Goal: Task Accomplishment & Management: Complete application form

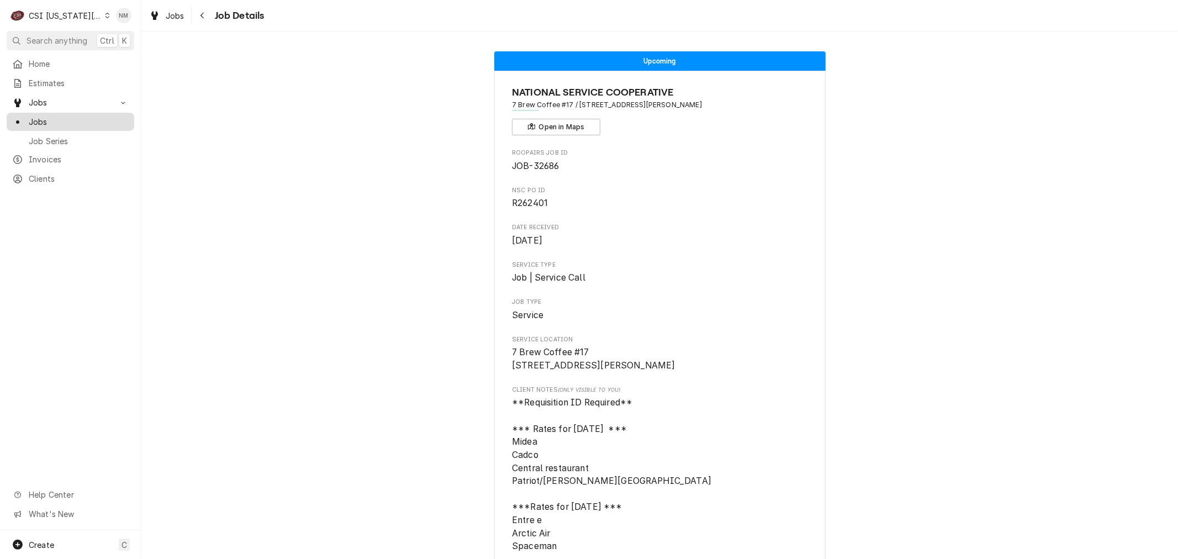
click at [41, 116] on span "Jobs" at bounding box center [79, 122] width 100 height 12
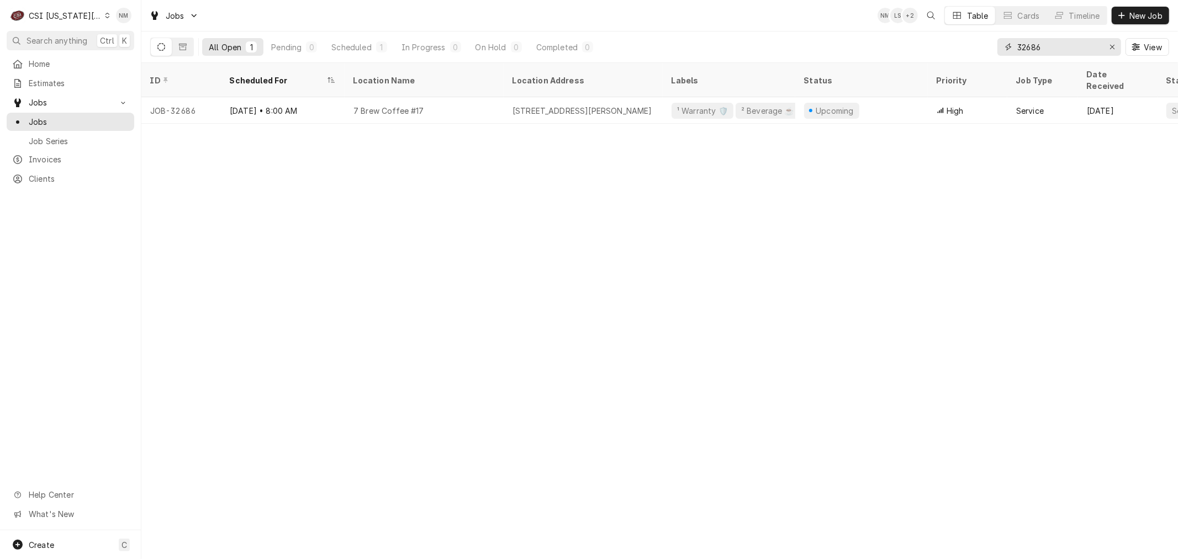
drag, startPoint x: 1057, startPoint y: 46, endPoint x: 995, endPoint y: 45, distance: 61.8
click at [995, 45] on div "All Open 1 Pending 0 Scheduled 1 In Progress 0 On Hold 0 Completed 0 32686 View" at bounding box center [659, 46] width 1019 height 31
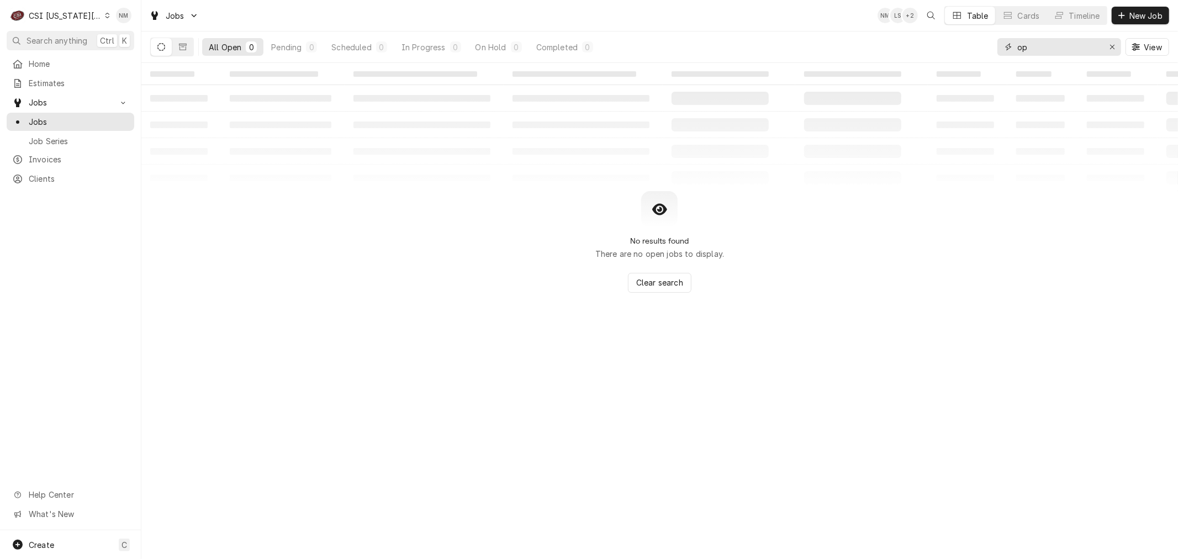
type input "o"
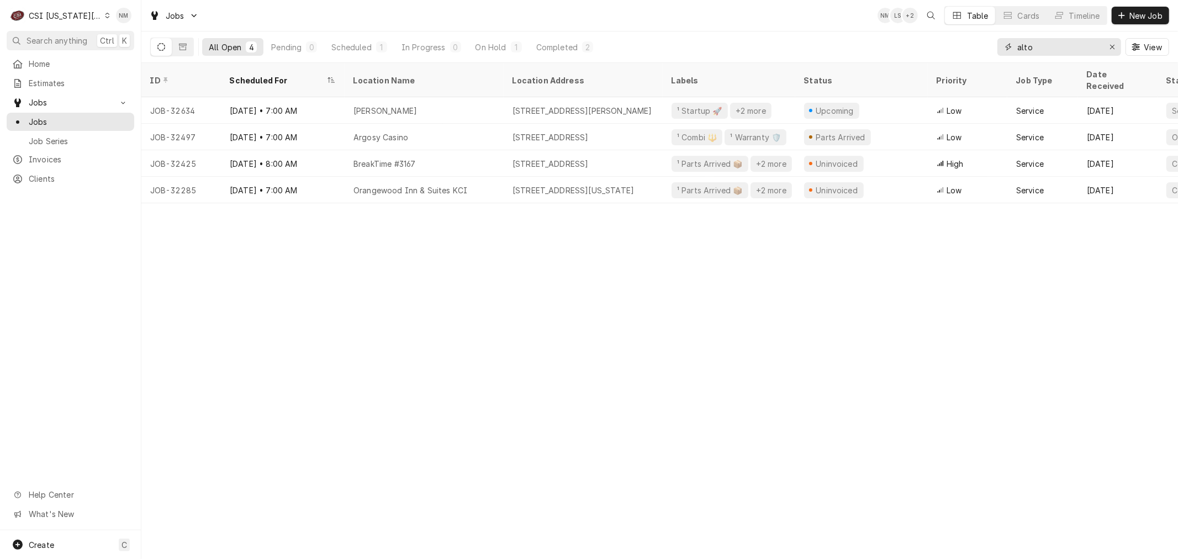
type input "alto"
click at [105, 14] on icon "Dynamic Content Wrapper" at bounding box center [107, 16] width 5 height 6
click at [138, 56] on div "CSI St. [PERSON_NAME]" at bounding box center [189, 61] width 161 height 12
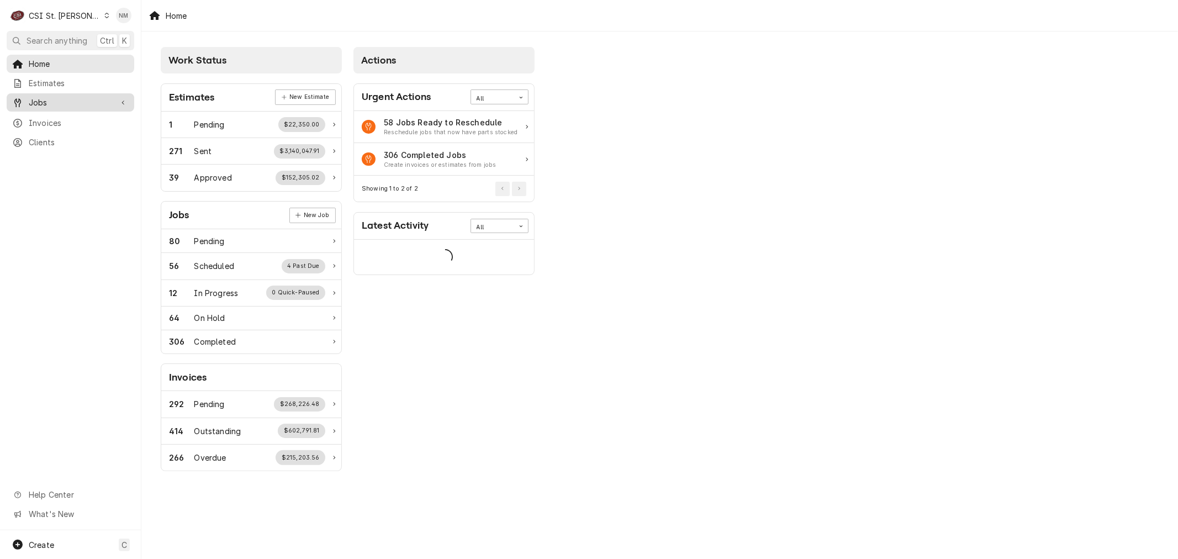
click at [47, 97] on span "Jobs" at bounding box center [70, 103] width 83 height 12
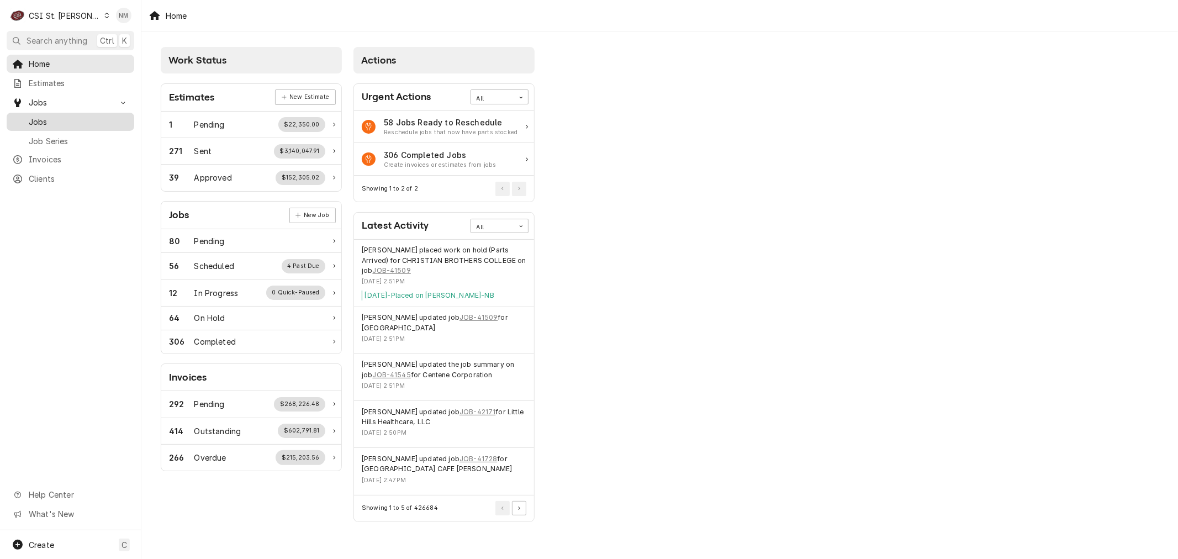
click at [42, 119] on span "Jobs" at bounding box center [79, 122] width 100 height 12
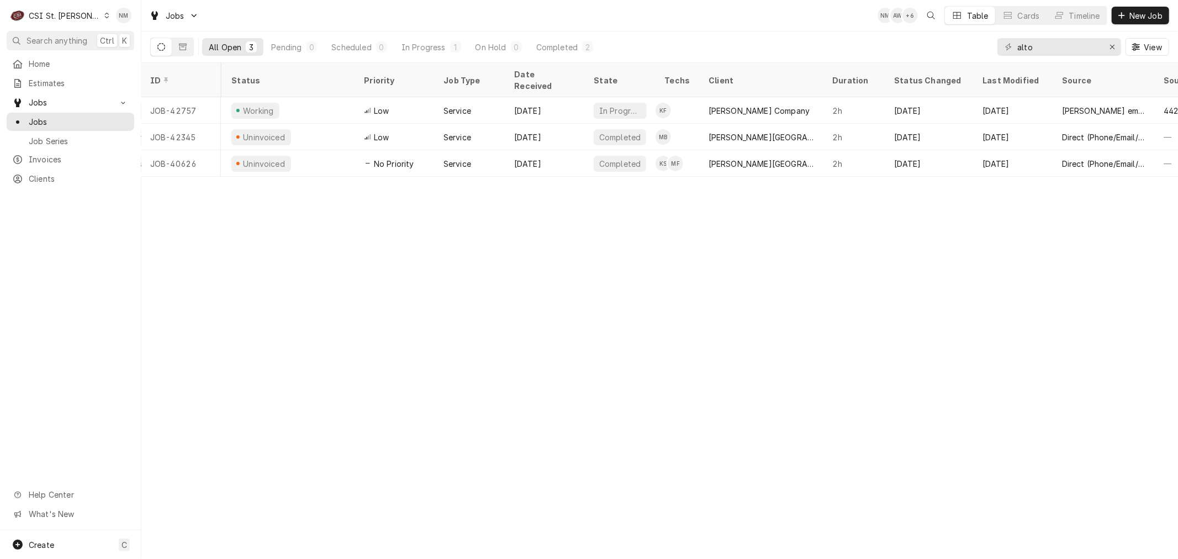
scroll to position [0, 628]
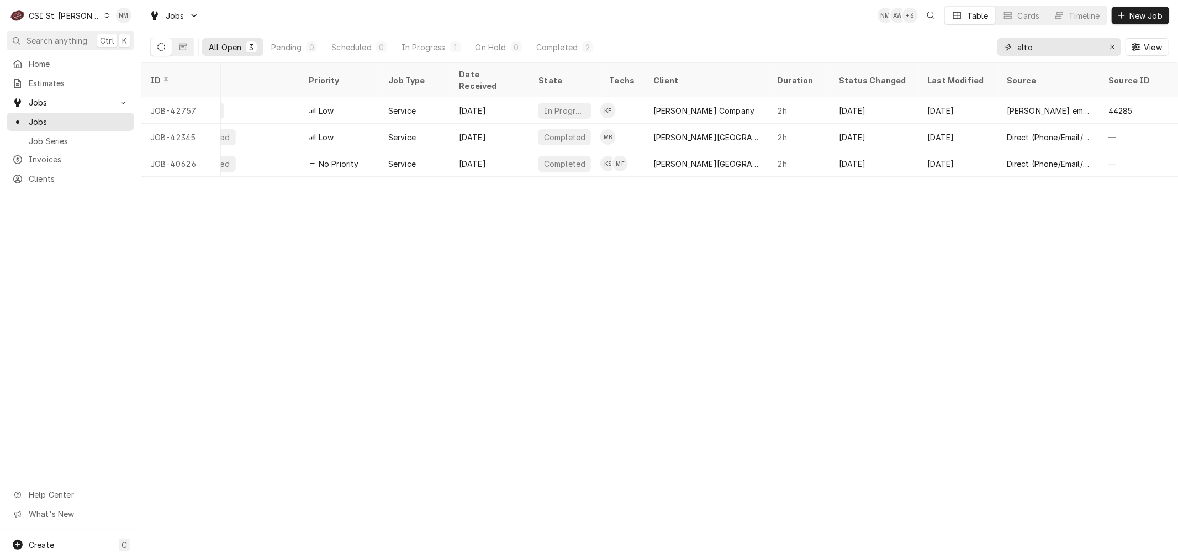
drag, startPoint x: 1055, startPoint y: 47, endPoint x: 1015, endPoint y: 44, distance: 40.4
click at [1015, 44] on div "alto" at bounding box center [1059, 47] width 124 height 18
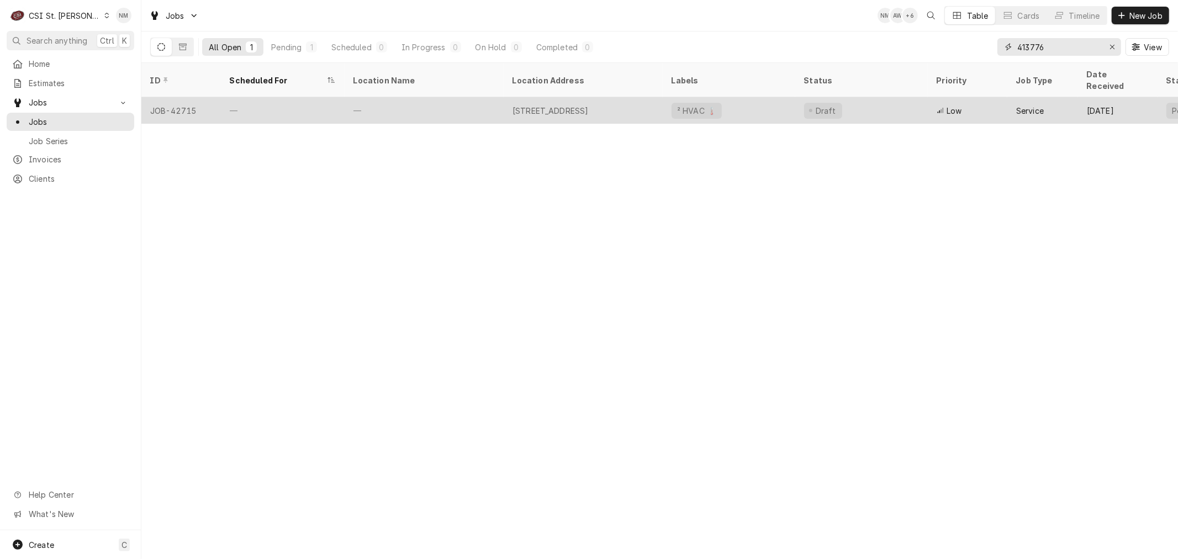
type input "413776"
click at [443, 97] on div "—" at bounding box center [424, 110] width 159 height 27
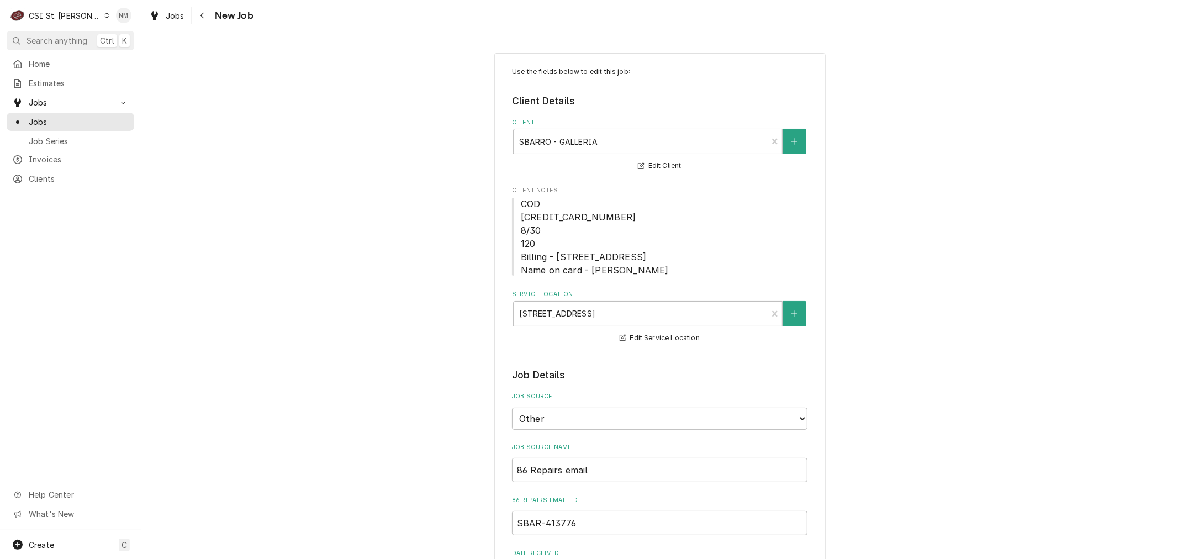
type textarea "x"
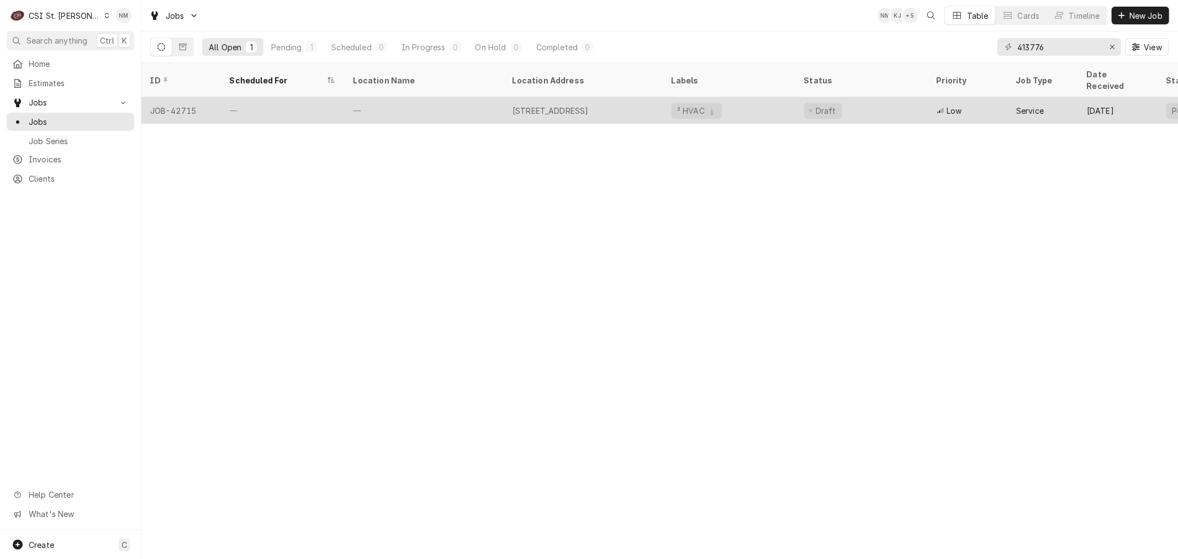
click at [409, 97] on div "—" at bounding box center [424, 110] width 159 height 27
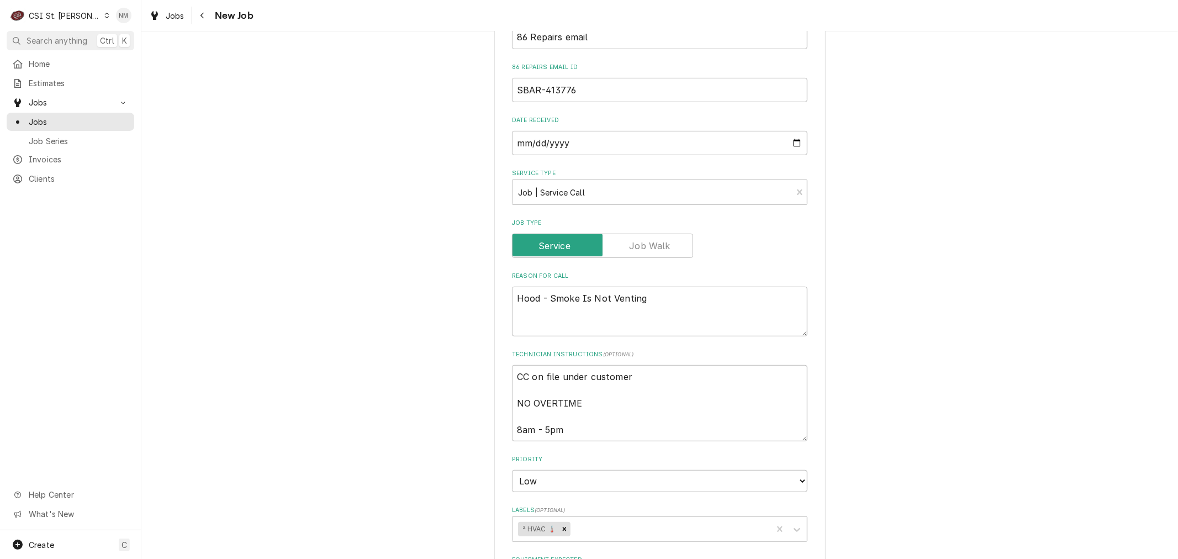
scroll to position [429, 0]
click at [512, 378] on textarea "CC on file under customer NO OVERTIME 8am - 5pm" at bounding box center [659, 407] width 295 height 76
type textarea "x"
type textarea "CC on file under customer NO OVERTIME 8am - 5pm"
type textarea "x"
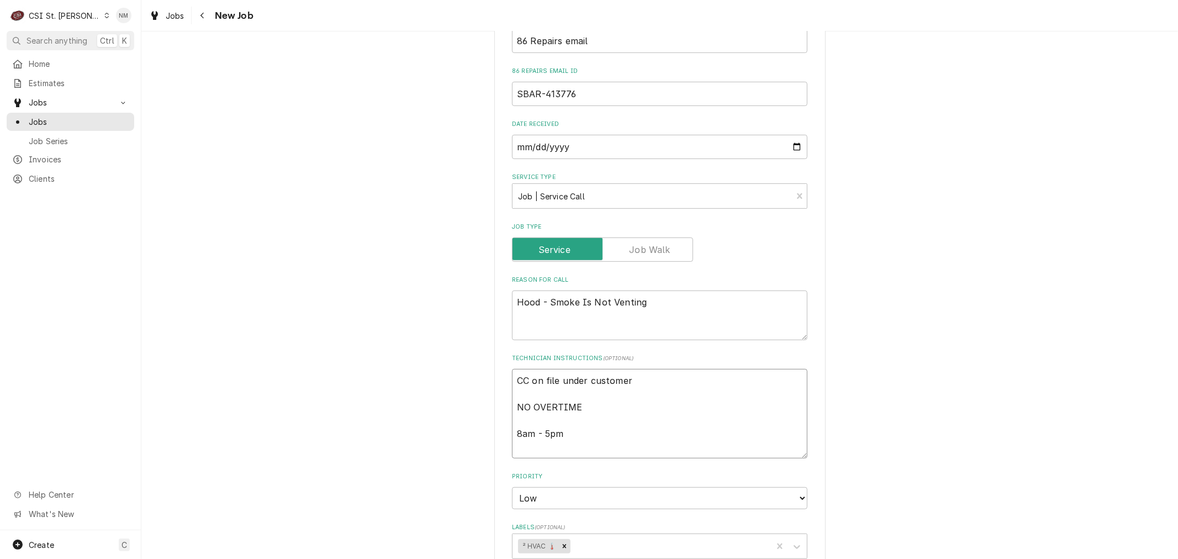
type textarea "CC on file under customer NO OVERTIME 8am - 5pm"
click at [538, 374] on textarea "CC on file under customer NO OVERTIME 8am - 5pm" at bounding box center [659, 413] width 295 height 89
type textarea "x"
type textarea "2 CC on file under customer NO OVERTIME 8am - 5pm"
type textarea "x"
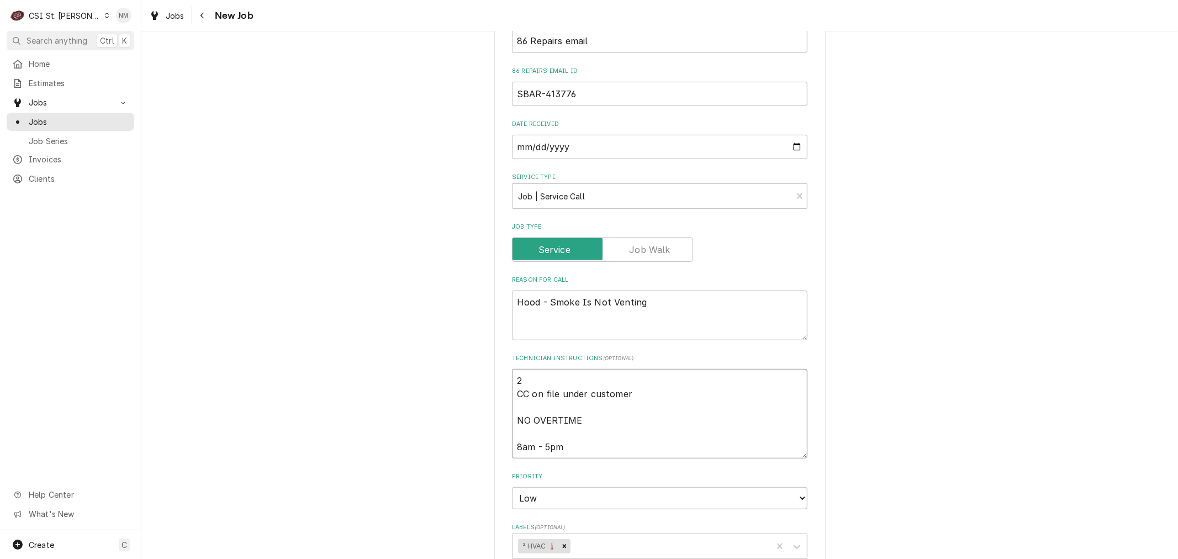
type textarea "2n CC on file under customer NO OVERTIME 8am - 5pm"
type textarea "x"
type textarea "2nd CC on file under customer NO OVERTIME 8am - 5pm"
type textarea "x"
type textarea "2nd CC on file under customer NO OVERTIME 8am - 5pm"
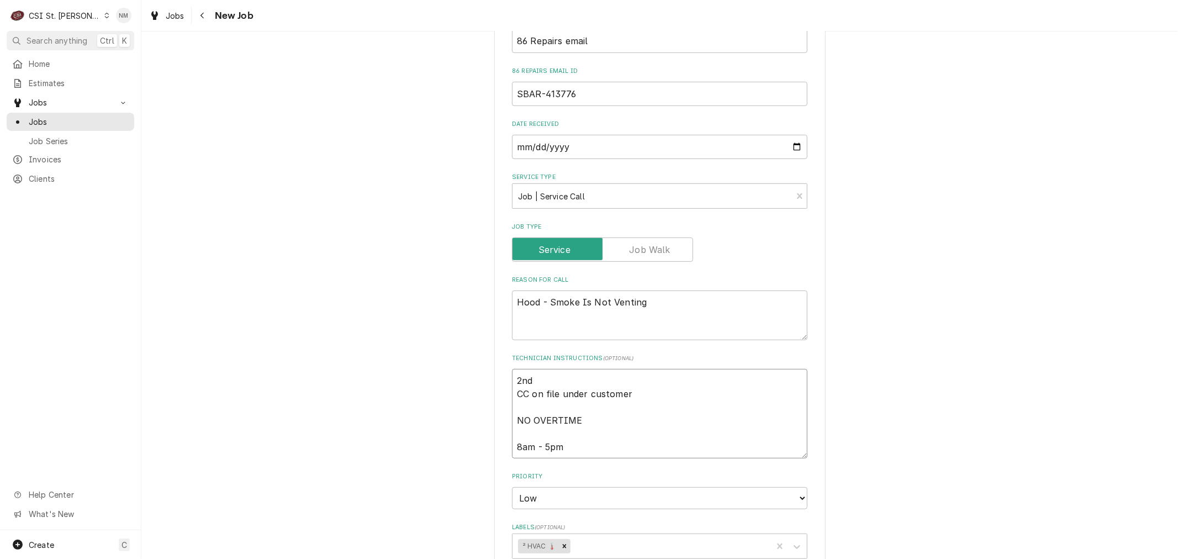
type textarea "x"
type textarea "2nd c CC on file under customer NO OVERTIME 8am - 5pm"
type textarea "x"
type textarea "2nd ca CC on file under customer NO OVERTIME 8am - 5pm"
type textarea "x"
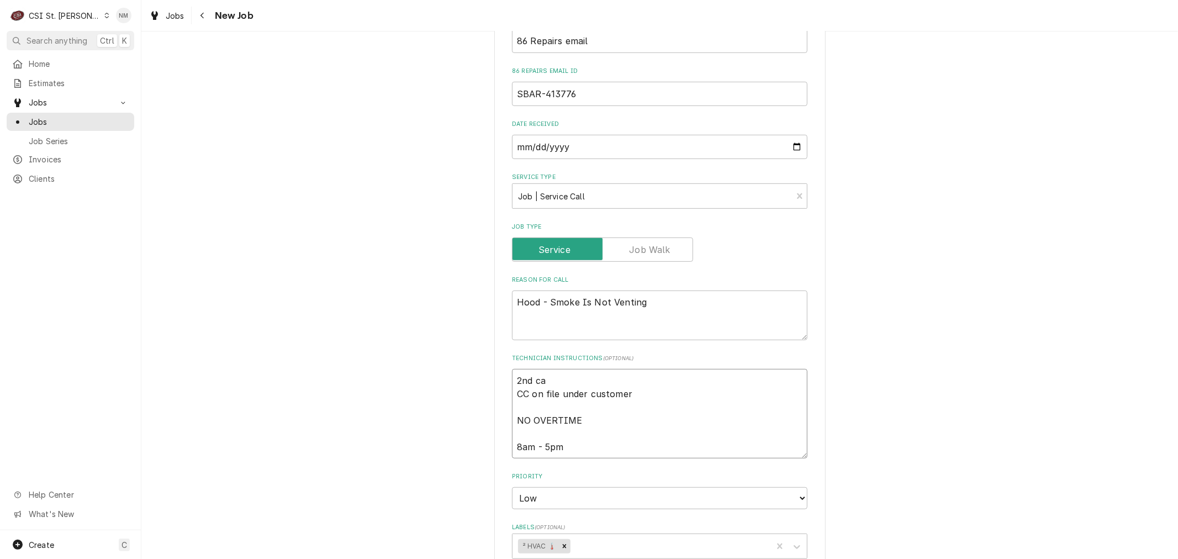
type textarea "2nd cal CC on file under customer NO OVERTIME 8am - 5pm"
type textarea "x"
type textarea "2nd call CC on file under customer NO OVERTIME 8am - 5pm"
type textarea "x"
type textarea "2nd call CC on file under customer NO OVERTIME 8am - 5pm"
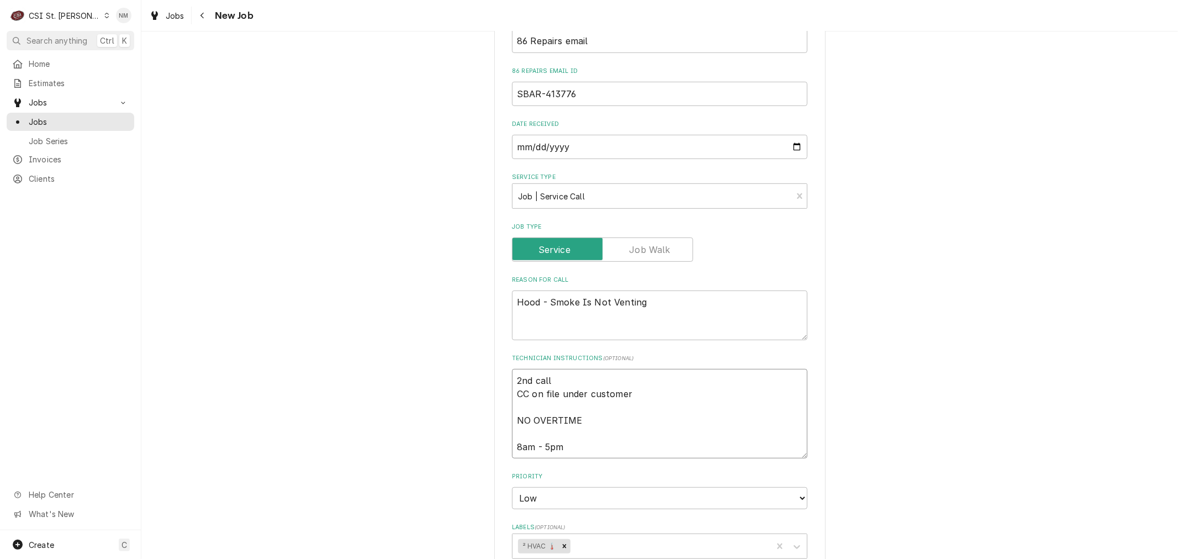
type textarea "x"
type textarea "2nd call f CC on file under customer NO OVERTIME 8am - 5pm"
type textarea "x"
type textarea "2nd call fo CC on file under customer NO OVERTIME 8am - 5pm"
type textarea "x"
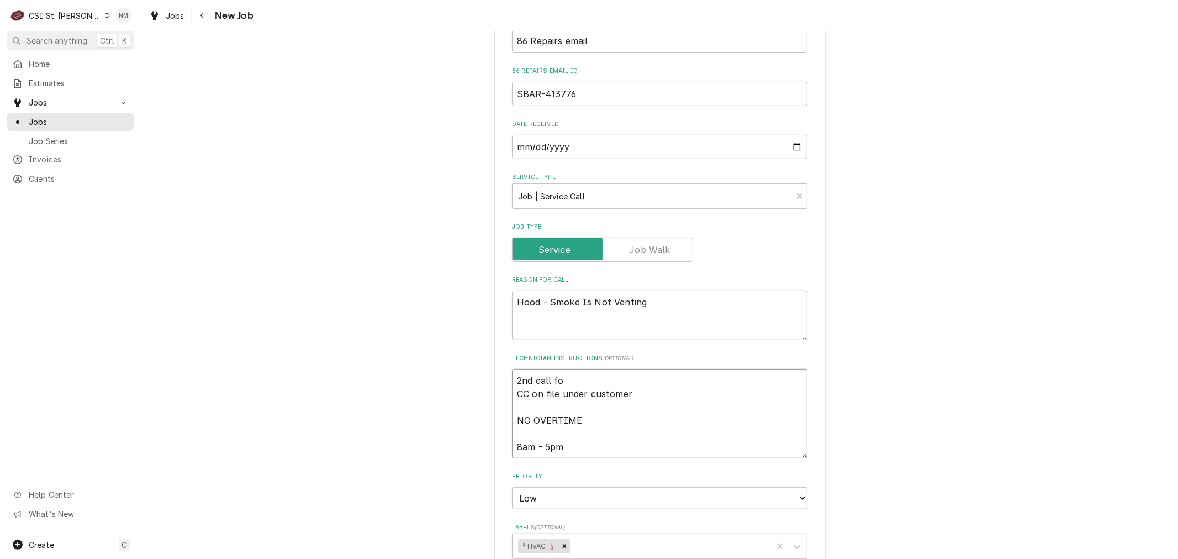
type textarea "2nd call for CC on file under customer NO OVERTIME 8am - 5pm"
type textarea "x"
type textarea "2nd call for CC on file under customer NO OVERTIME 8am - 5pm"
type textarea "x"
type textarea "2nd call for M CC on file under customer NO OVERTIME 8am - 5pm"
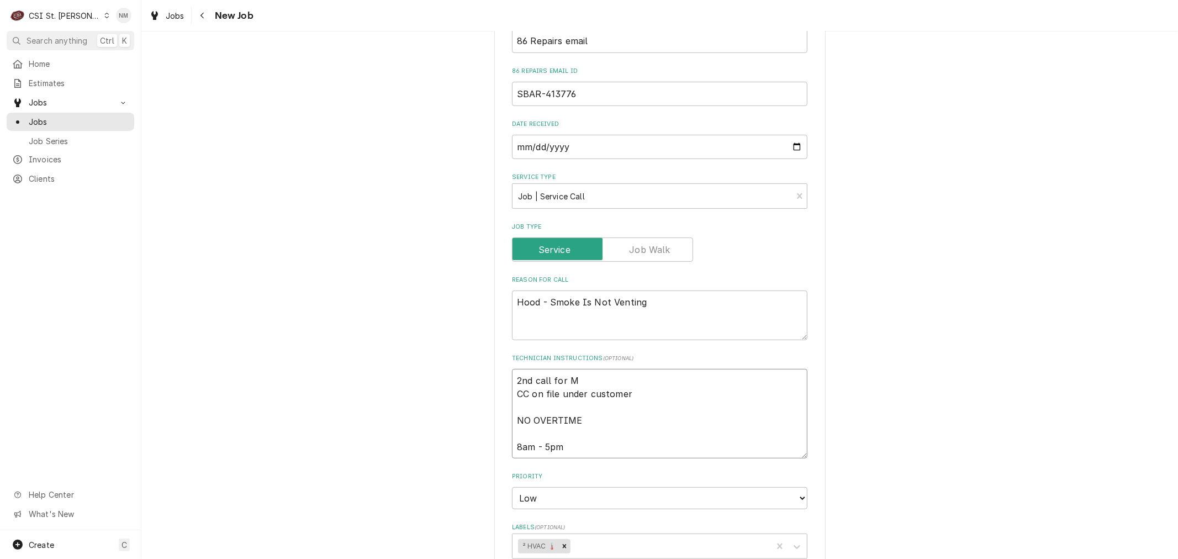
type textarea "x"
type textarea "2nd call for CC on file under customer NO OVERTIME 8am - 5pm"
type textarea "x"
type textarea "2nd call for CC on file under customer NO OVERTIME 8am - 5pm"
type textarea "x"
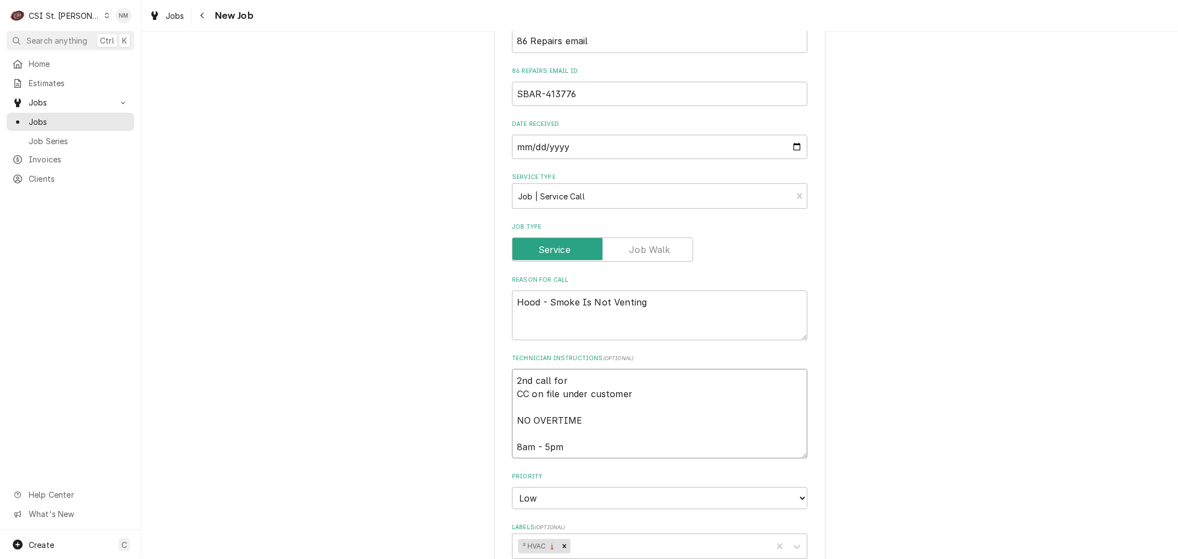
type textarea "2nd call fo CC on file under customer NO OVERTIME 8am - 5pm"
type textarea "x"
type textarea "2nd call f CC on file under customer NO OVERTIME 8am - 5pm"
type textarea "x"
type textarea "2nd call CC on file under customer NO OVERTIME 8am - 5pm"
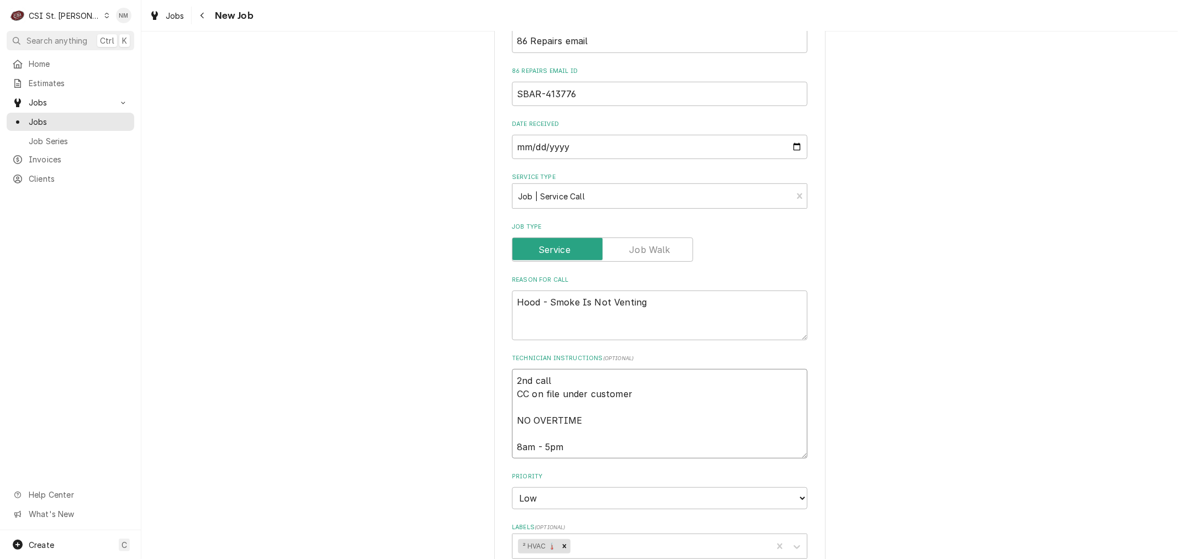
type textarea "x"
type textarea "2nd call o CC on file under customer NO OVERTIME 8am - 5pm"
type textarea "x"
type textarea "2nd call on CC on file under customer NO OVERTIME 8am - 5pm"
type textarea "x"
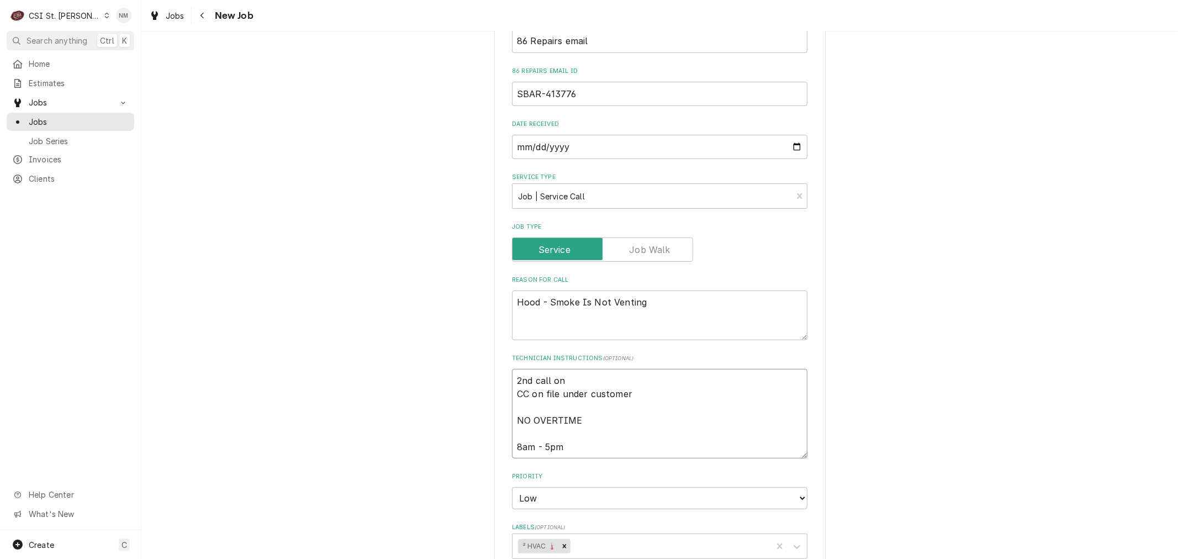
type textarea "2nd call on CC on file under customer NO OVERTIME 8am - 5pm"
type textarea "x"
type textarea "2nd call on M CC on file under customer NO OVERTIME 8am - 5pm"
type textarea "x"
type textarea "2nd call on MO CC on file under customer NO OVERTIME 8am - 5pm"
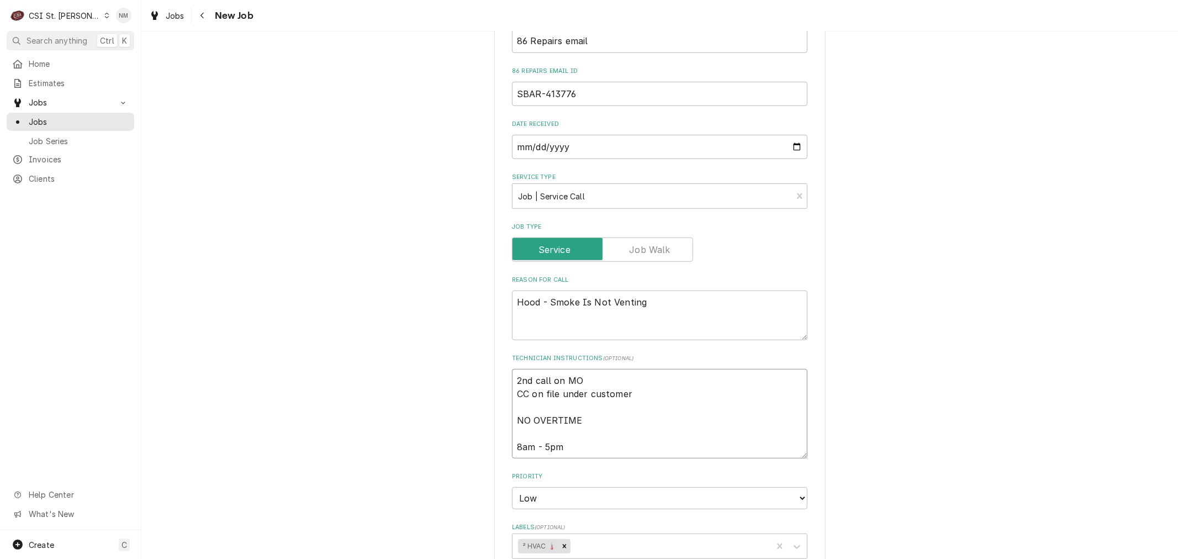
type textarea "x"
type textarea "2nd call on MOn CC on file under customer NO OVERTIME 8am - 5pm"
type textarea "x"
type textarea "2nd call on MOnd CC on file under customer NO OVERTIME 8am - 5pm"
type textarea "x"
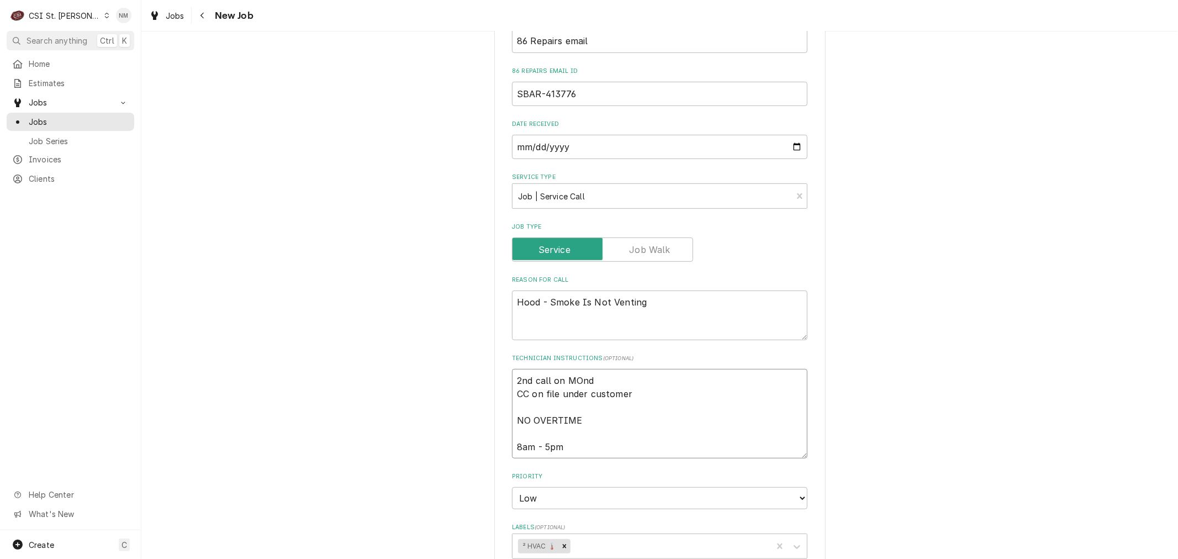
type textarea "2nd call on MOnda CC on file under customer NO OVERTIME 8am - 5pm"
type textarea "x"
type textarea "2nd call on MOnd CC on file under customer NO OVERTIME 8am - 5pm"
type textarea "x"
type textarea "2nd call on MOn CC on file under customer NO OVERTIME 8am - 5pm"
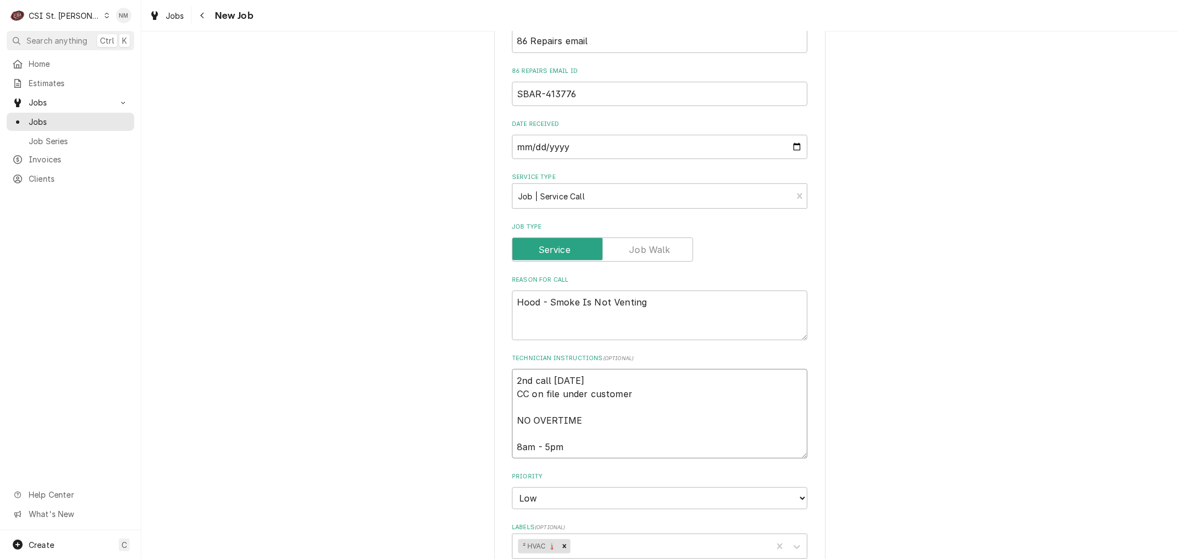
type textarea "x"
type textarea "2nd call on MO CC on file under customer NO OVERTIME 8am - 5pm"
type textarea "x"
type textarea "2nd call on M CC on file under customer NO OVERTIME 8am - 5pm"
type textarea "x"
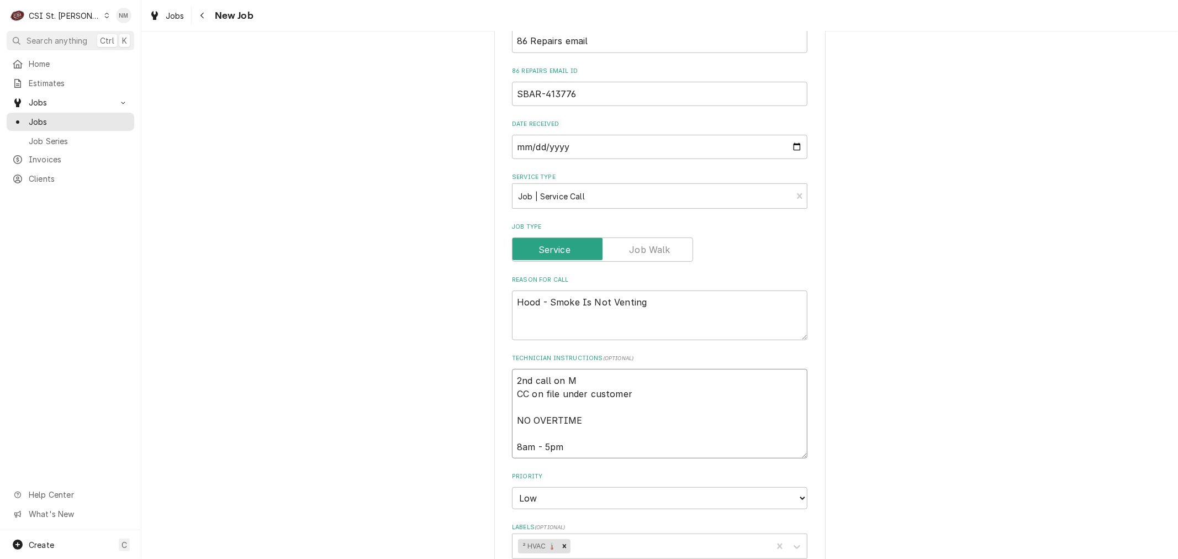
type textarea "2nd call on Mo CC on file under customer NO OVERTIME 8am - 5pm"
type textarea "x"
type textarea "2nd call on Mon CC on file under customer NO OVERTIME 8am - 5pm"
type textarea "x"
type textarea "2nd call on Mond CC on file under customer NO OVERTIME 8am - 5pm"
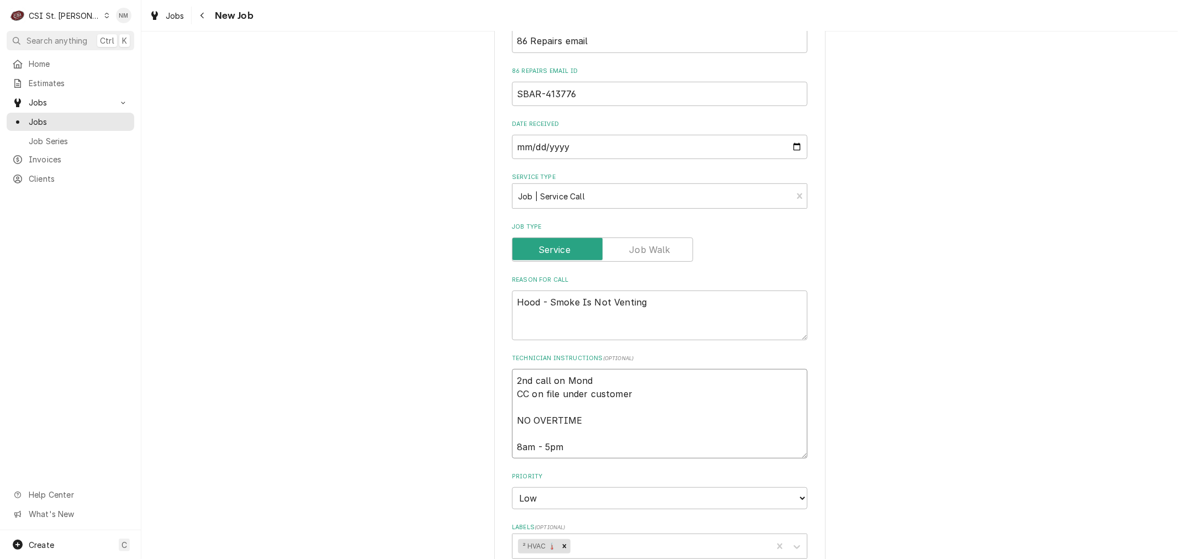
type textarea "x"
type textarea "2nd call on Monda CC on file under customer NO OVERTIME 8am - 5pm"
type textarea "x"
type textarea "2nd call on Monday CC on file under customer NO OVERTIME 8am - 5pm"
type textarea "x"
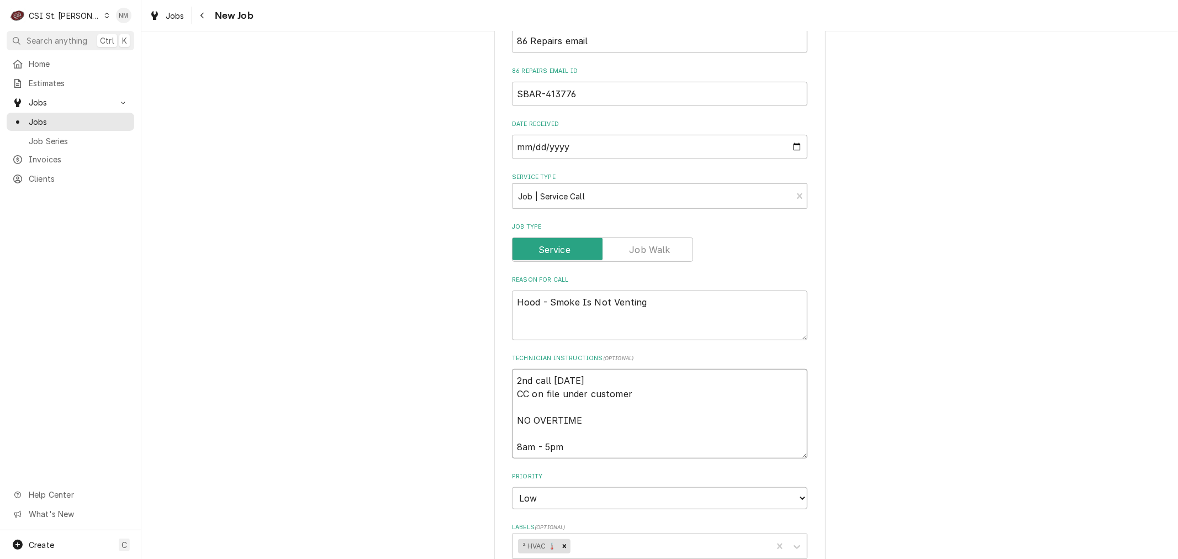
type textarea "2nd call on Monday CC on file under customer NO OVERTIME 8am - 5pm"
type textarea "x"
type textarea "2nd call on Monday s CC on file under customer NO OVERTIME 8am - 5pm"
type textarea "x"
type textarea "2nd call on Monday se CC on file under customer NO OVERTIME 8am - 5pm"
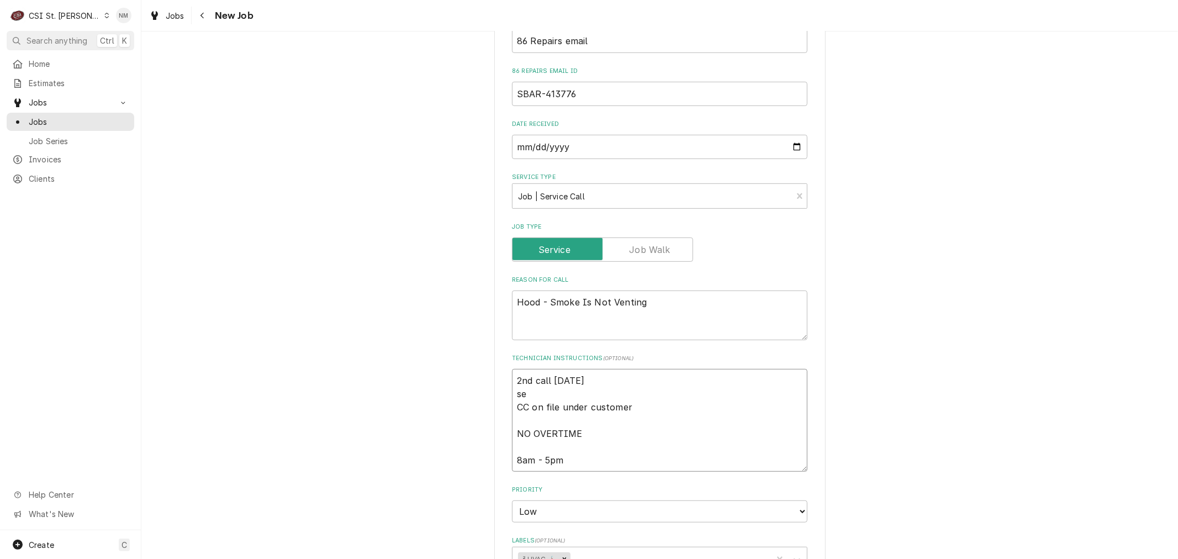
type textarea "x"
type textarea "2nd call on Monday ser CC on file under customer NO OVERTIME 8am - 5pm"
type textarea "x"
type textarea "2nd call on Monday seri CC on file under customer NO OVERTIME 8am - 5pm"
type textarea "x"
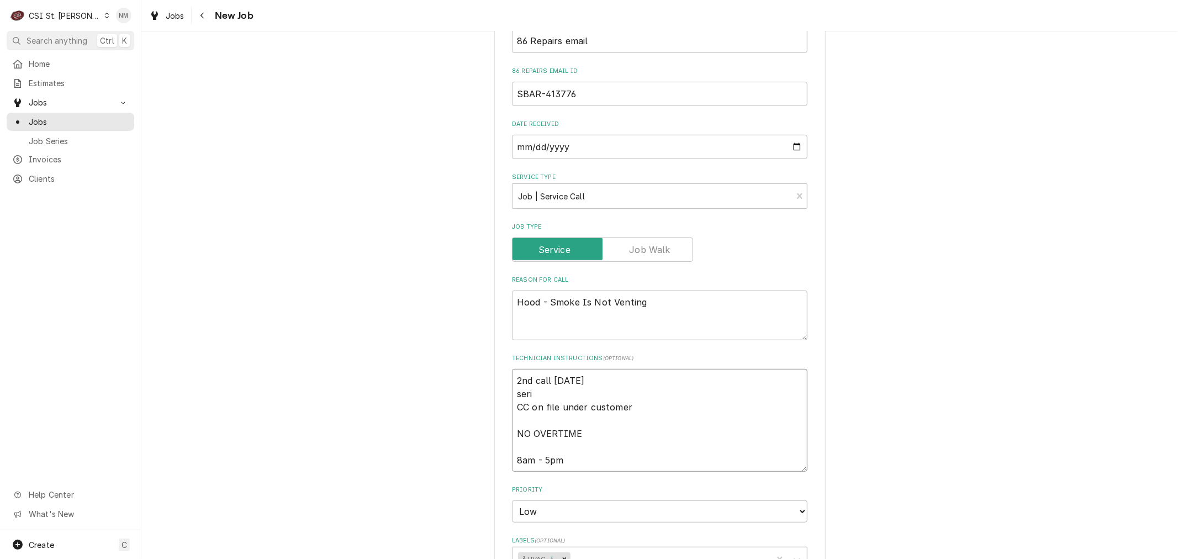
type textarea "2nd call on Monday seriv CC on file under customer NO OVERTIME 8am - 5pm"
type textarea "x"
type textarea "2nd call on Monday seri CC on file under customer NO OVERTIME 8am - 5pm"
type textarea "x"
type textarea "2nd call on Monday ser CC on file under customer NO OVERTIME 8am - 5pm"
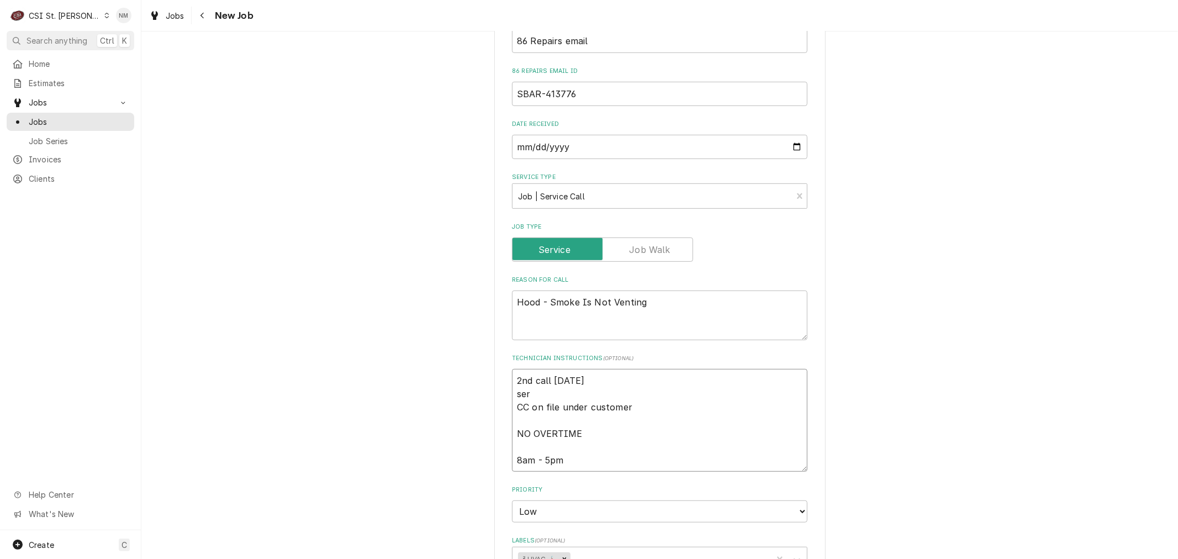
type textarea "x"
type textarea "2nd call on Monday serv CC on file under customer NO OVERTIME 8am - 5pm"
type textarea "x"
type textarea "2nd call on Monday servi CC on file under customer NO OVERTIME 8am - 5pm"
type textarea "x"
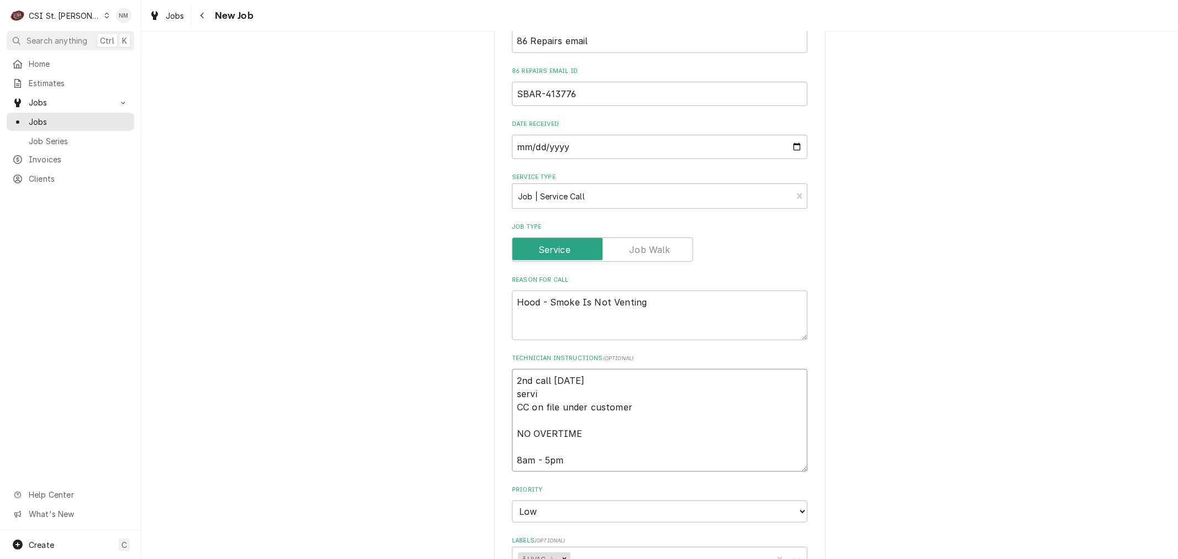
type textarea "2nd call on Monday servic CC on file under customer NO OVERTIME 8am - 5pm"
type textarea "x"
type textarea "2nd call on Monday service CC on file under customer NO OVERTIME 8am - 5pm"
type textarea "x"
type textarea "2nd call on Monday service CC on file under customer NO OVERTIME 8am - 5pm"
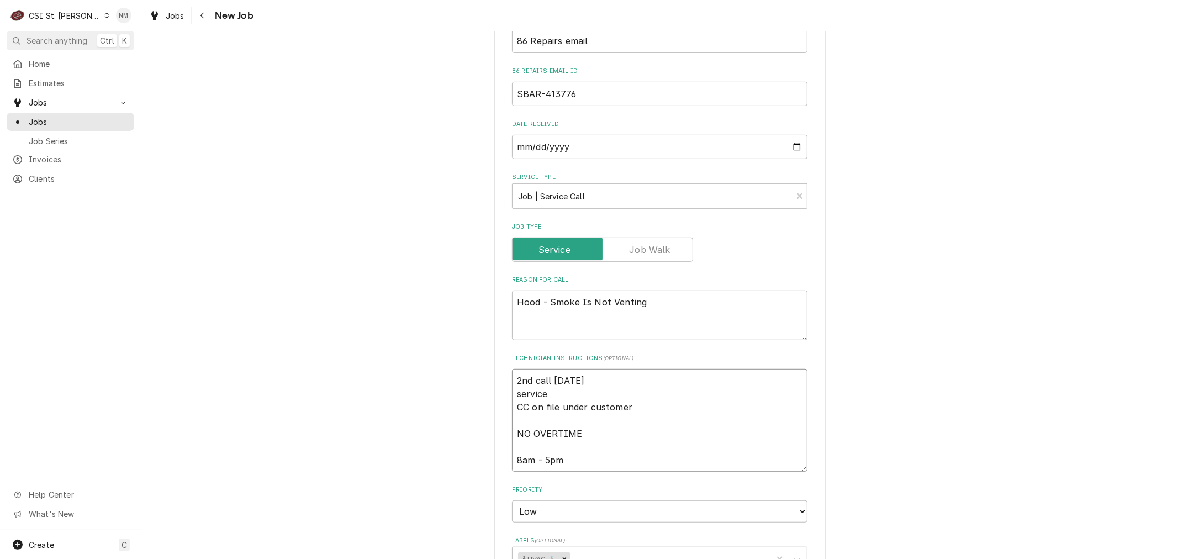
type textarea "x"
type textarea "2nd call on Monday service b CC on file under customer NO OVERTIME 8am - 5pm"
type textarea "x"
type textarea "2nd call on Monday service be CC on file under customer NO OVERTIME 8am - 5pm"
type textarea "x"
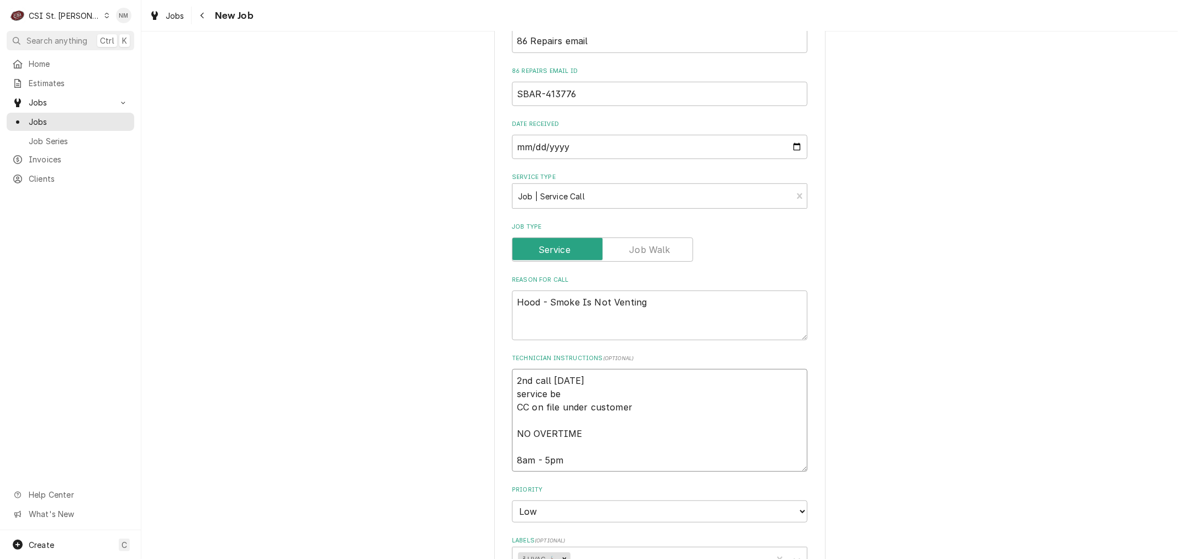
type textarea "2nd call on Monday service bet CC on file under customer NO OVERTIME 8am - 5pm"
type textarea "x"
type textarea "2nd call on Monday service betw CC on file under customer NO OVERTIME 8am - 5pm"
type textarea "x"
type textarea "2nd call on Monday service betwe CC on file under customer NO OVERTIME 8am - 5pm"
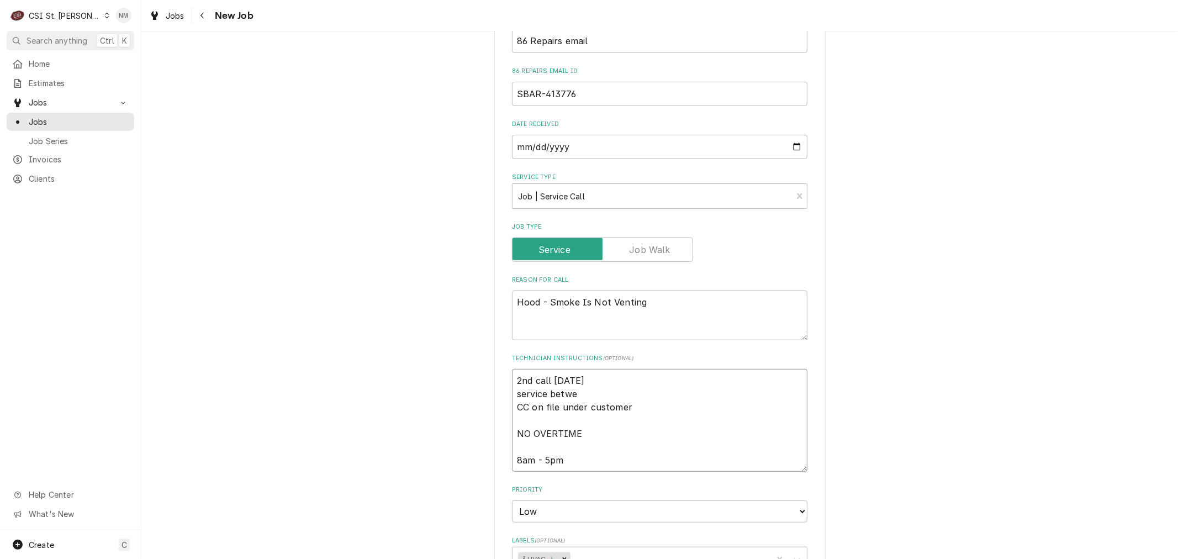
type textarea "x"
type textarea "2nd call on Monday service betwee CC on file under customer NO OVERTIME 8am - 5…"
type textarea "x"
type textarea "2nd call on Monday service between CC on file under customer NO OVERTIME 8am - …"
type textarea "x"
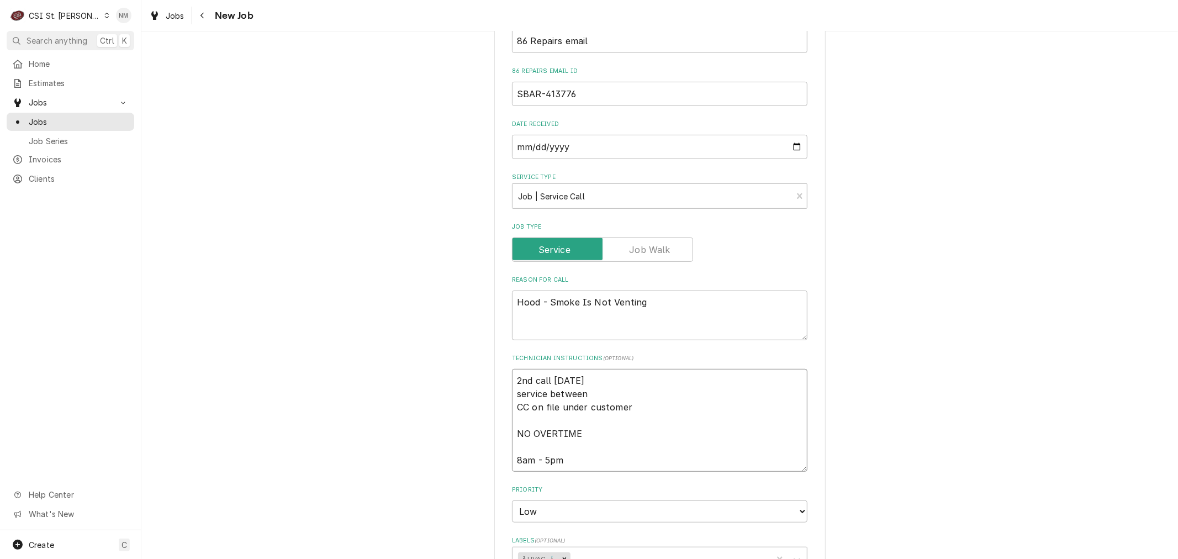
type textarea "2nd call on Monday service between CC on file under customer NO OVERTIME 8am - …"
type textarea "x"
type textarea "2nd call on Monday service between 8 CC on file under customer NO OVERTIME 8am …"
type textarea "x"
type textarea "2nd call on Monday service between 8 CC on file under customer NO OVERTIME 8am …"
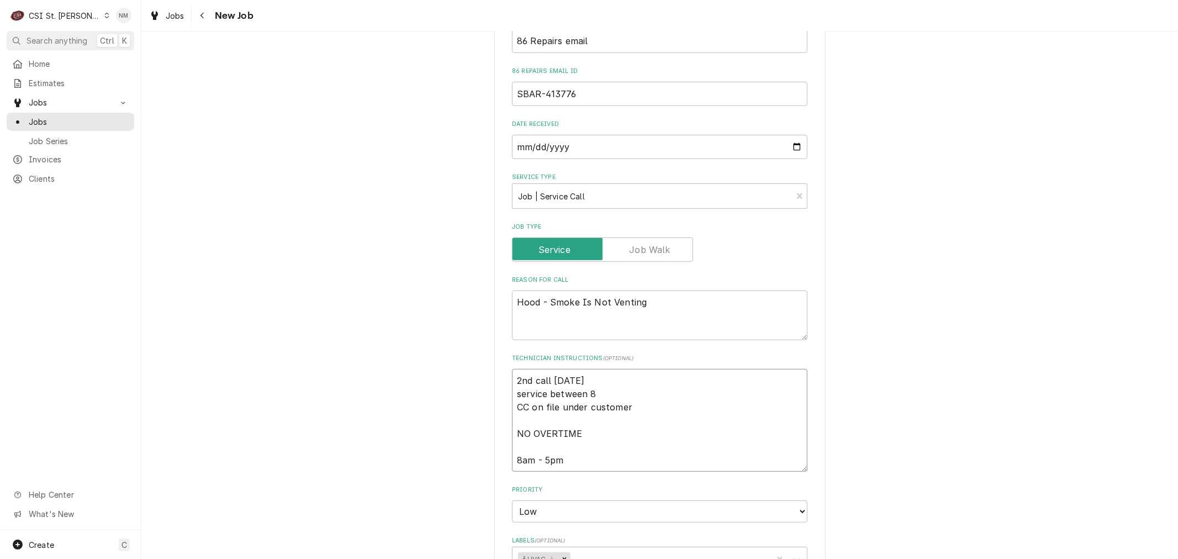
type textarea "x"
type textarea "2nd call on Monday service between 8 a CC on file under customer NO OVERTIME 8a…"
type textarea "x"
type textarea "2nd call on Monday service between 8 an CC on file under customer NO OVERTIME 8…"
type textarea "x"
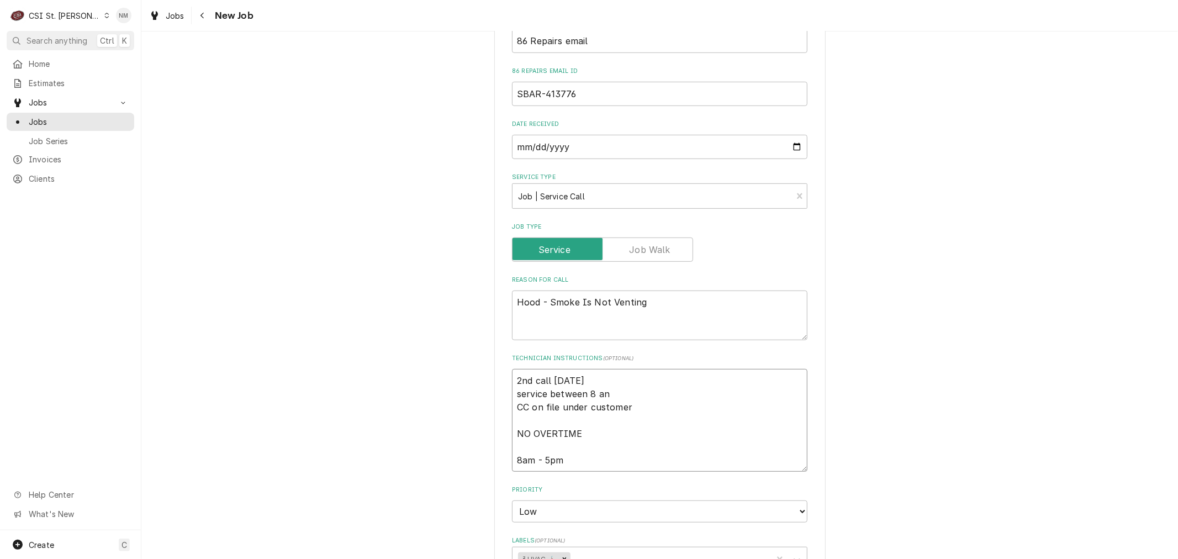
type textarea "2nd call on Monday service between 8 and CC on file under customer NO OVERTIME …"
type textarea "x"
type textarea "2nd call on Monday service between 8 and CC on file under customer NO OVERTIME …"
type textarea "x"
type textarea "2nd call on Monday service between 8 and n CC on file under customer NO OVERTIM…"
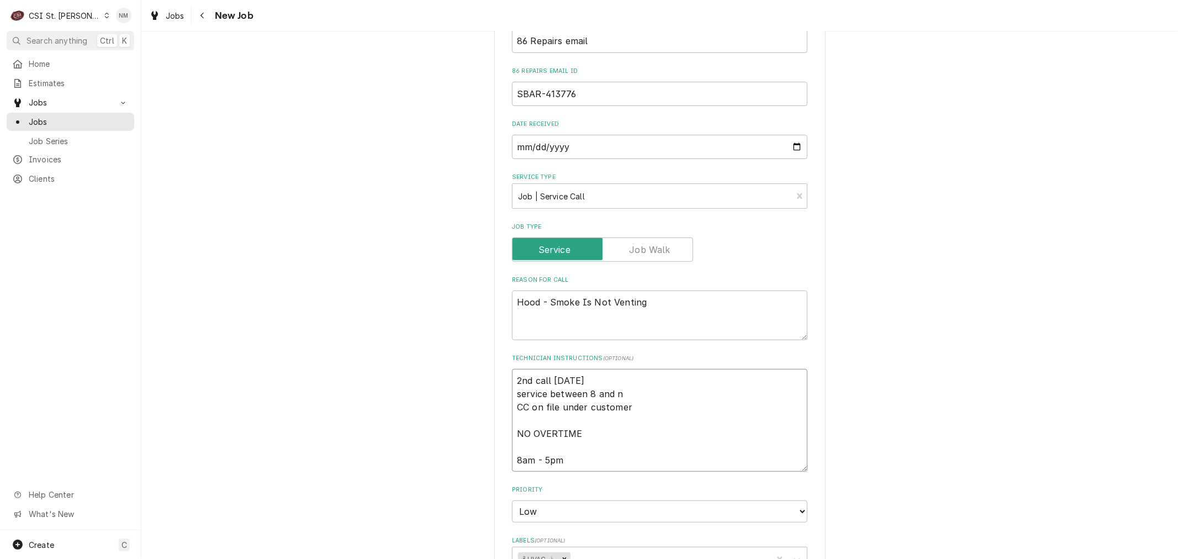
type textarea "x"
type textarea "2nd call on Monday service between 8 and no CC on file under customer NO OVERTI…"
type textarea "x"
type textarea "2nd call on Monday service between 8 and noo CC on file under customer NO OVERT…"
type textarea "x"
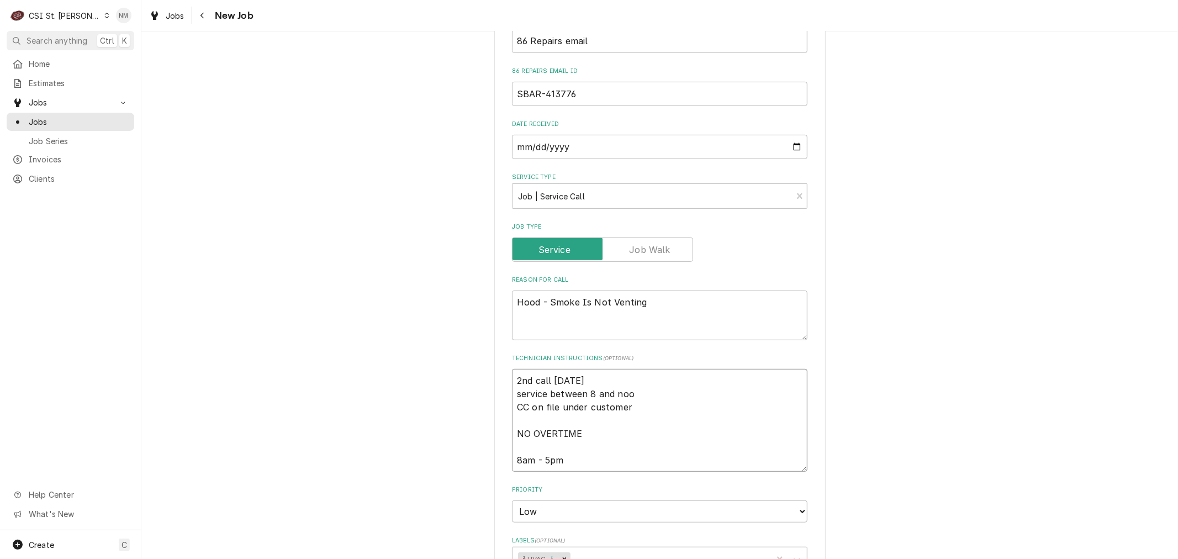
type textarea "2nd call on Monday service between 8 and noon CC on file under customer NO OVER…"
type textarea "x"
type textarea "2nd call on Monday service between 8 and noon CC on file under customer NO OVER…"
type textarea "x"
type textarea "2nd call on Monday service between 8 and noon i CC on file under customer NO OV…"
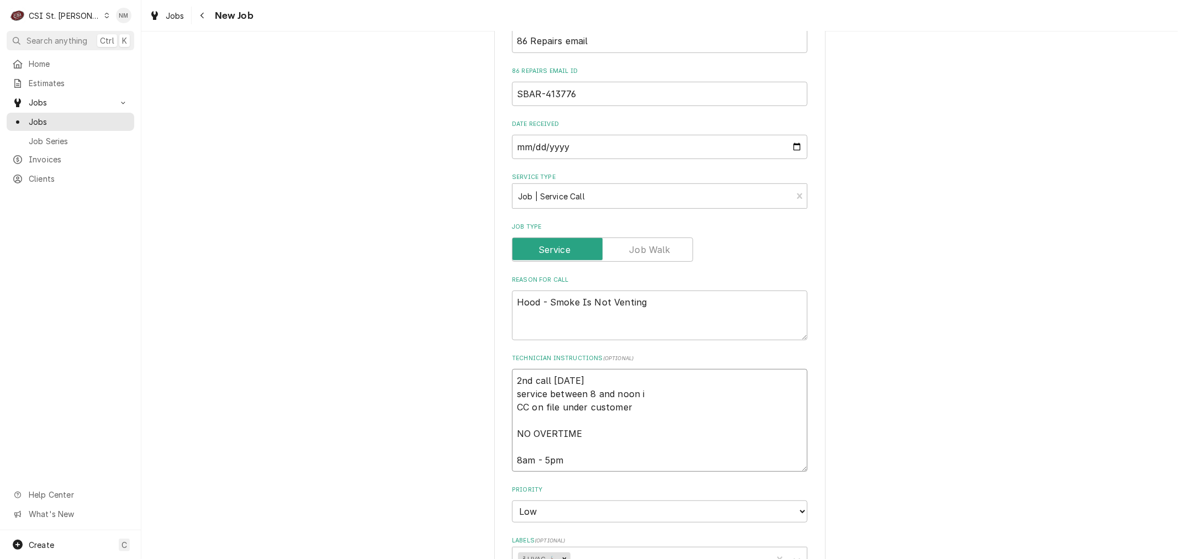
type textarea "x"
type textarea "2nd call on Monday service between 8 and noon is CC on file under customer NO O…"
type textarea "x"
type textarea "2nd call on Monday service between 8 and noon is CC on file under customer NO O…"
type textarea "x"
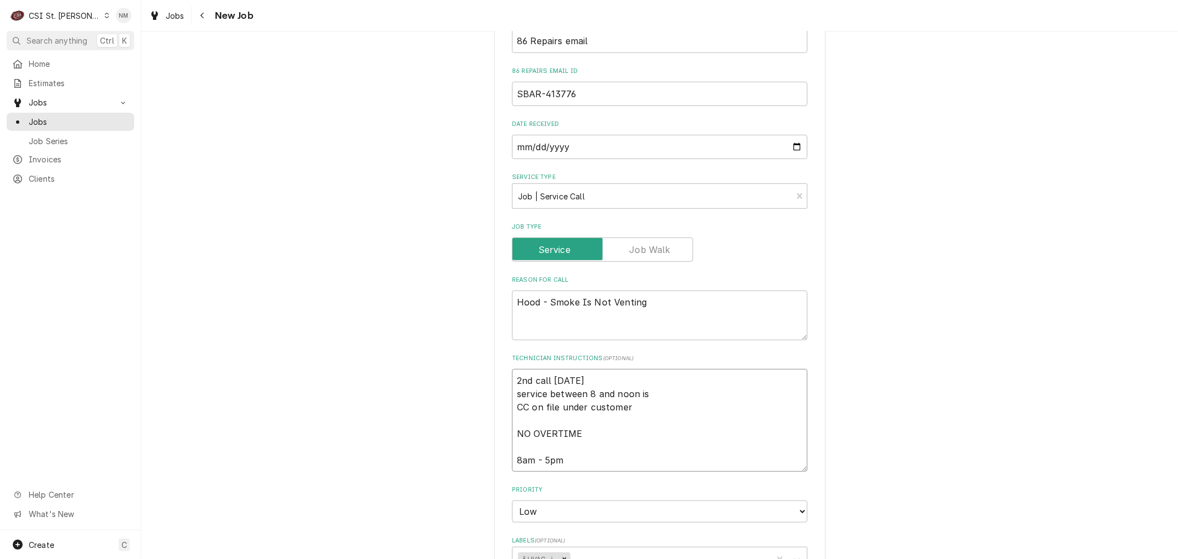
type textarea "2nd call on Monday service between 8 and noon is p CC on file under customer NO…"
type textarea "x"
type textarea "2nd call on Monday service between 8 and noon is pe CC on file under customer N…"
type textarea "x"
type textarea "2nd call on Monday service between 8 and noon is per CC on file under customer …"
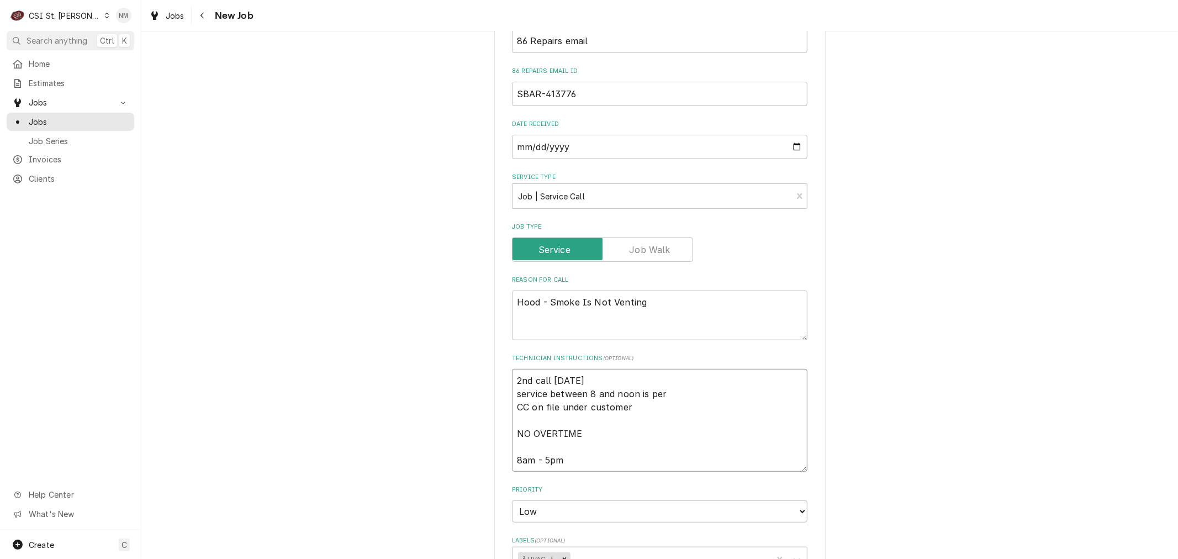
type textarea "x"
type textarea "2nd call on Monday service between 8 and noon is perm CC on file under customer…"
type textarea "x"
type textarea "2nd call on Monday service between 8 and noon is permi CC on file under custome…"
type textarea "x"
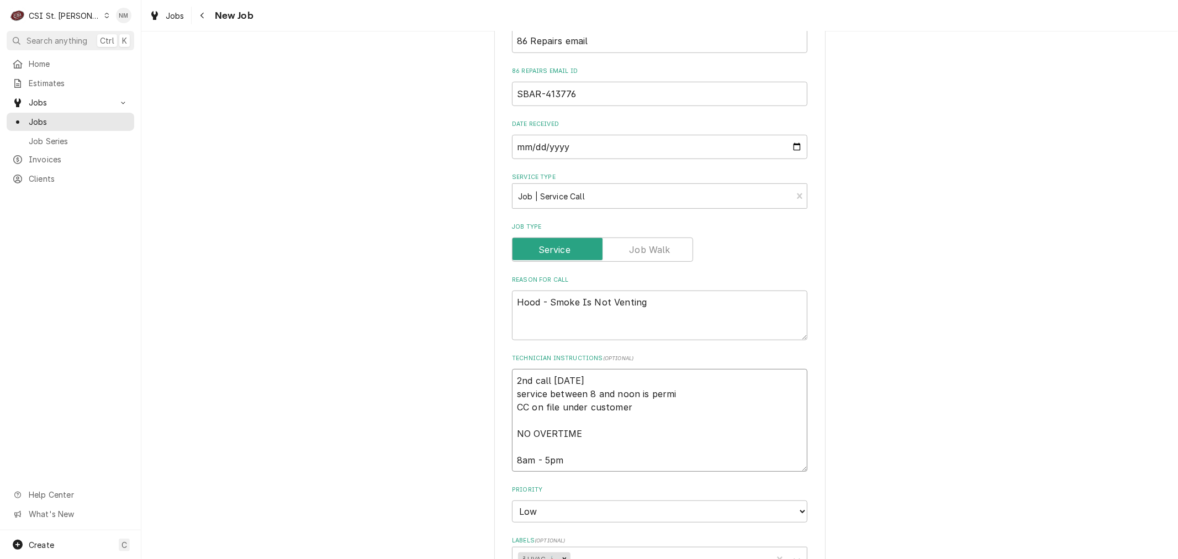
type textarea "2nd call on Monday service between 8 and noon is permit CC on file under custom…"
type textarea "x"
type textarea "2nd call on Monday service between 8 and noon is permitt CC on file under custo…"
type textarea "x"
type textarea "2nd call on Monday service between 8 and noon is permitte CC on file under cust…"
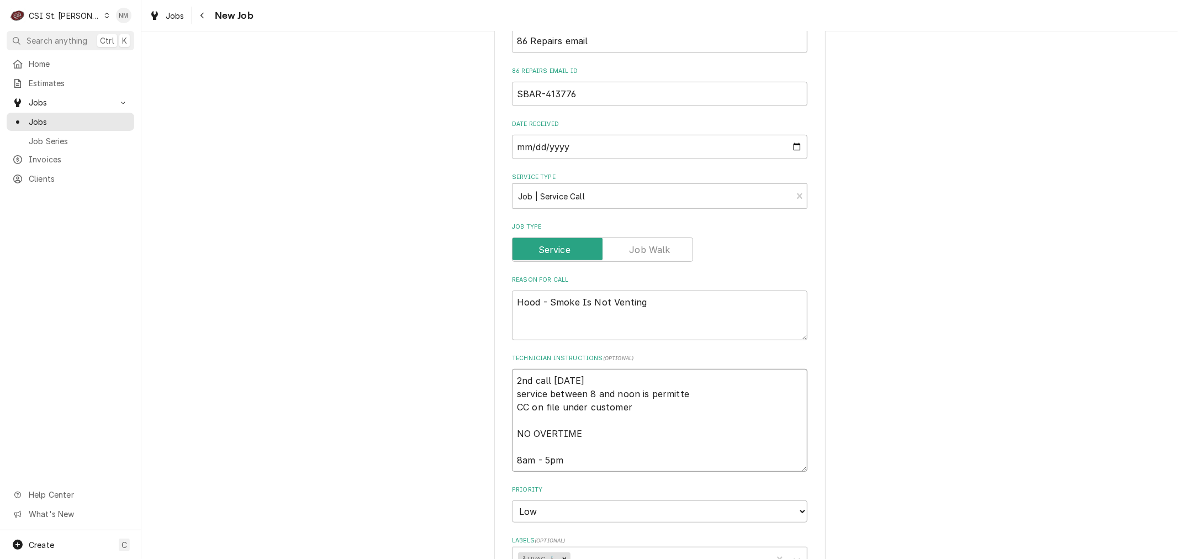
type textarea "x"
type textarea "2nd call on Monday service between 8 and noon is permitted CC on file under cus…"
type textarea "x"
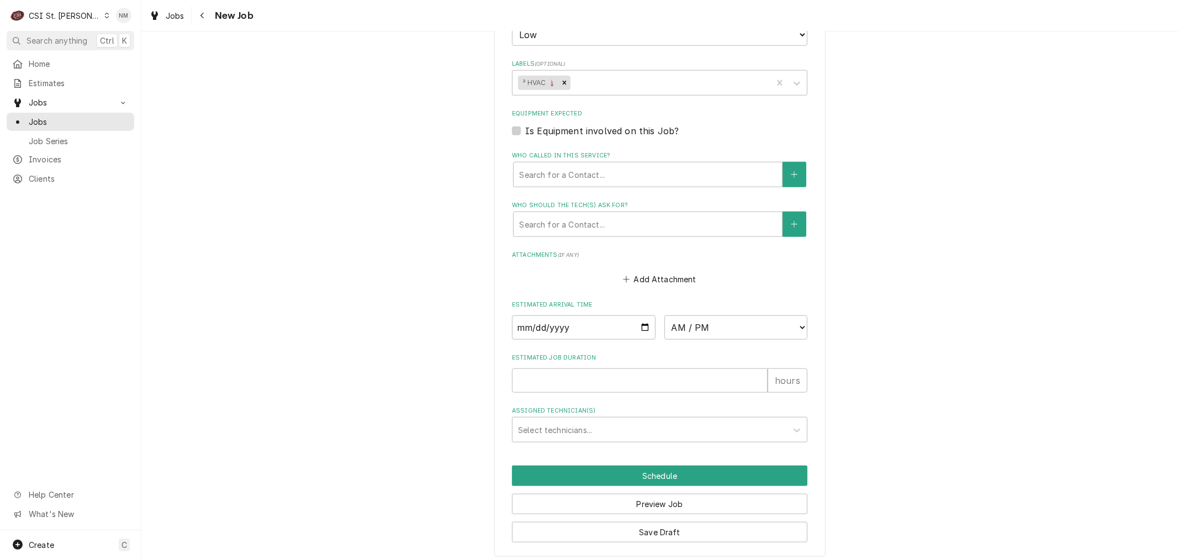
scroll to position [910, 0]
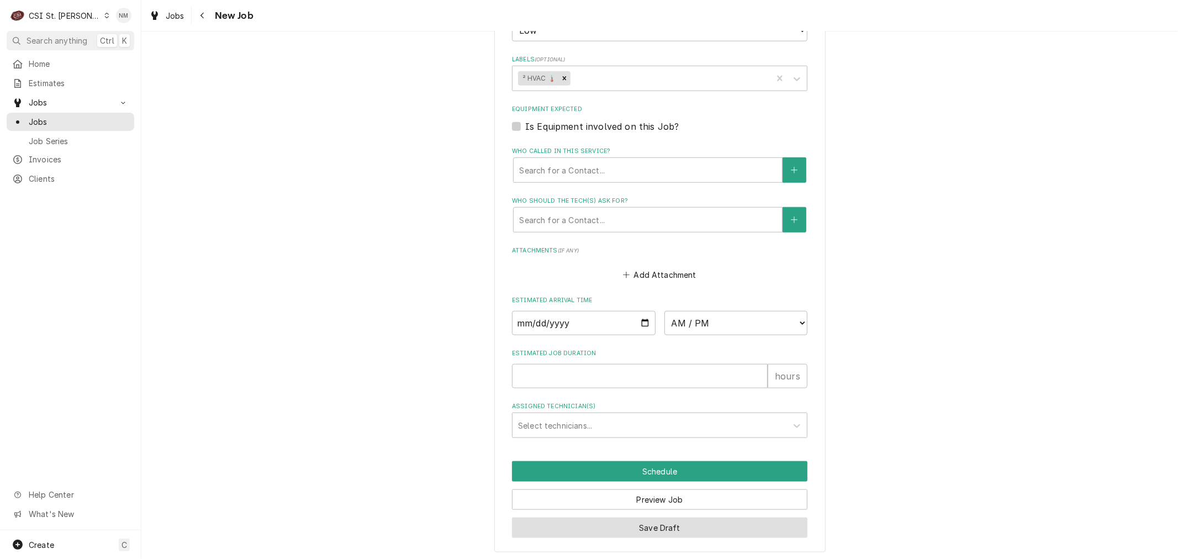
type textarea "2nd call on Monday service between 8 and noon is permitted CC on file under cus…"
click at [749, 517] on button "Save Draft" at bounding box center [659, 527] width 295 height 20
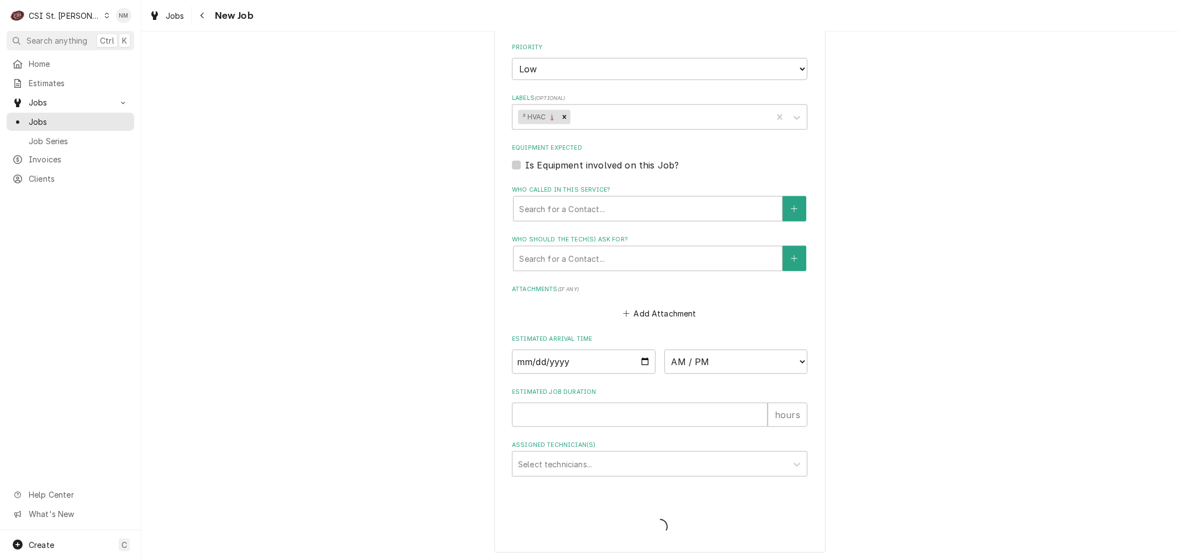
type textarea "x"
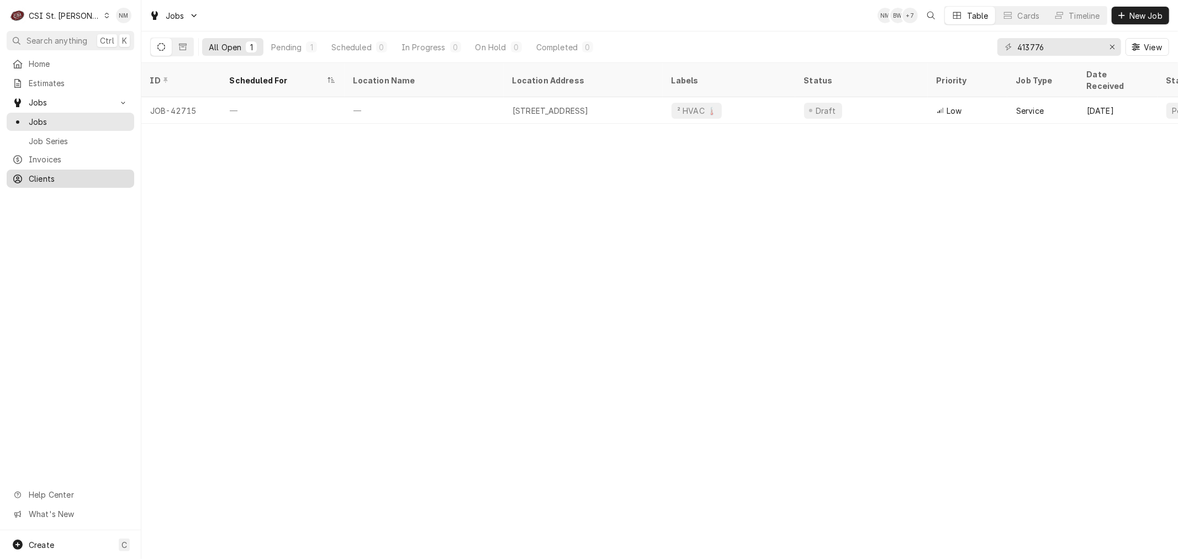
click at [70, 173] on span "Clients" at bounding box center [79, 179] width 100 height 12
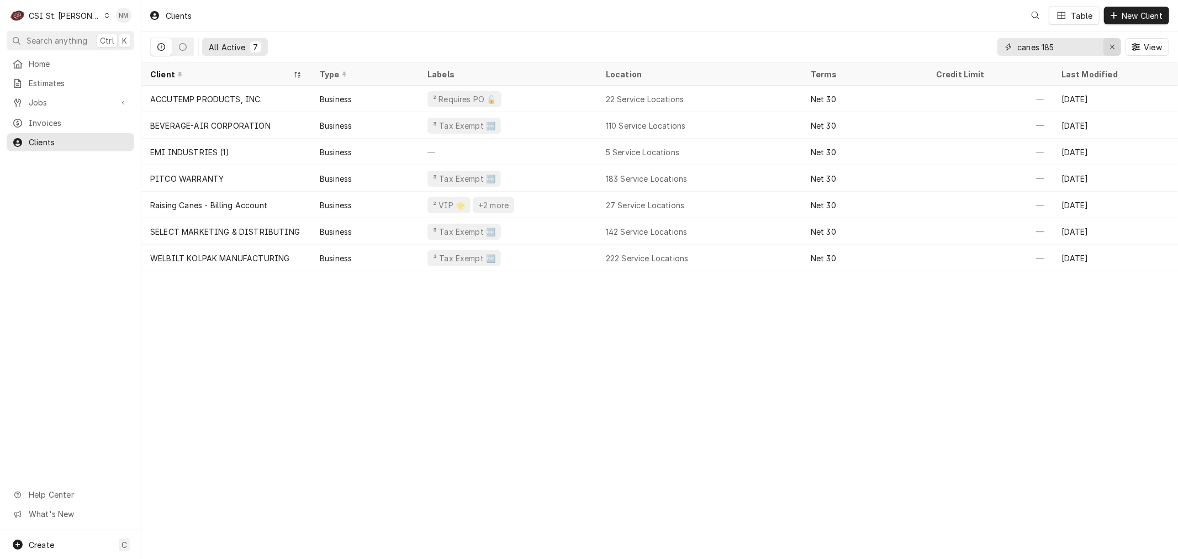
click at [1111, 46] on icon "Erase input" at bounding box center [1112, 47] width 4 height 4
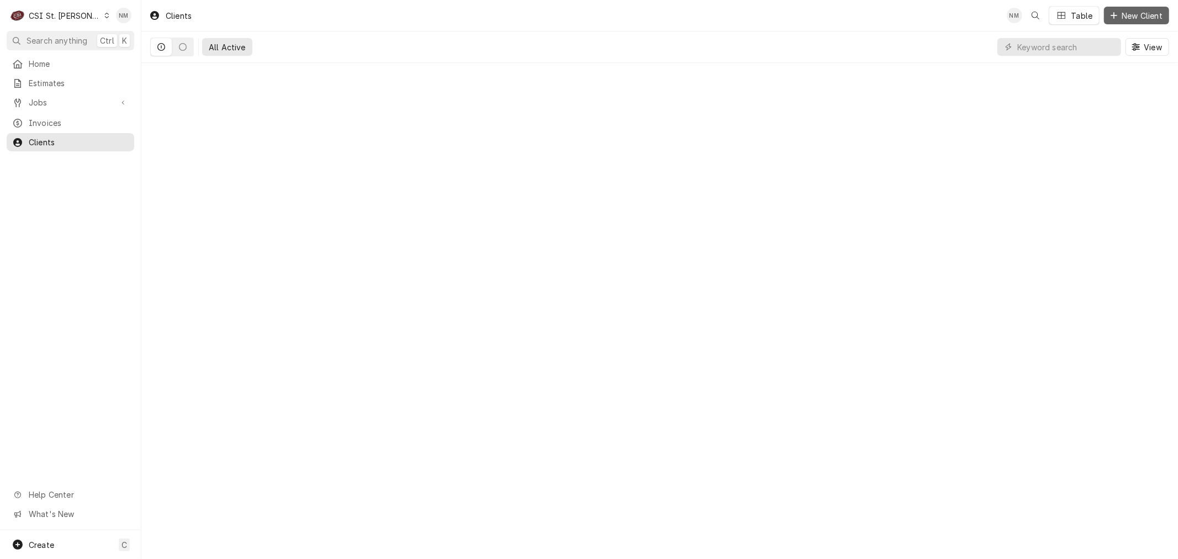
click at [1142, 14] on span "New Client" at bounding box center [1141, 16] width 45 height 12
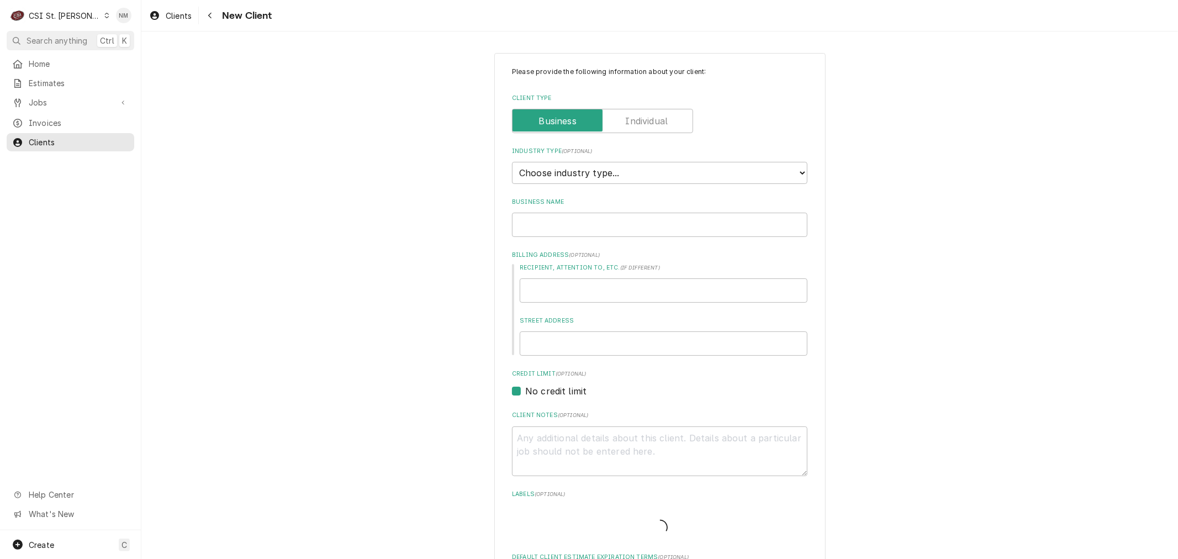
type textarea "x"
click at [598, 176] on select "Choose industry type... Residential Commercial Industrial Government" at bounding box center [659, 173] width 295 height 22
select select "2"
click at [512, 162] on select "Choose industry type... Residential Commercial Industrial Government" at bounding box center [659, 173] width 295 height 22
click at [550, 224] on input "Business Name" at bounding box center [659, 225] width 295 height 24
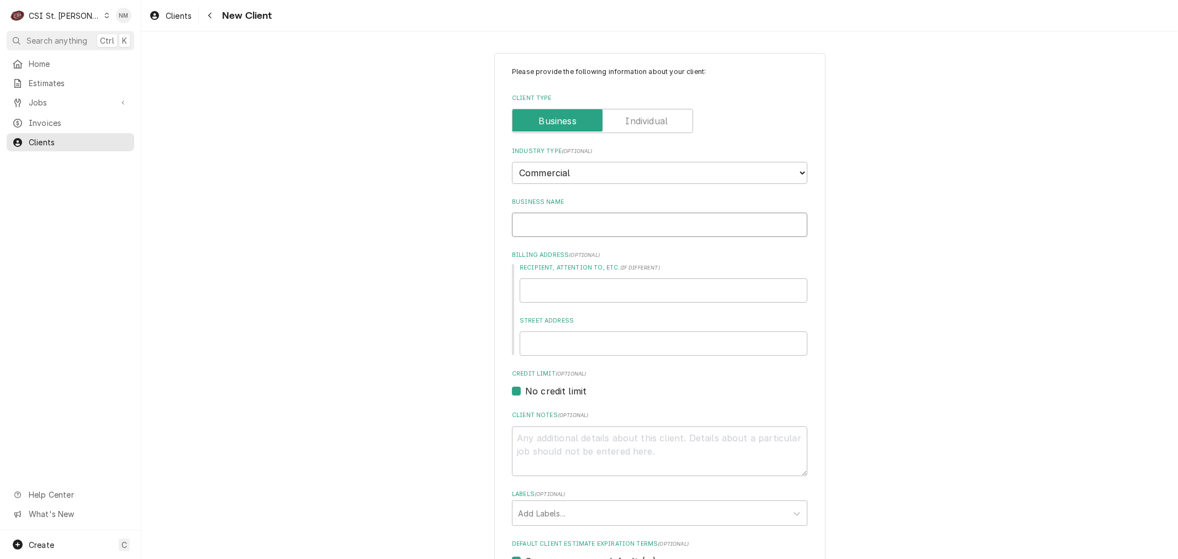
type textarea "x"
type input "B"
type textarea "x"
type input "BO"
type textarea "x"
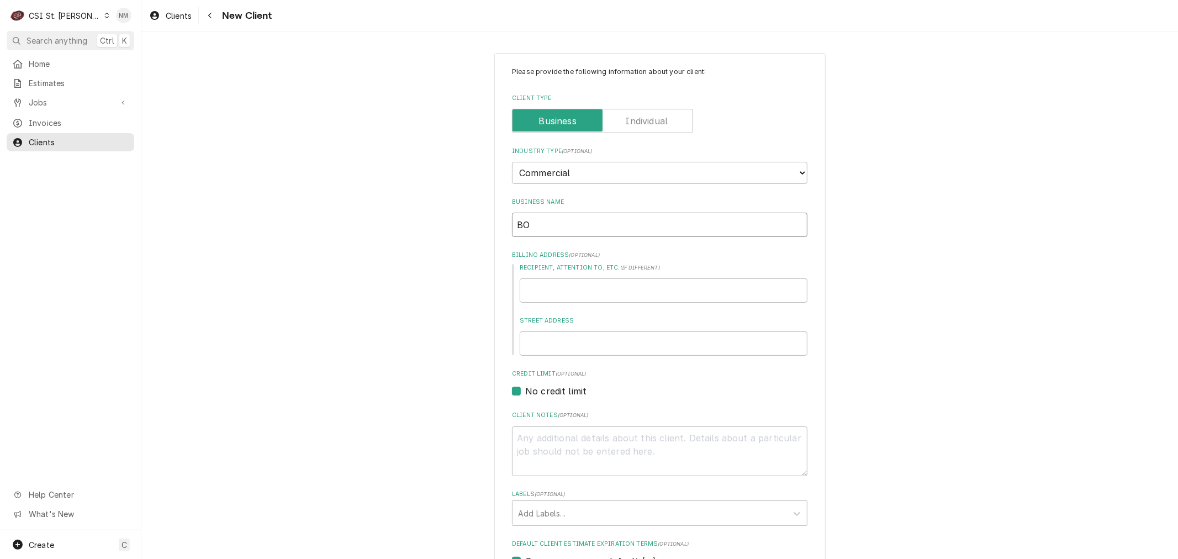
type input "BON"
type textarea "x"
type input "BONN"
type textarea "x"
type input "BONNE"
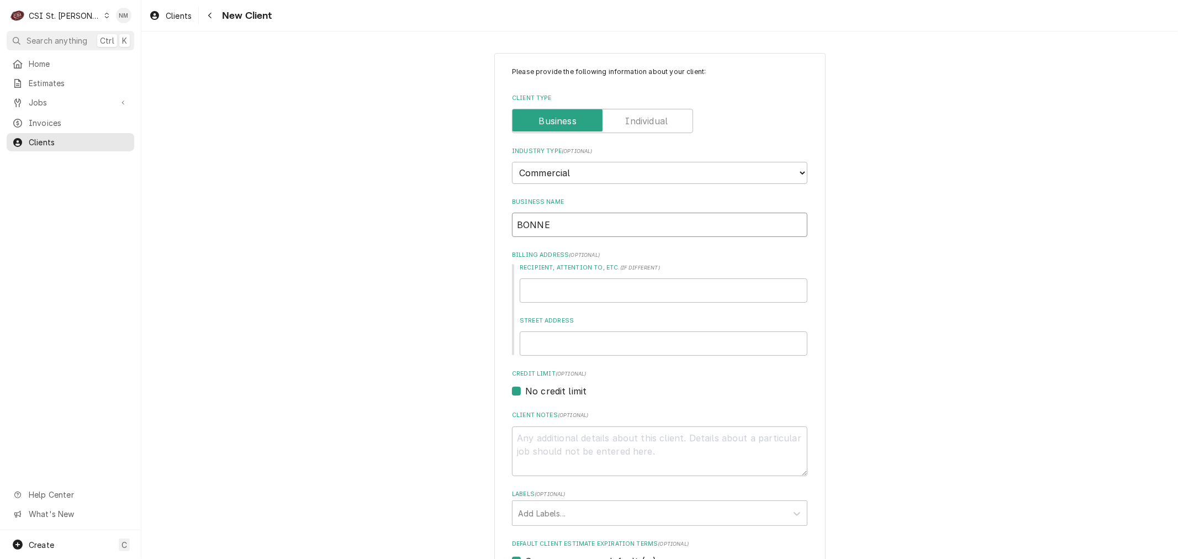
type textarea "x"
type input "BONNE"
type textarea "x"
type input "BONNE T"
type textarea "x"
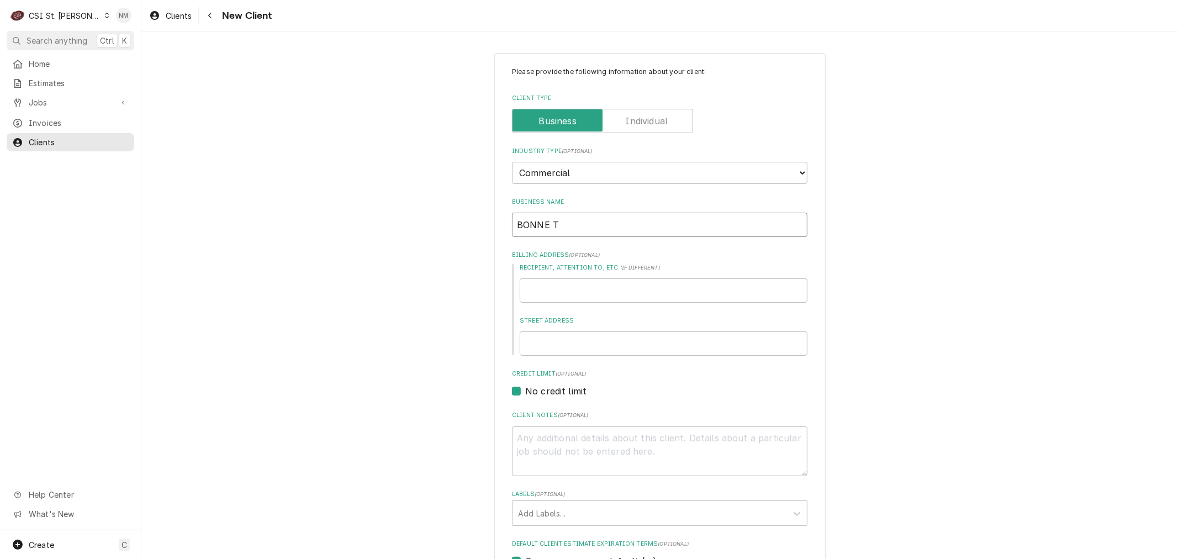
type input "BONNE TE"
type textarea "x"
type input "BONNE TER"
type textarea "x"
type input "BONNE TERR"
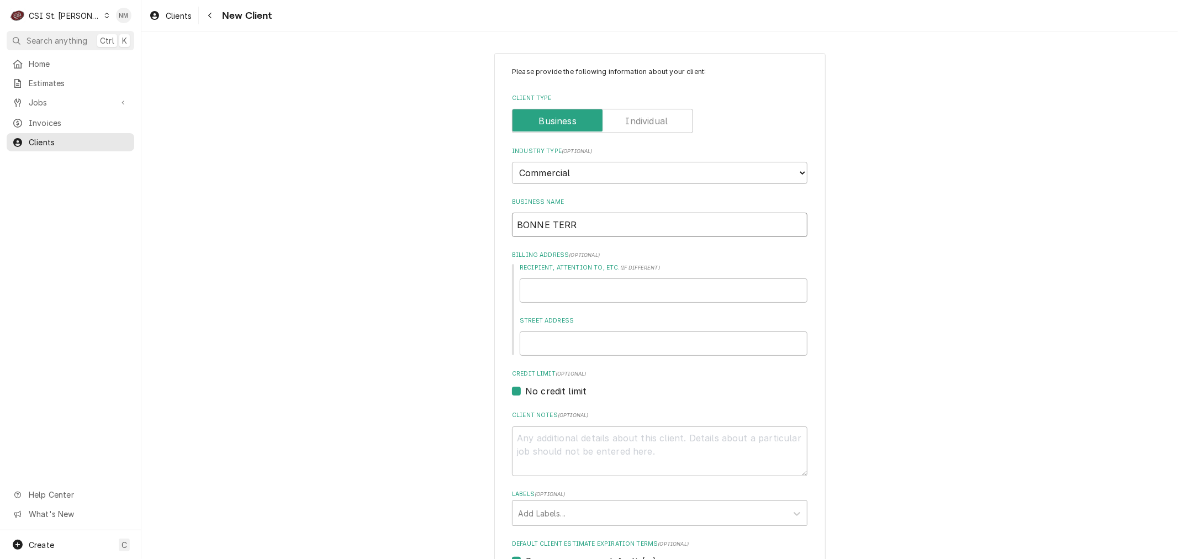
type textarea "x"
type input "BONNE TERRE"
type textarea "x"
type input "BONNE TERRE"
type textarea "x"
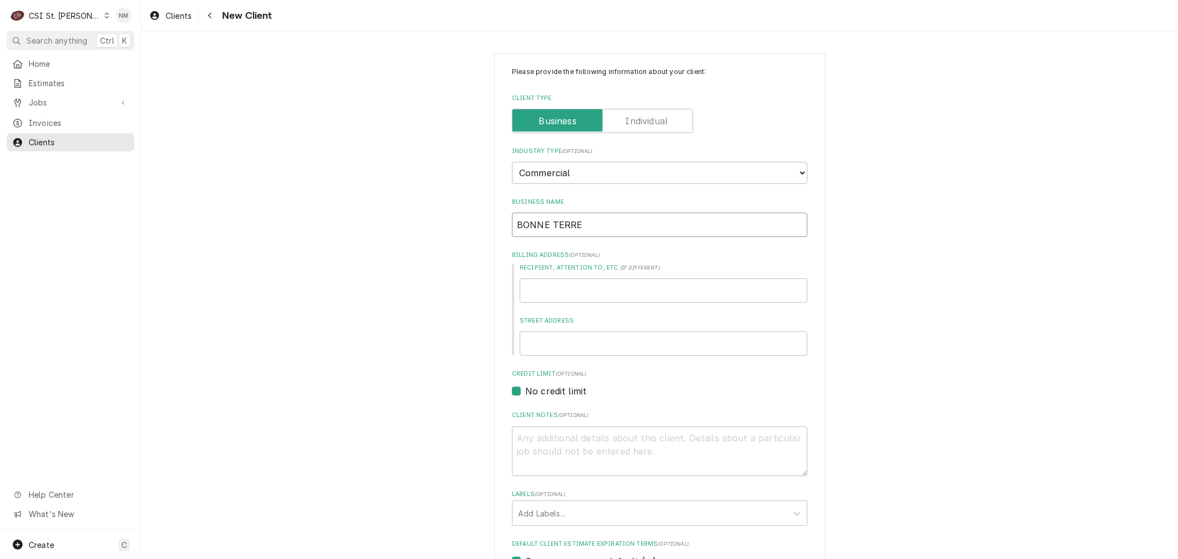
type input "BONNE TERRE S"
type textarea "x"
type input "BONNE TERRE SH"
type textarea "x"
type input "BONNE TERRE SHE"
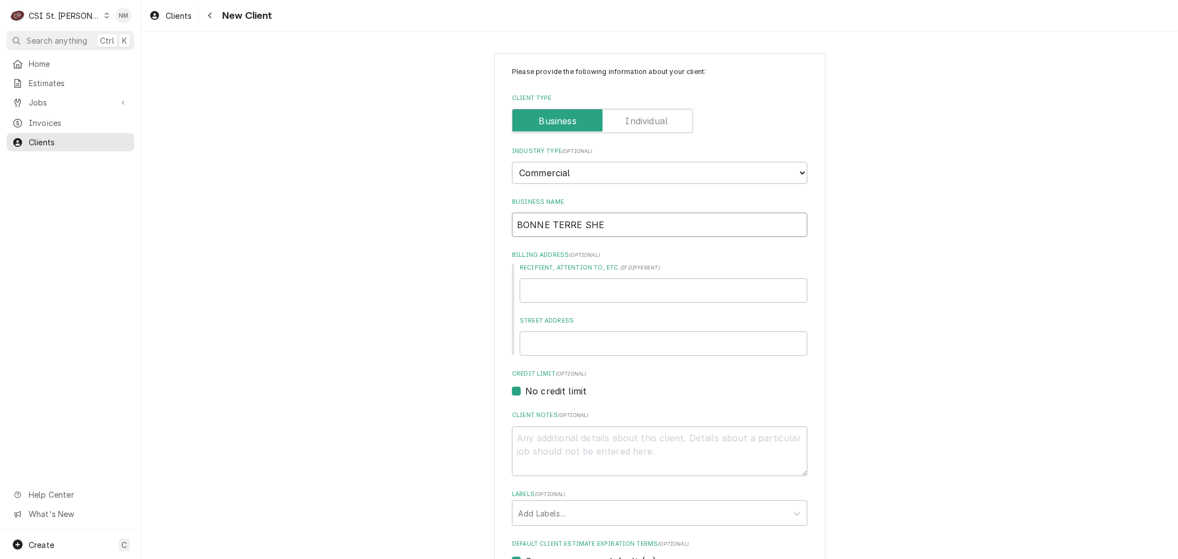
type textarea "x"
type input "BONNE TERRE SHEL"
type textarea "x"
type input "BONNE TERRE SHELL"
type textarea "x"
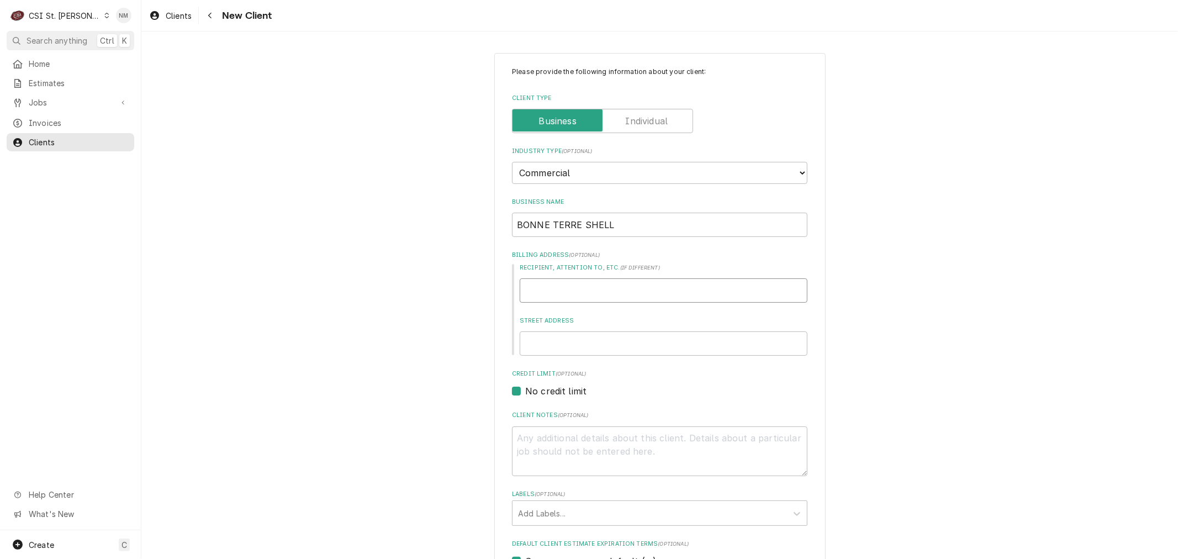
type input "K"
type textarea "x"
type input "KE"
type textarea "x"
type input "KEL"
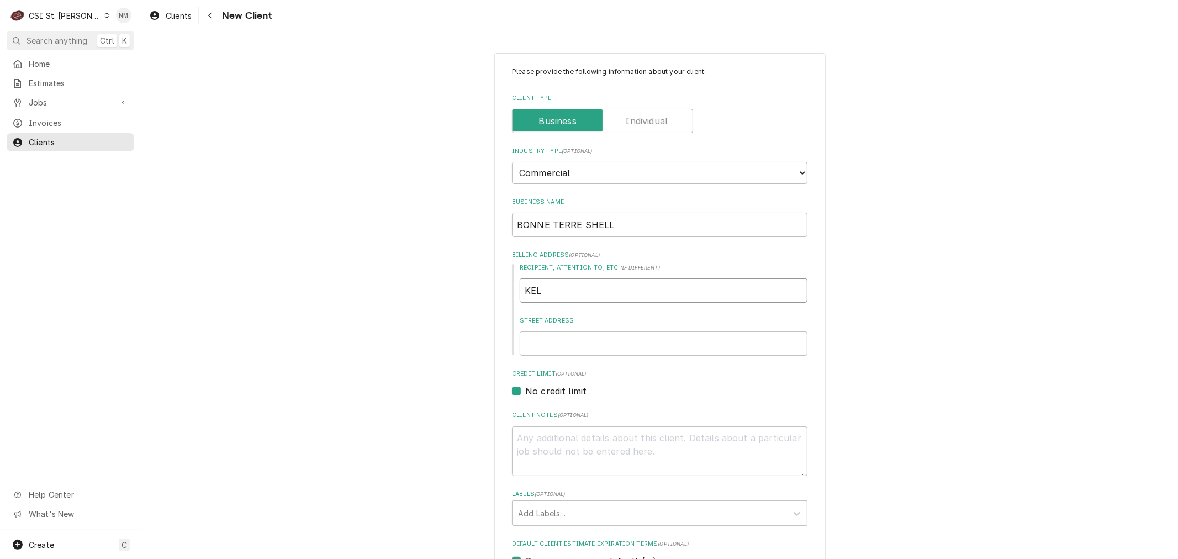
type textarea "x"
type input "KELL"
type textarea "x"
type input "KELLY"
type textarea "x"
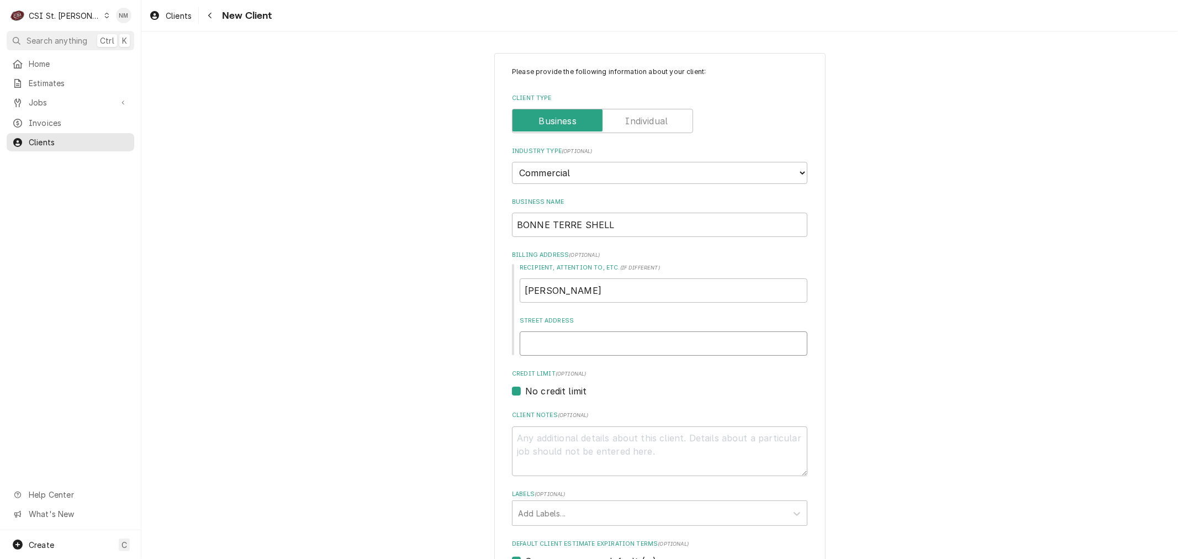
type input "4"
type textarea "x"
type input "41"
type textarea "x"
type input "416"
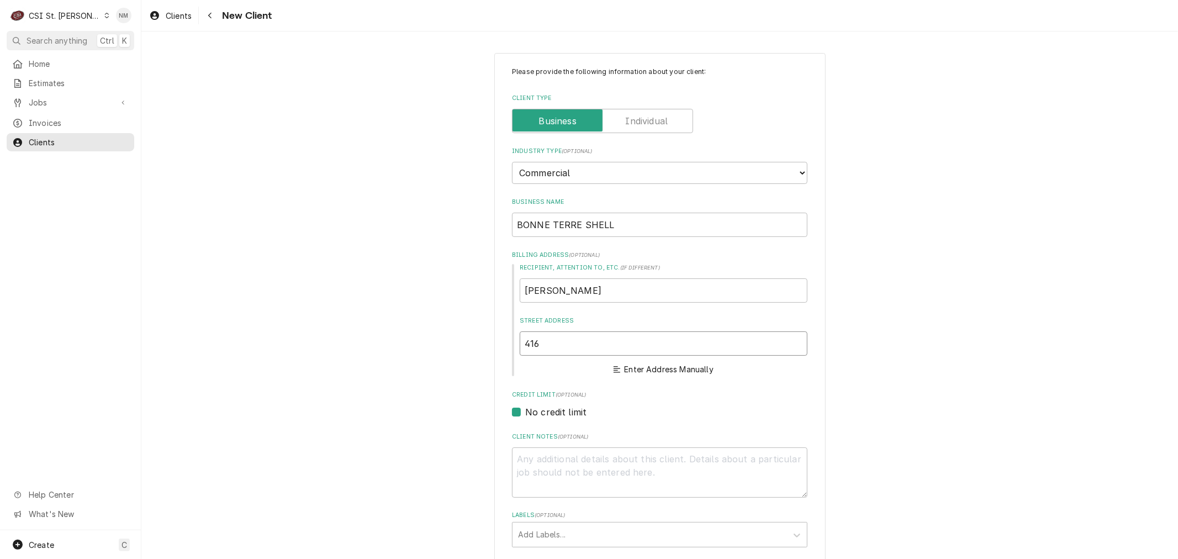
type textarea "x"
type input "416"
type textarea "x"
type input "416 B"
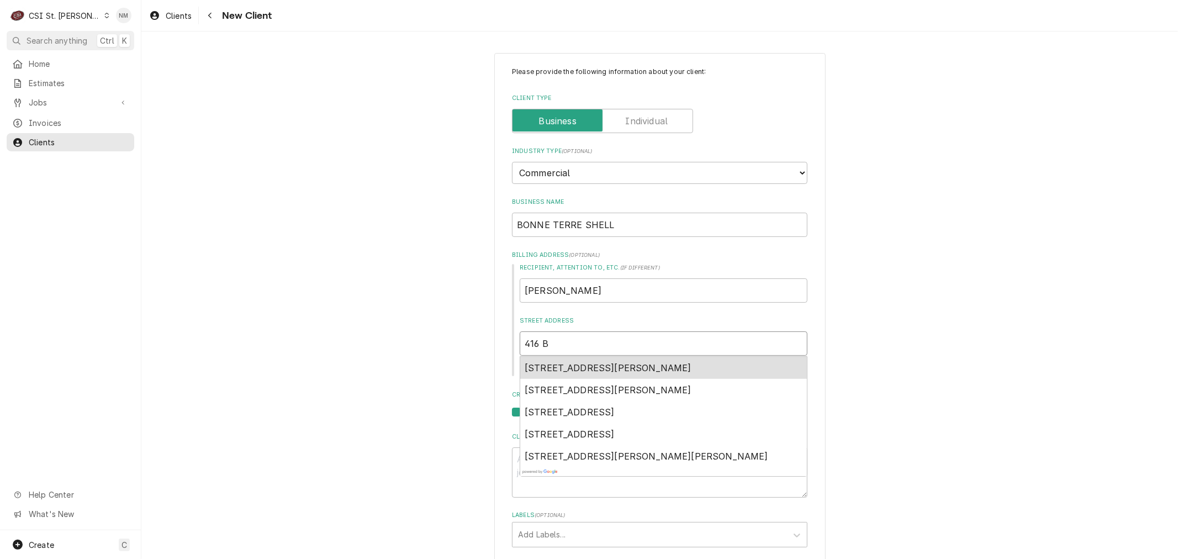
type textarea "x"
type input "416 BE"
type textarea "x"
type input "416 BEH"
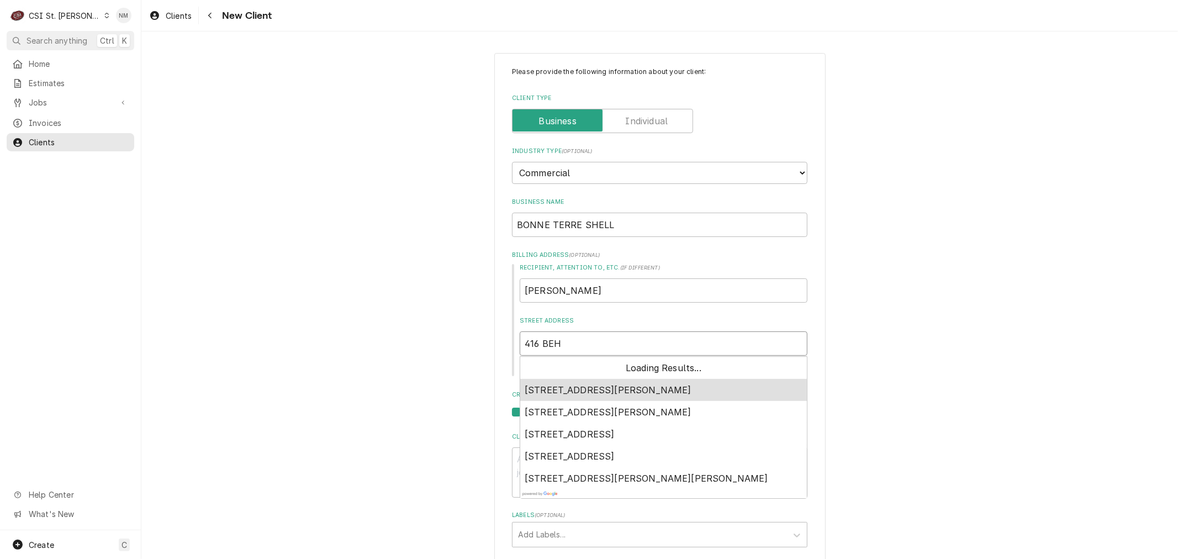
type textarea "x"
type input "416 BE"
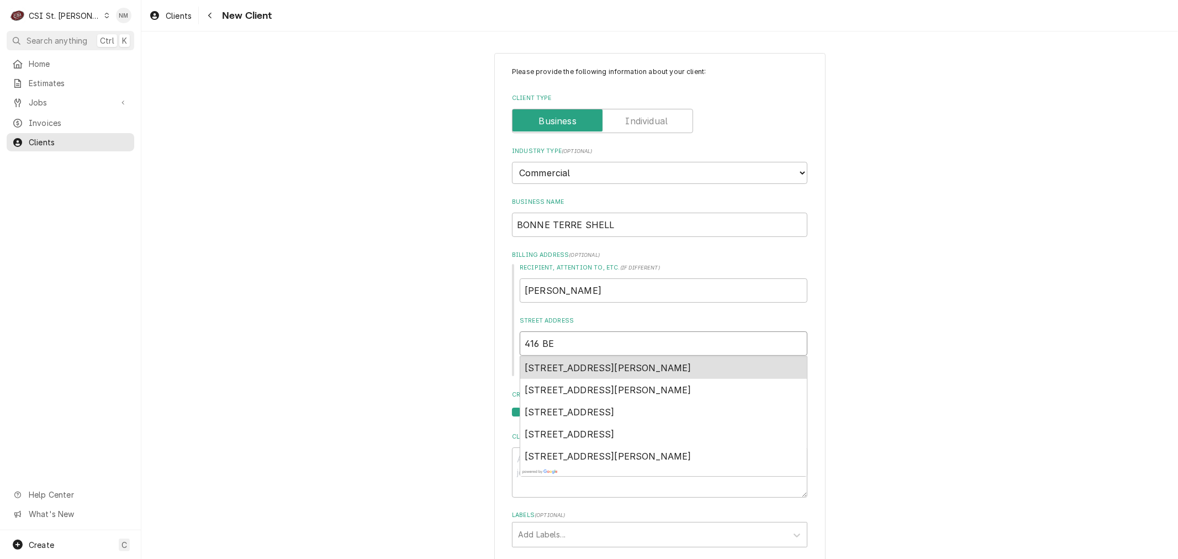
type textarea "x"
type input "416 BEN"
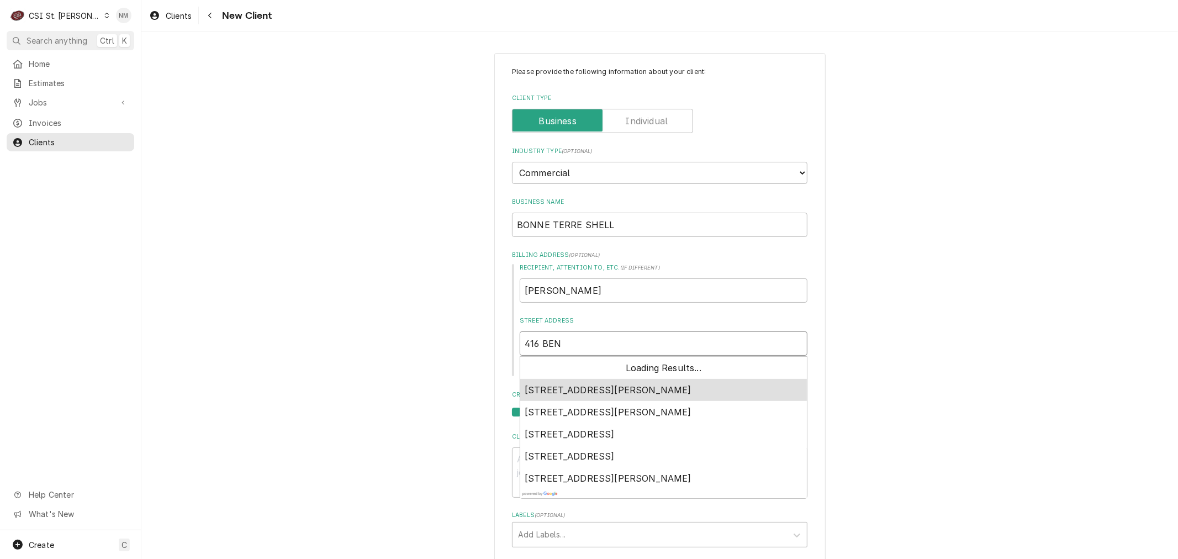
type textarea "x"
type input "416 BENH"
type textarea "x"
type input "416 BENHA"
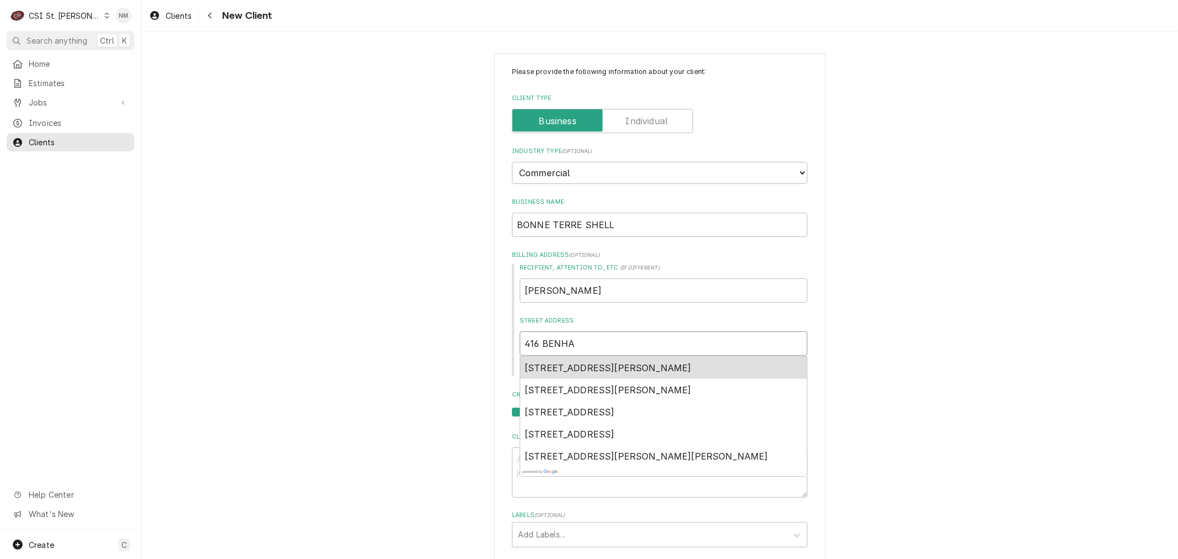
type textarea "x"
type input "416 [PERSON_NAME]"
click at [604, 368] on span "[STREET_ADDRESS][PERSON_NAME]" at bounding box center [607, 367] width 167 height 11
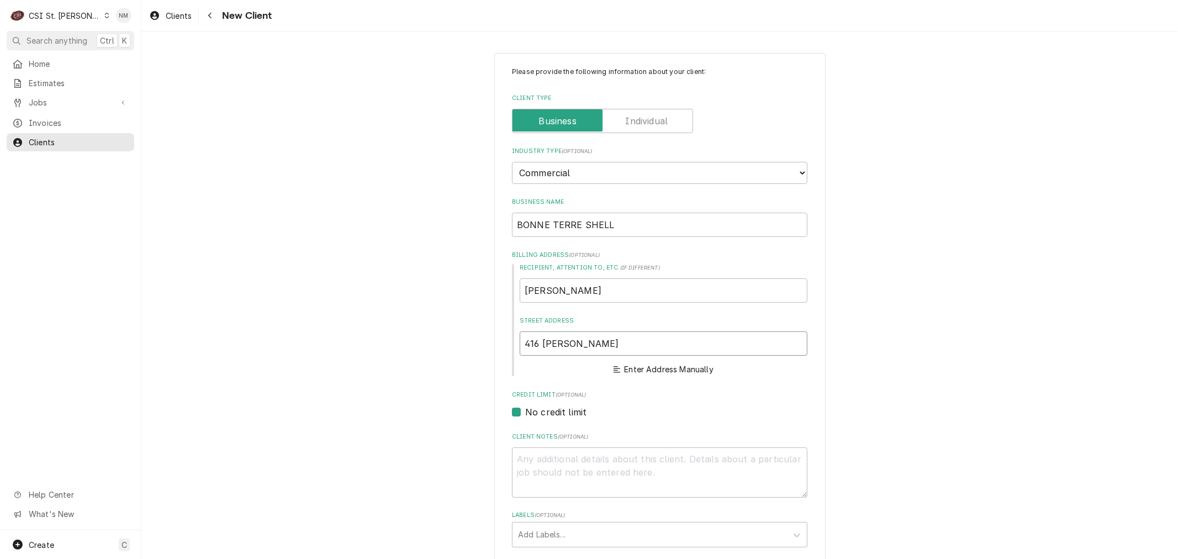
type textarea "x"
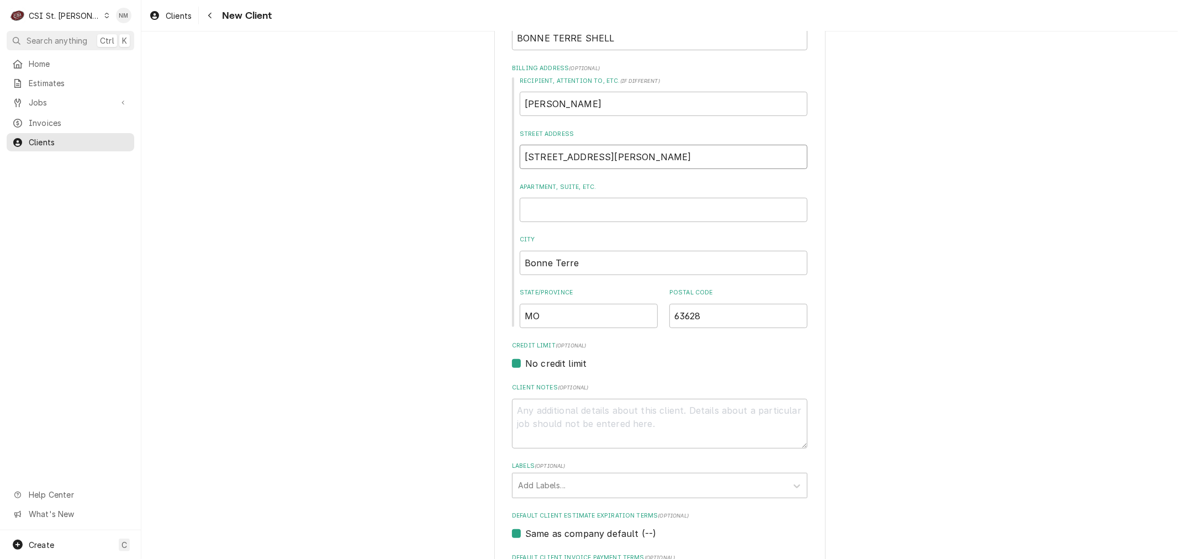
scroll to position [245, 0]
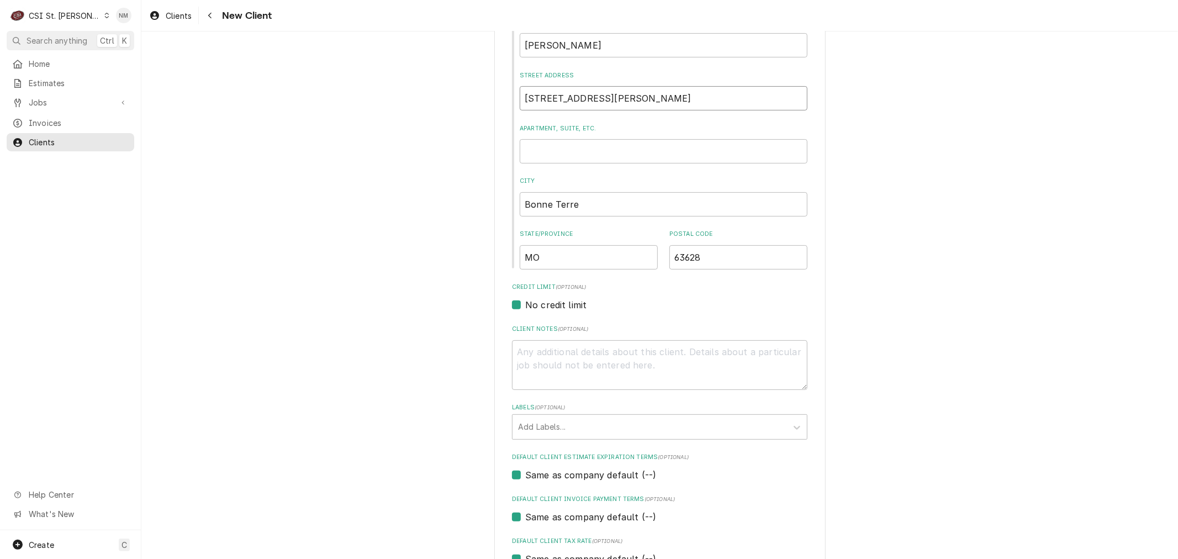
type input "[STREET_ADDRESS][PERSON_NAME]"
click at [547, 356] on textarea "Client Notes ( optional )" at bounding box center [659, 365] width 295 height 50
type textarea "x"
type textarea "5"
type textarea "x"
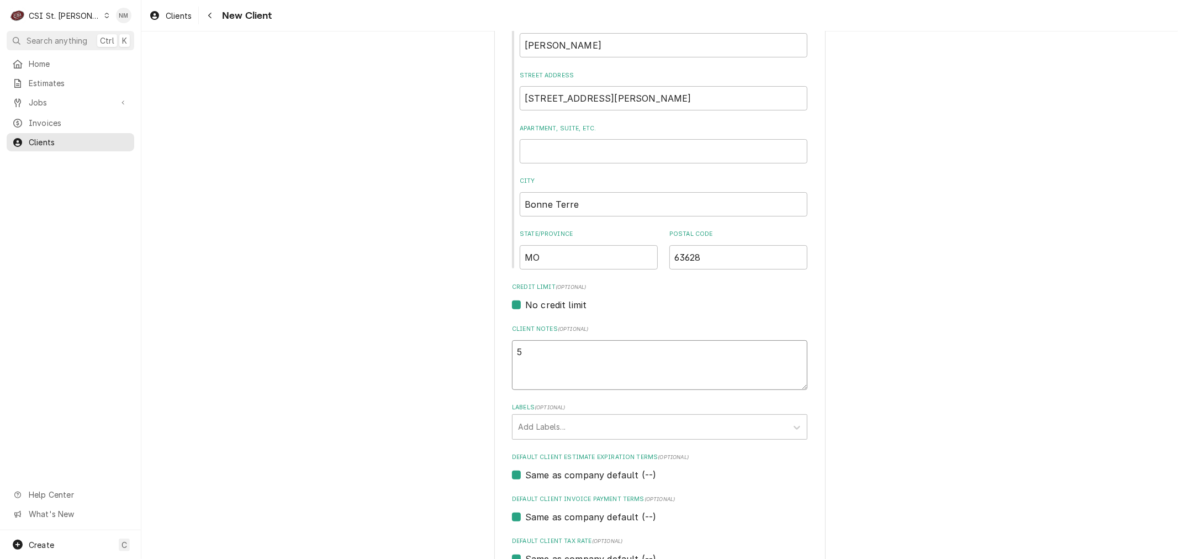
type textarea "51"
type textarea "x"
type textarea "517"
type textarea "x"
type textarea "5178"
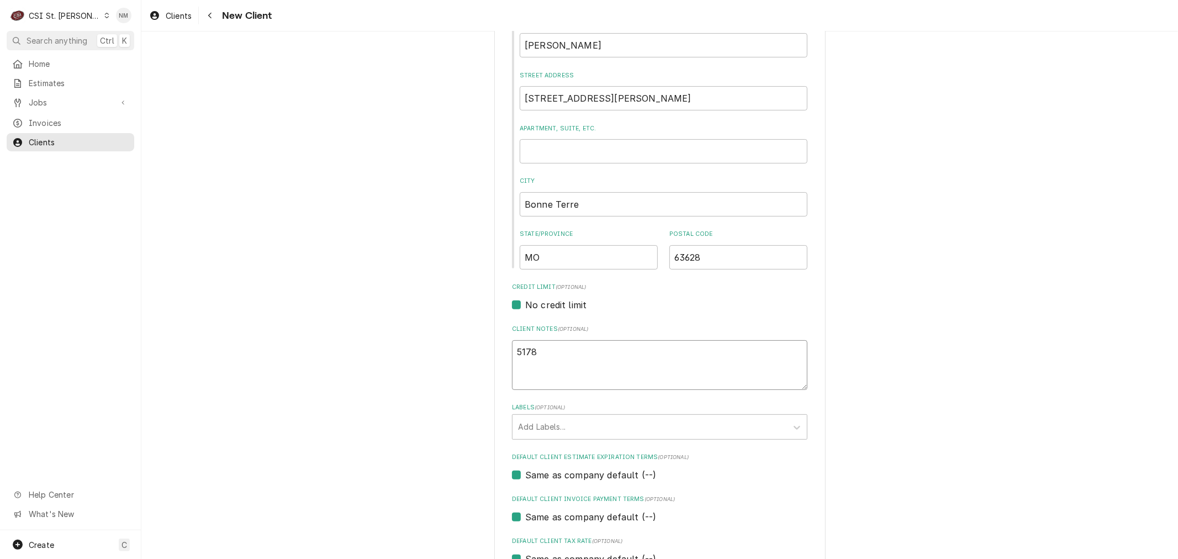
type textarea "x"
type textarea "5178"
type textarea "x"
type textarea "5178 0"
type textarea "x"
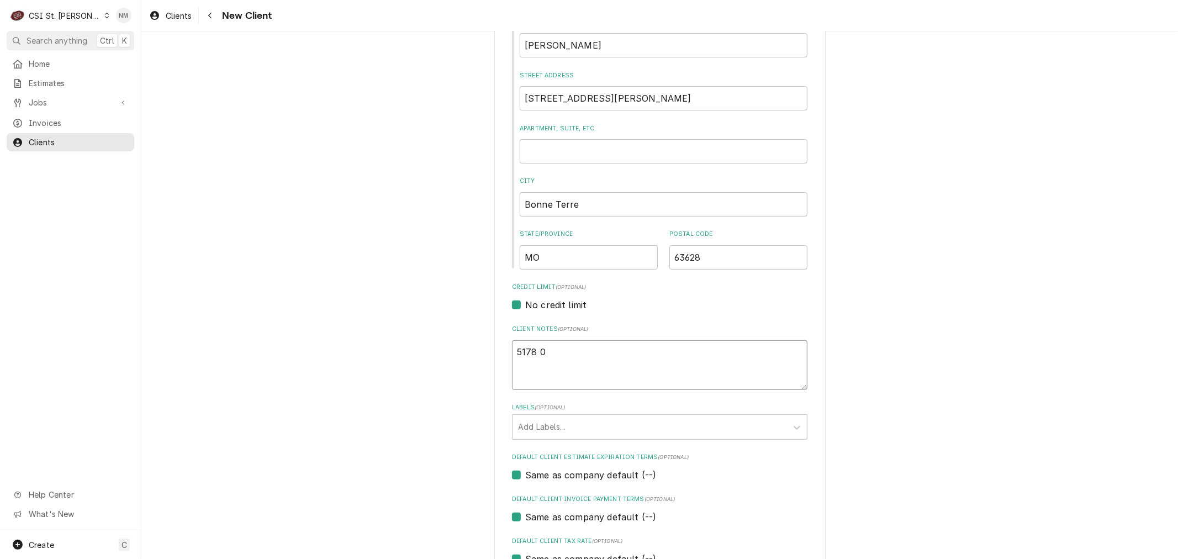
type textarea "5178 05"
type textarea "x"
type textarea "5178 058"
type textarea "x"
type textarea "5178 0586"
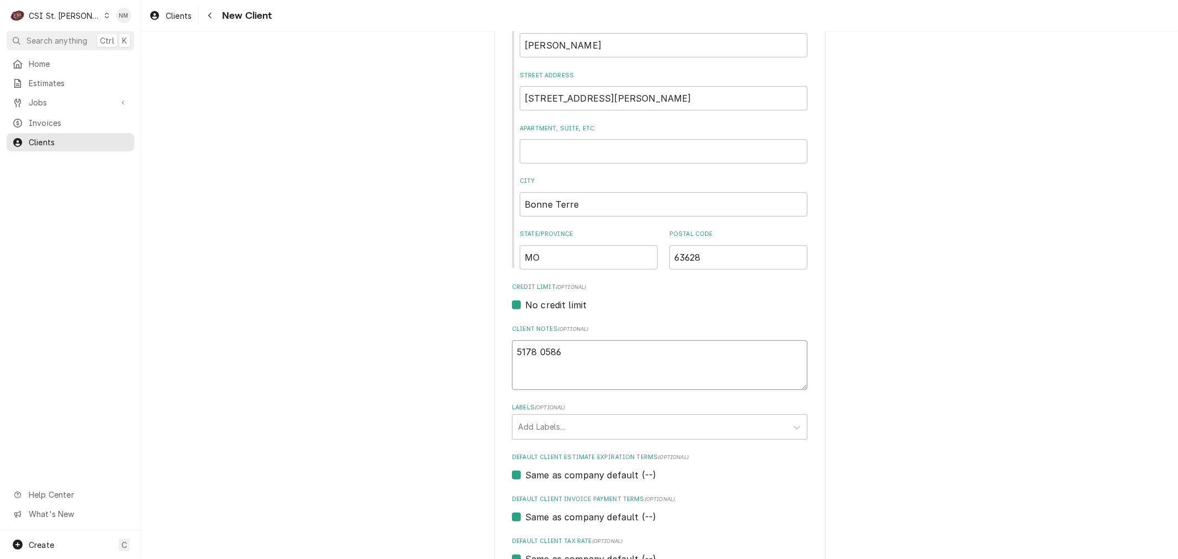
click at [564, 353] on textarea "5178 0586" at bounding box center [659, 365] width 295 height 50
type textarea "x"
type textarea "5178 0586"
type textarea "x"
type textarea "5178 0586 2"
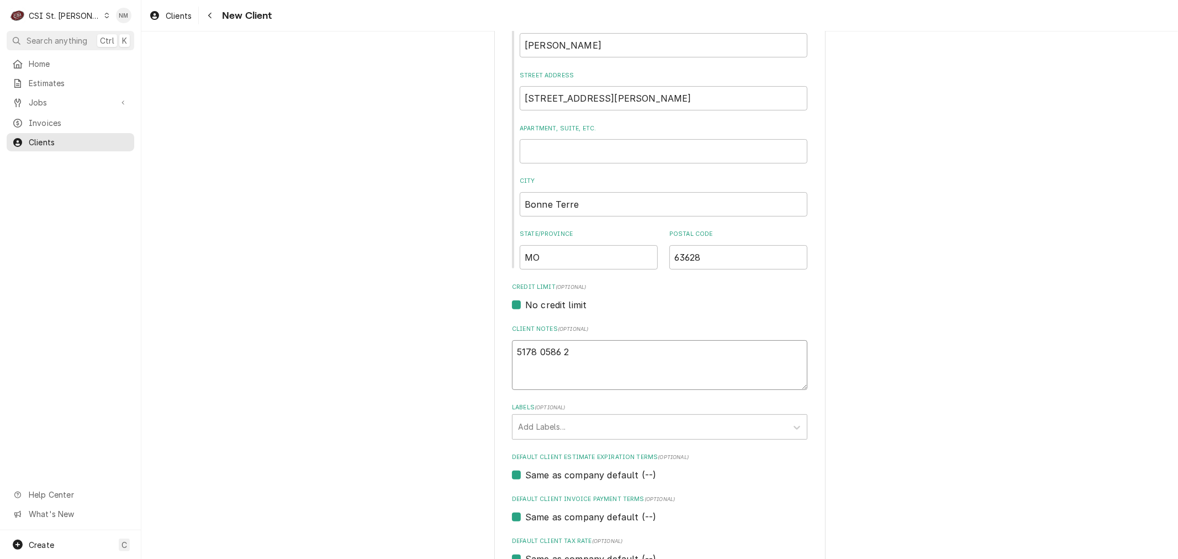
type textarea "x"
type textarea "5178 0586 20"
type textarea "x"
type textarea "5178 0586 200"
type textarea "x"
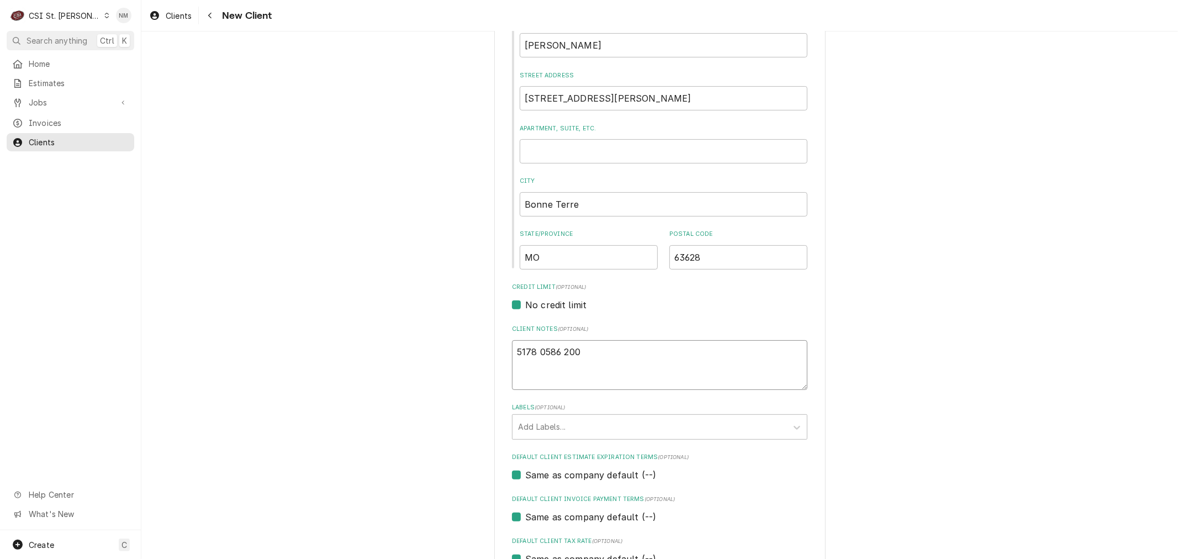
type textarea "5178 0586 2000"
type textarea "x"
type textarea "5178 0586 2000"
type textarea "x"
type textarea "5178 0586 2000 2"
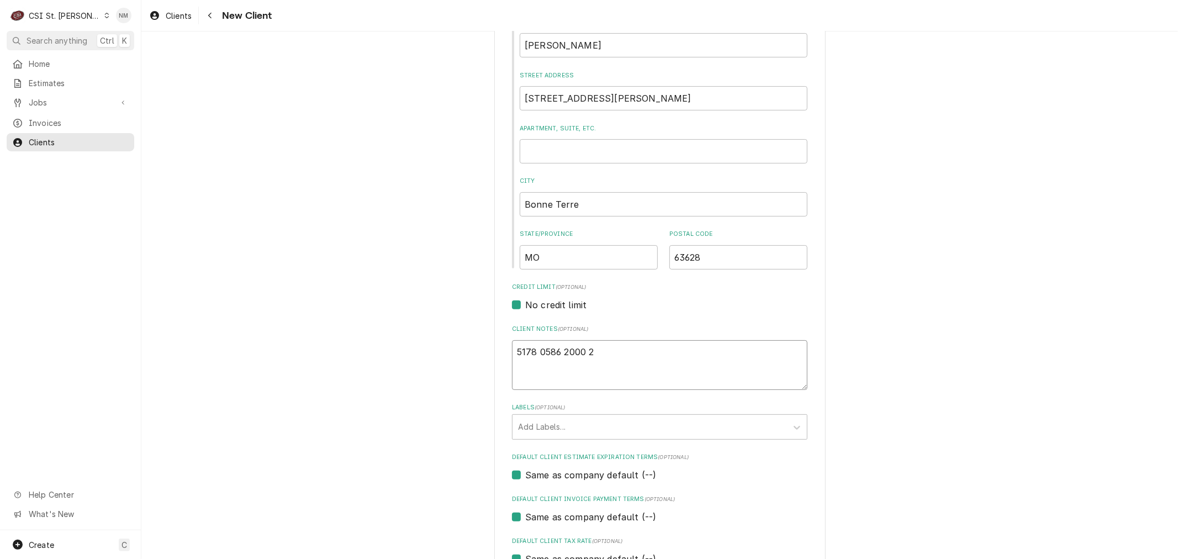
type textarea "x"
type textarea "5178 0586 2000 21"
type textarea "x"
type textarea "5178 0586 2000 219"
type textarea "x"
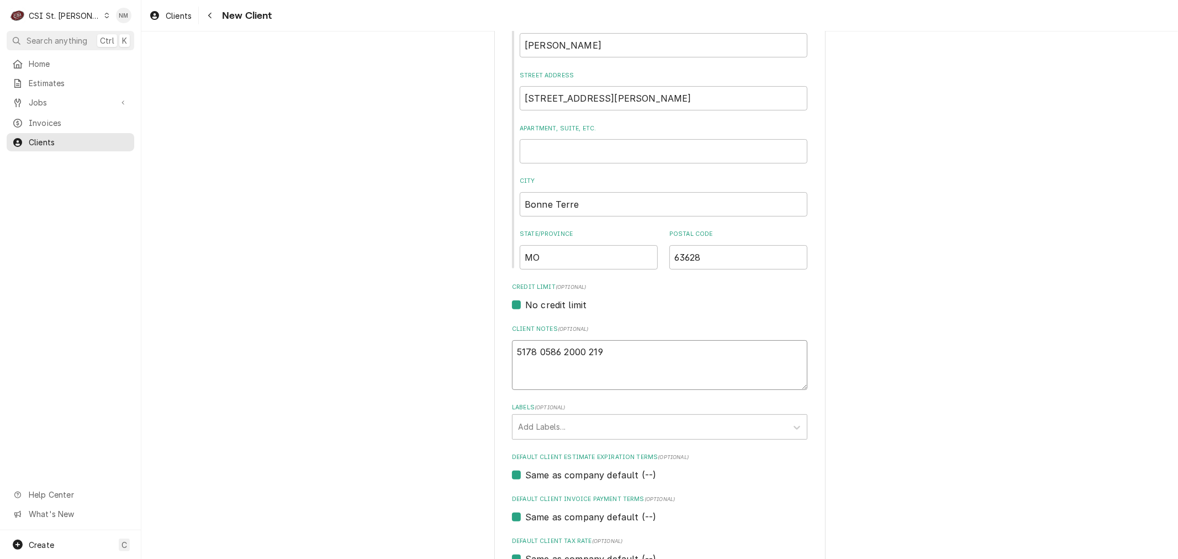
type textarea "5178 0586 2000 2199"
type textarea "x"
type textarea "5178 0586 2000 2199"
type textarea "x"
type textarea "5178 0586 2000 2199"
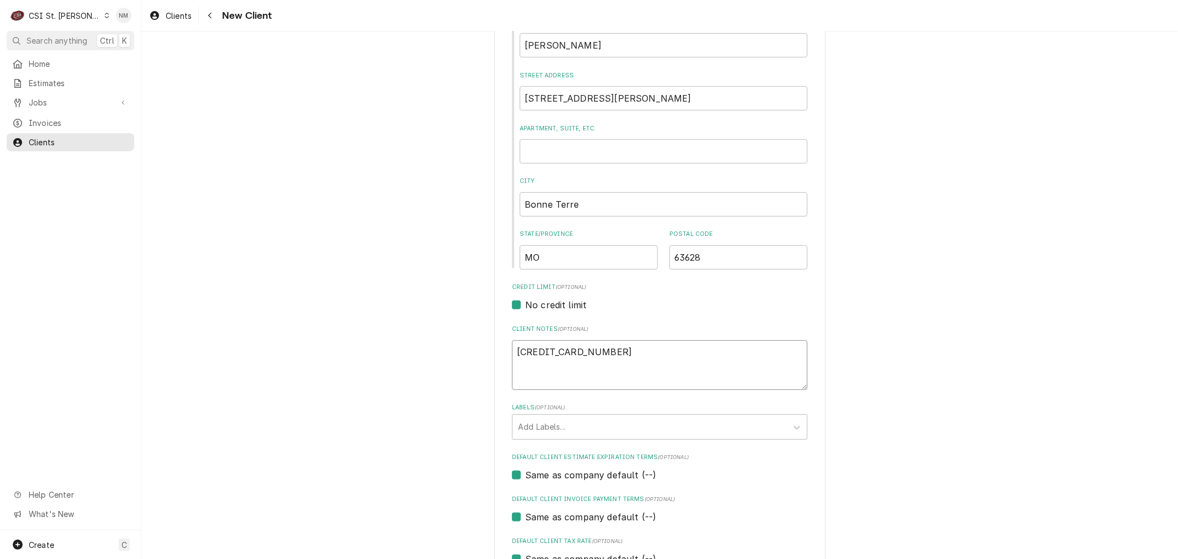
type textarea "x"
type textarea "5178 0586 2000 2199 E"
type textarea "x"
type textarea "5178 0586 2000 2199 EX"
type textarea "x"
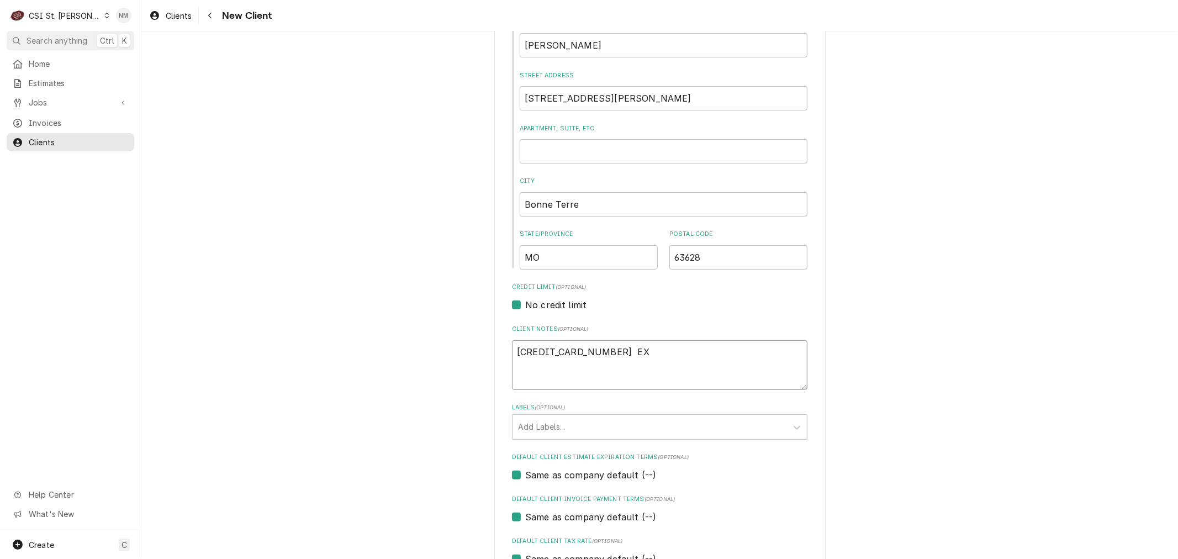
type textarea "5178 0586 2000 2199 EXP"
type textarea "x"
type textarea "5178 0586 2000 2199 EXP"
type textarea "x"
type textarea "5178 0586 2000 2199 EXP 4"
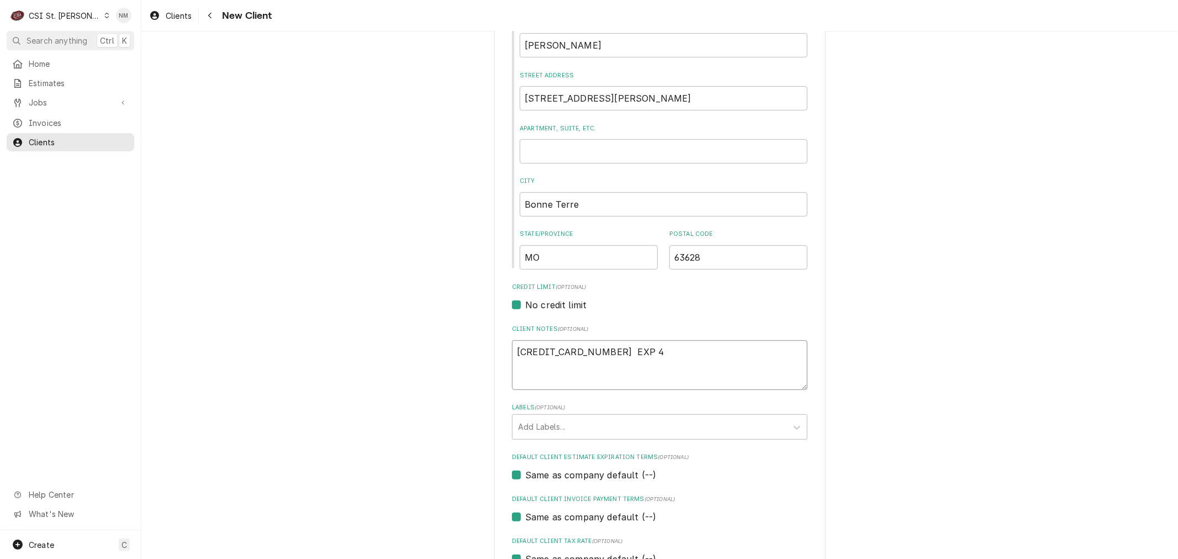
type textarea "x"
type textarea "5178 0586 2000 2199 EXP 4/"
type textarea "x"
type textarea "5178 0586 2000 2199 EXP 4/2"
type textarea "x"
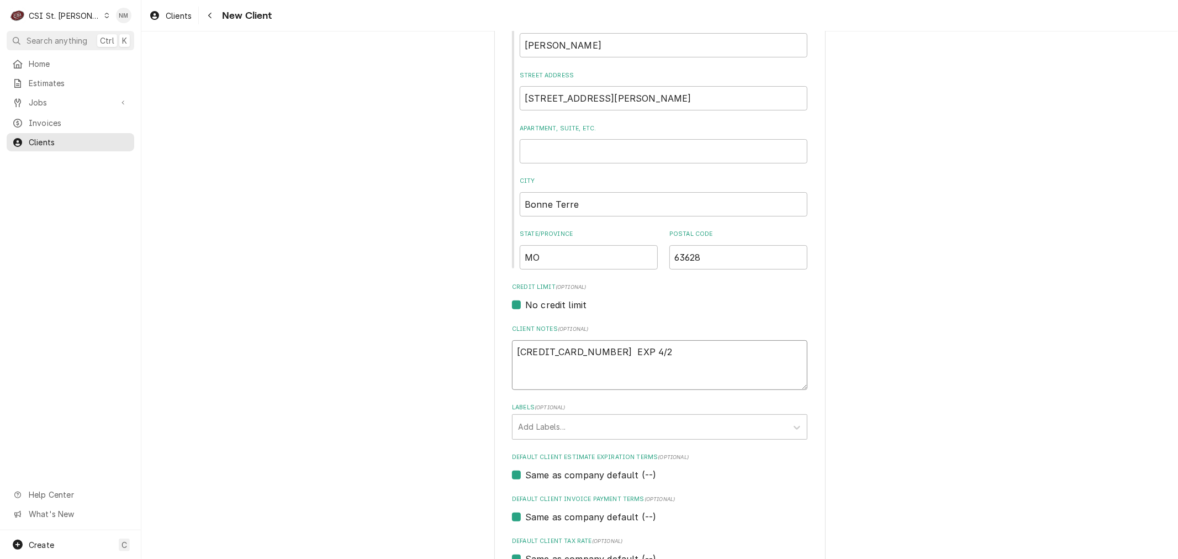
type textarea "5178 0586 2000 2199 EXP 4/28"
type textarea "x"
type textarea "5178 0586 2000 2199 EXP 4/28"
type textarea "x"
type textarea "5178 0586 2000 2199 EXP 4/28"
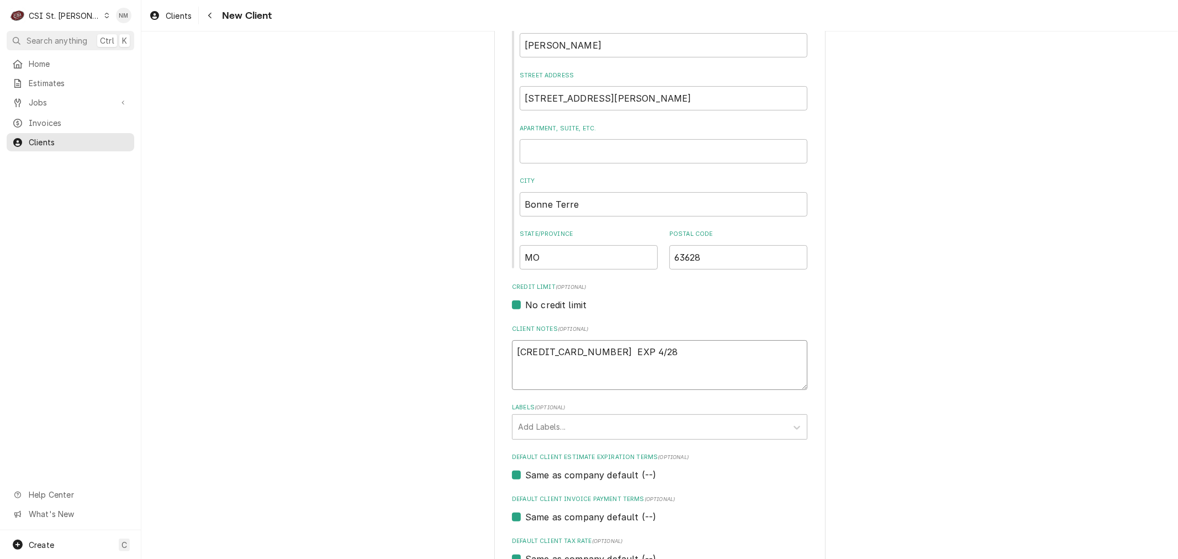
click at [683, 350] on textarea "5178 0586 2000 2199 EXP 4/28" at bounding box center [659, 365] width 295 height 50
type textarea "x"
type textarea "5178 0586 2000 2199 EXP 4/28 M"
type textarea "x"
type textarea "5178 0586 2000 2199 EXP 4/28 MI"
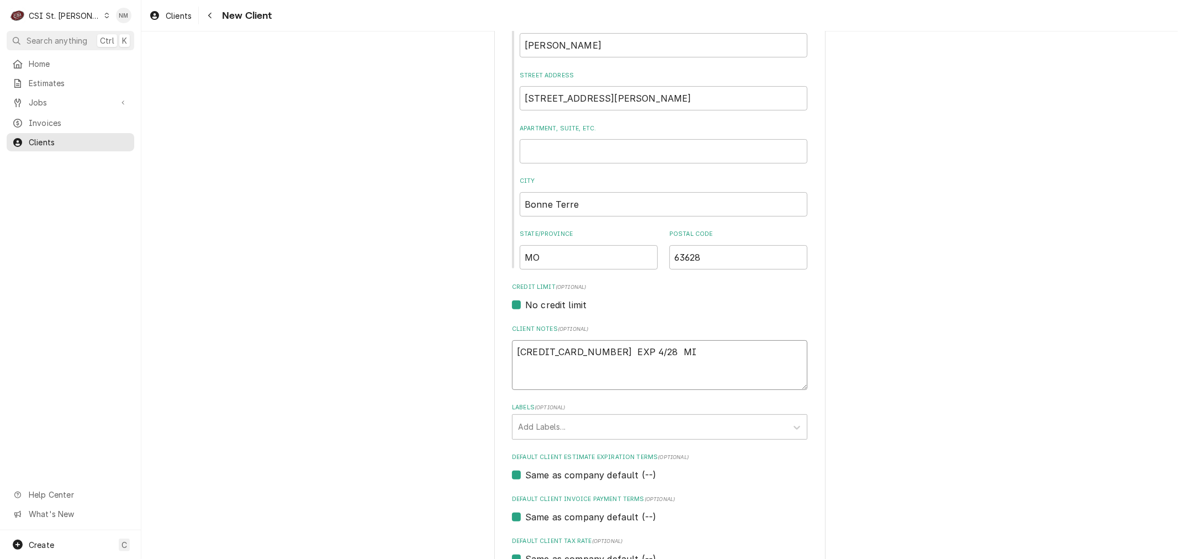
type textarea "x"
type textarea "5178 0586 2000 2199 EXP 4/28 MIL"
type textarea "x"
type textarea "5178 0586 2000 2199 EXP 4/28 MILA"
type textarea "x"
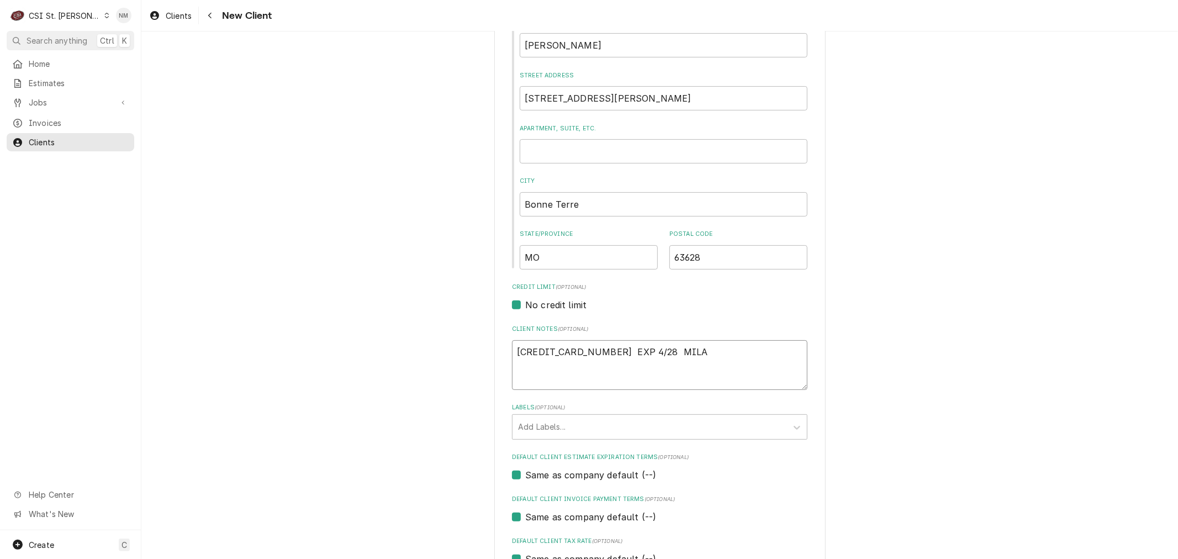
type textarea "5178 0586 2000 2199 EXP 4/28 MILAP"
type textarea "x"
type textarea "5178 0586 2000 2199 EXP 4/28 MILAP"
type textarea "x"
type textarea "5178 0586 2000 2199 EXP 4/28 MILAP P"
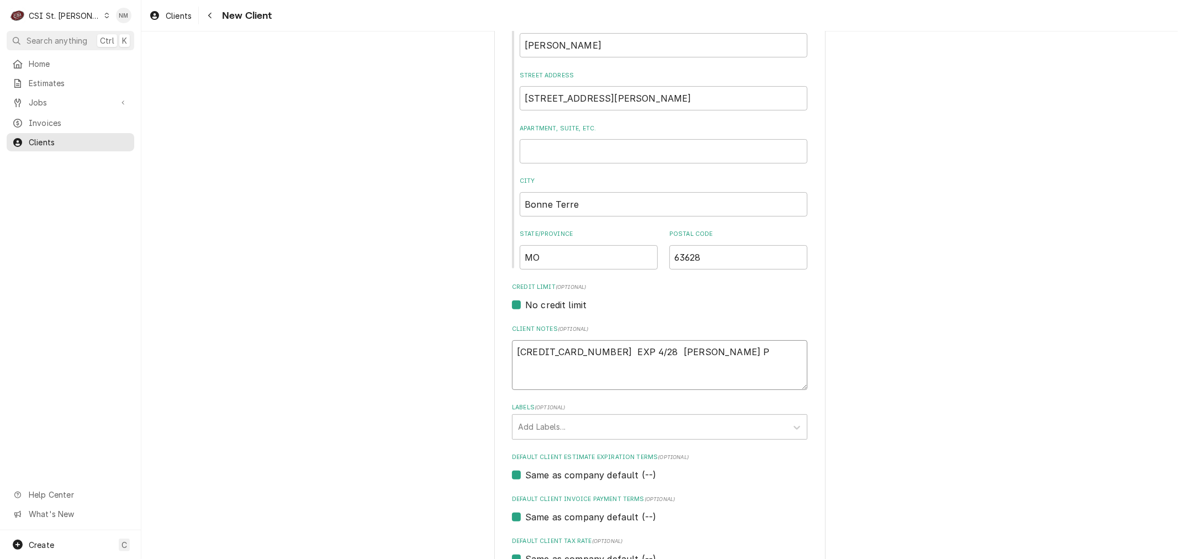
type textarea "x"
type textarea "5178 0586 2000 2199 EXP 4/28 MILAP PA"
type textarea "x"
type textarea "5178 0586 2000 2199 EXP 4/28 MILAP PAT"
type textarea "x"
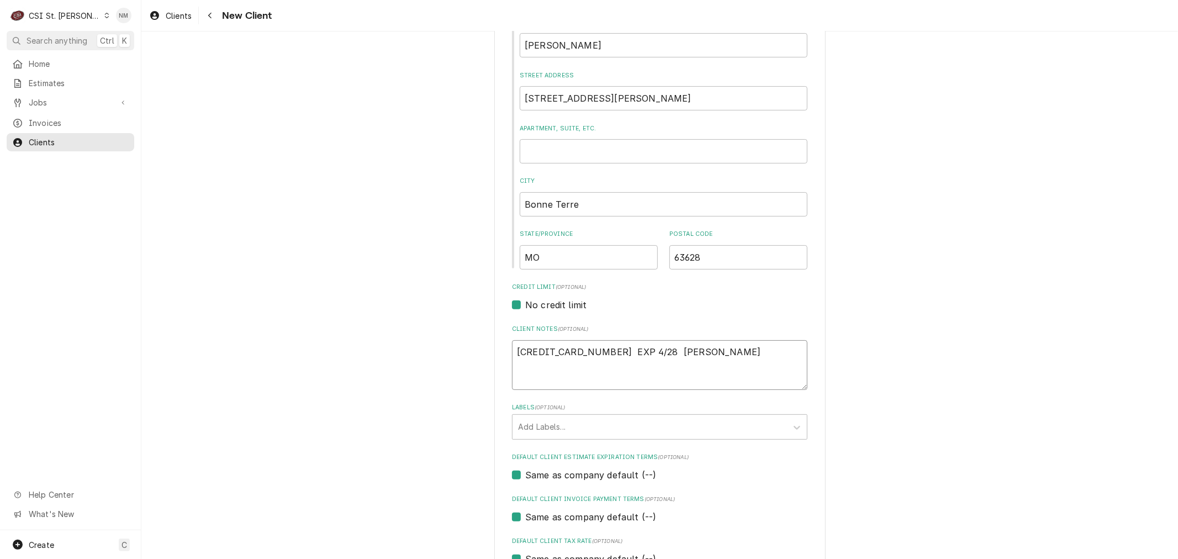
type textarea "5178 0586 2000 2199 EXP 4/28 MILAP PATE"
type textarea "x"
type textarea "5178 0586 2000 2199 EXP 4/28 MILAP PATEL"
type textarea "x"
type textarea "5178 0586 2000 2199 EXP 4/28 MILAP PATEL"
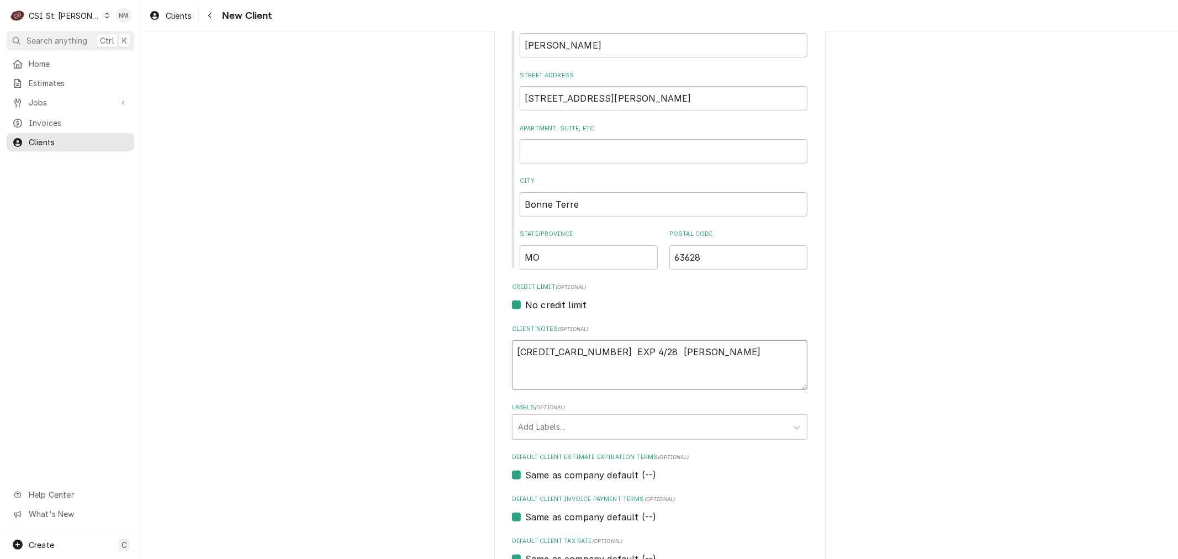
type textarea "x"
type textarea "5178 0586 2000 2199 EXP 4/28 MILAP PATEL B"
type textarea "x"
type textarea "5178 0586 2000 2199 EXP 4/28 MILAP PATEL BI"
type textarea "x"
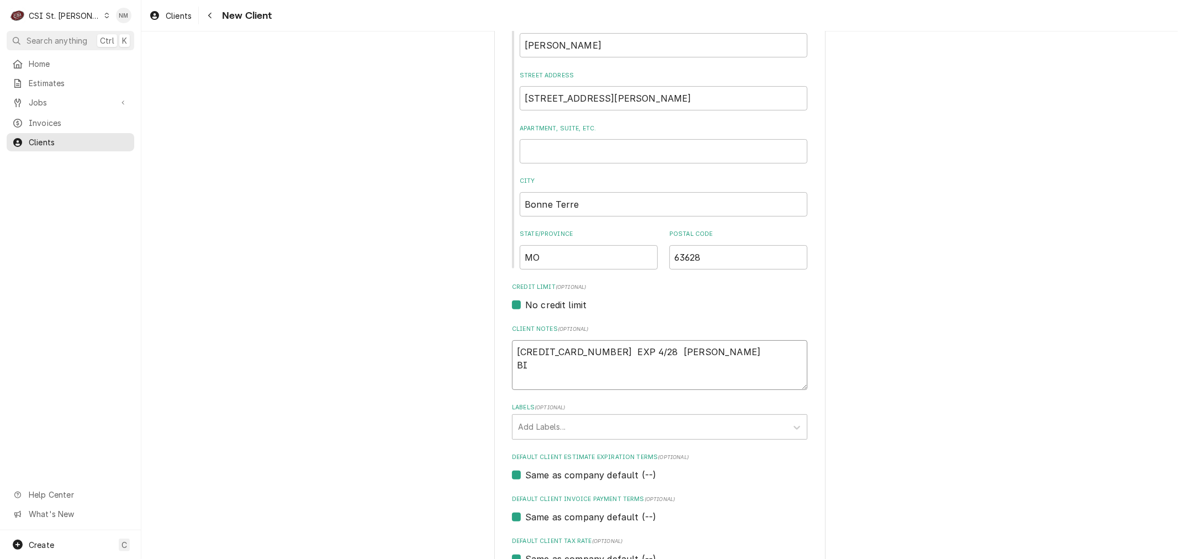
type textarea "5178 0586 2000 2199 EXP 4/28 MILAP PATEL BIL"
type textarea "x"
type textarea "5178 0586 2000 2199 EXP 4/28 MILAP PATEL BILL"
type textarea "x"
type textarea "5178 0586 2000 2199 EXP 4/28 MILAP PATEL BILLI"
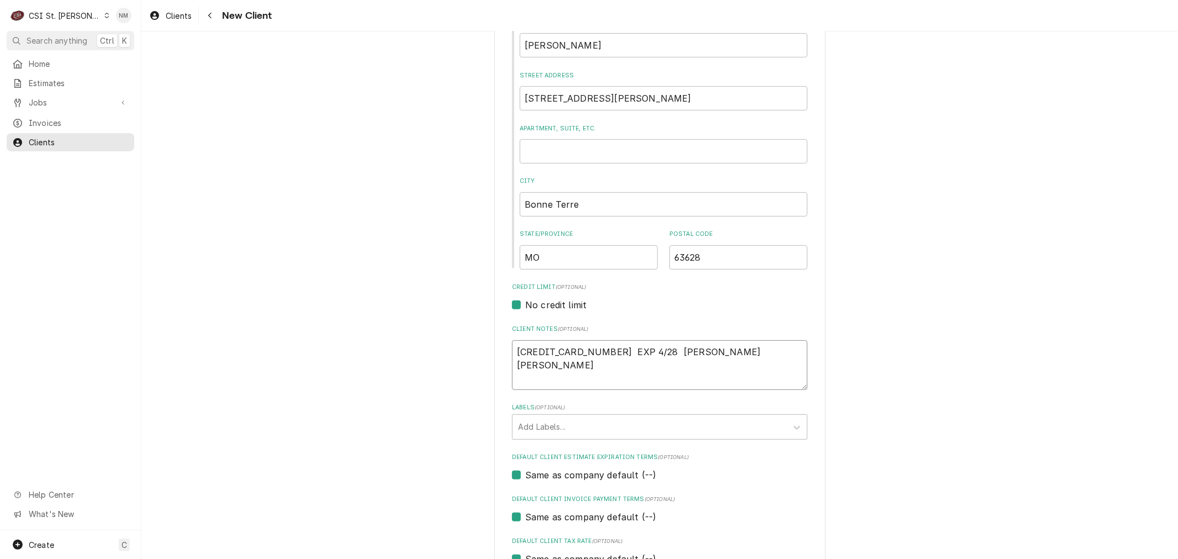
type textarea "x"
type textarea "5178 0586 2000 2199 EXP 4/28 MILAP PATEL BILLIN"
type textarea "x"
type textarea "5178 0586 2000 2199 EXP 4/28 MILAP PATEL BILLING"
type textarea "x"
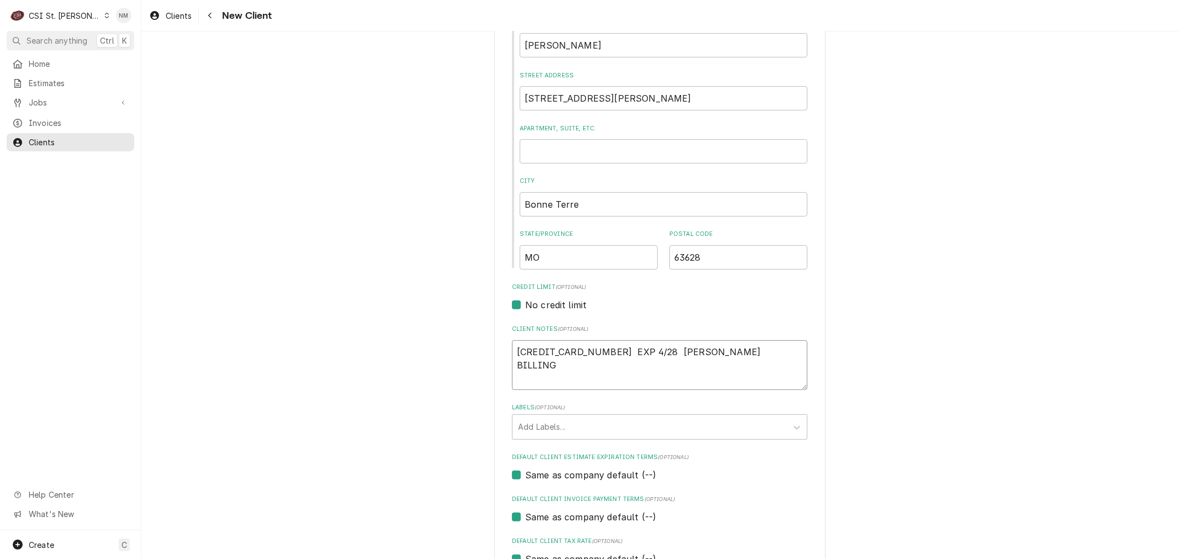
type textarea "5178 0586 2000 2199 EXP 4/28 MILAP PATEL BILLING:"
type textarea "x"
type textarea "5178 0586 2000 2199 EXP 4/28 MILAP PATEL BILLING:"
type textarea "x"
type textarea "5178 0586 2000 2199 EXP 4/28 MILAP PATEL BILLING:"
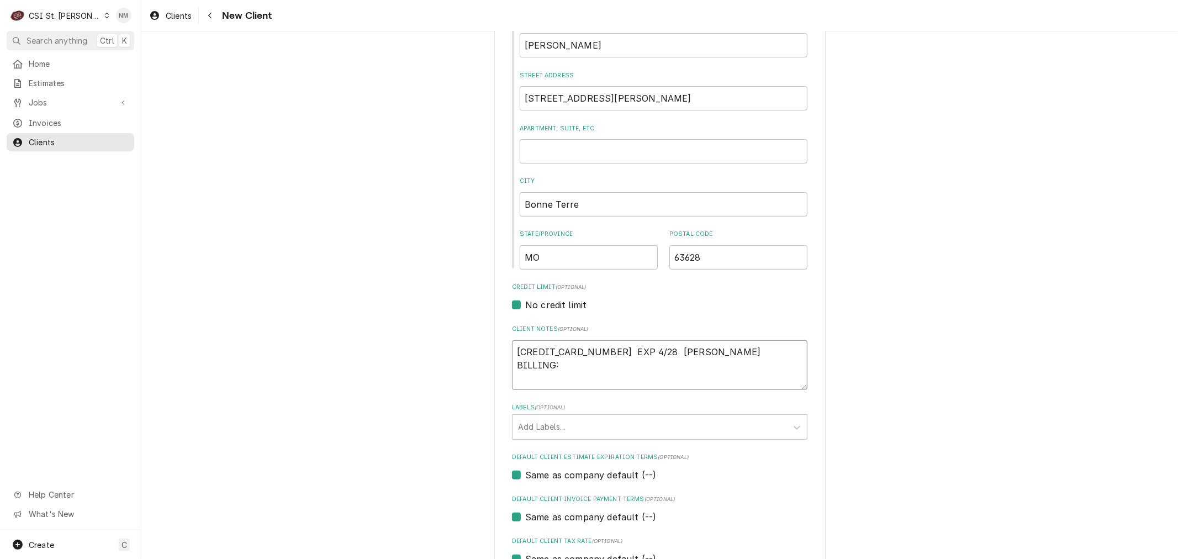
type textarea "x"
type textarea "5178 0586 2000 2199 EXP 4/28 MILAP PATEL BILLING: 2"
type textarea "x"
type textarea "5178 0586 2000 2199 EXP 4/28 MILAP PATEL BILLING: 20"
type textarea "x"
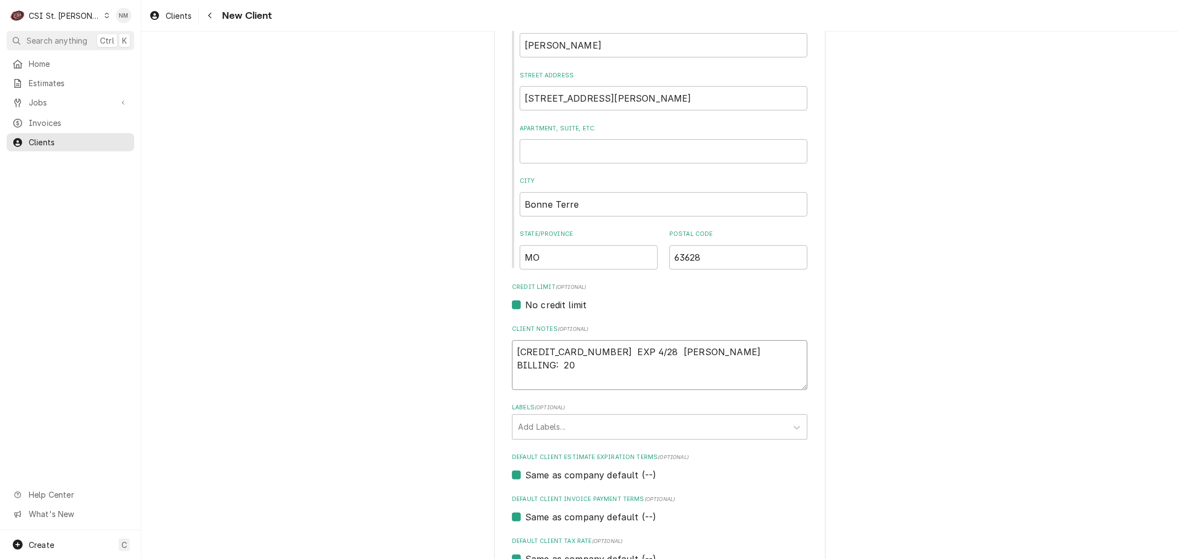
type textarea "5178 0586 2000 2199 EXP 4/28 MILAP PATEL BILLING: 200"
type textarea "x"
type textarea "5178 0586 2000 2199 EXP 4/28 MILAP PATEL BILLING: 2009"
type textarea "x"
type textarea "5178 0586 2000 2199 EXP 4/28 MILAP PATEL BILLING: 2009"
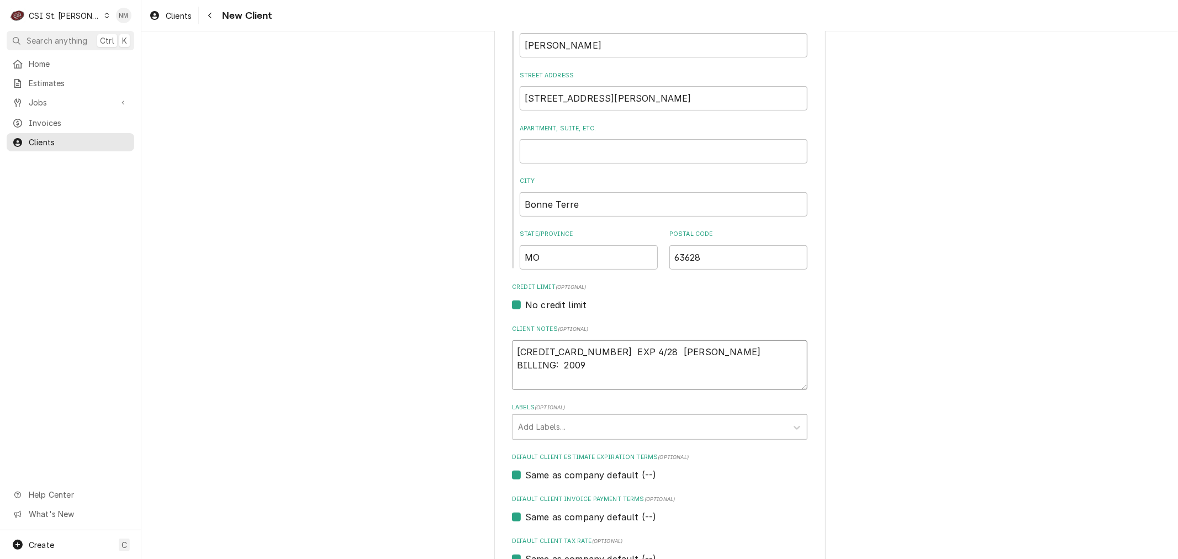
type textarea "x"
type textarea "5178 0586 2000 2199 EXP 4/28 MILAP PATEL BILLING: 2009 A"
type textarea "x"
type textarea "5178 0586 2000 2199 EXP 4/28 MILAP PATEL BILLING: 2009 AP"
type textarea "x"
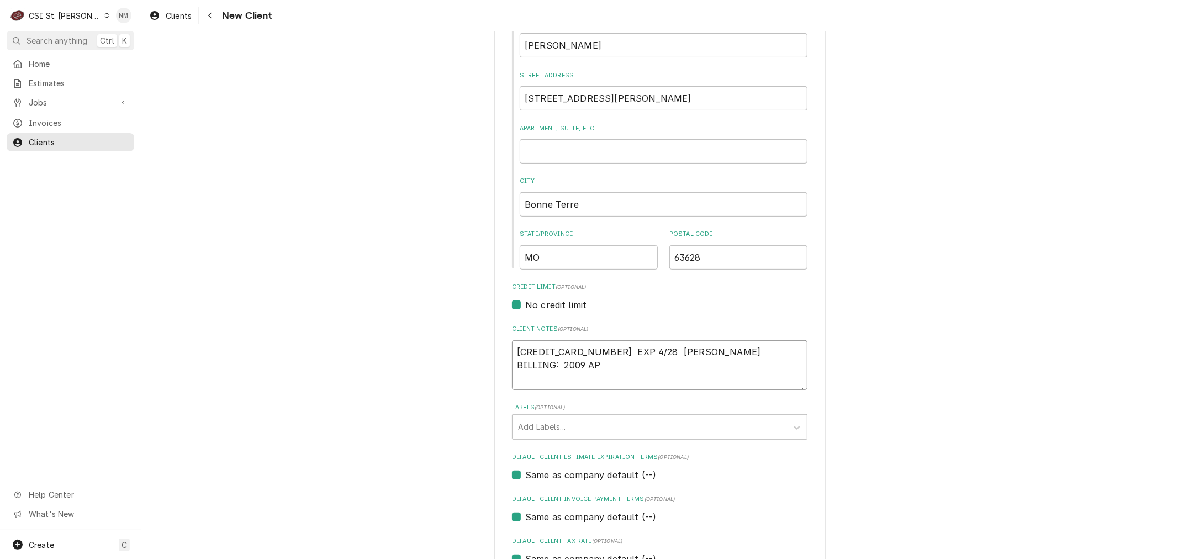
type textarea "5178 0586 2000 2199 EXP 4/28 MILAP PATEL BILLING: 2009 APA"
type textarea "x"
type textarea "5178 0586 2000 2199 EXP 4/28 MILAP PATEL BILLING: 2009 APAG"
type textarea "x"
type textarea "5178 0586 2000 2199 EXP 4/28 MILAP PATEL BILLING: 2009 APAGE"
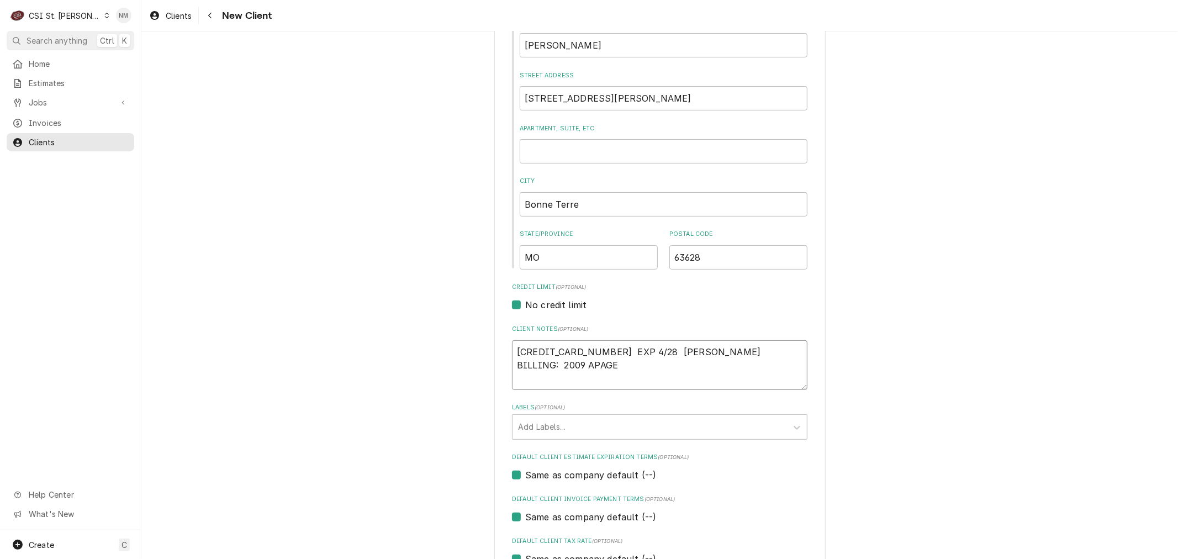
type textarea "x"
type textarea "5178 0586 2000 2199 EXP 4/28 MILAP PATEL BILLING: 2009 APAG"
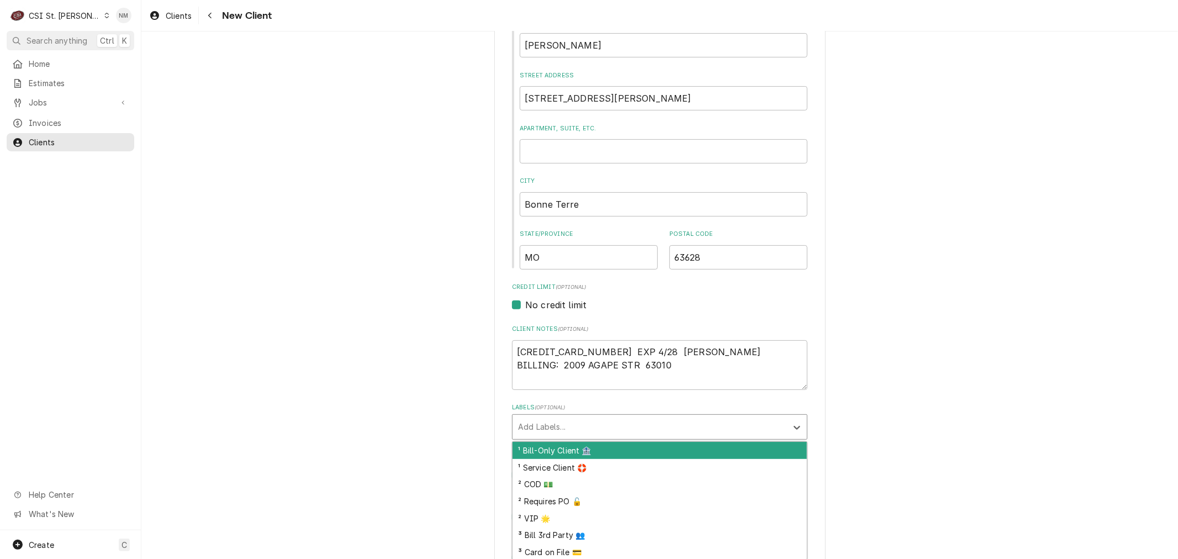
click at [644, 428] on div "Labels" at bounding box center [649, 427] width 263 height 20
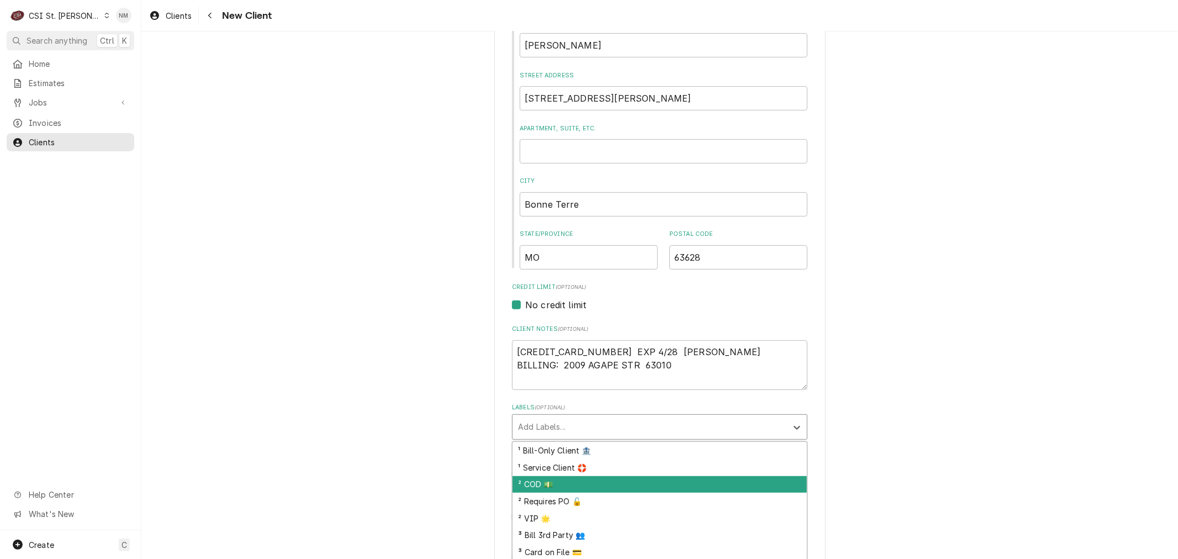
click at [612, 482] on div "² COD 💵" at bounding box center [659, 484] width 294 height 17
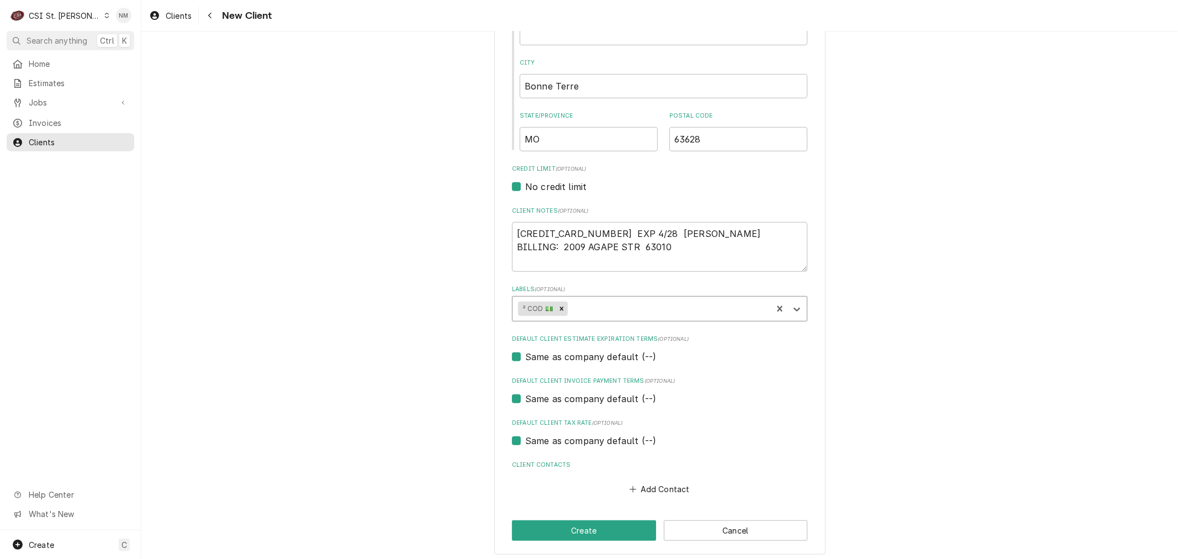
scroll to position [367, 0]
click at [657, 481] on button "Add Contact" at bounding box center [659, 485] width 63 height 15
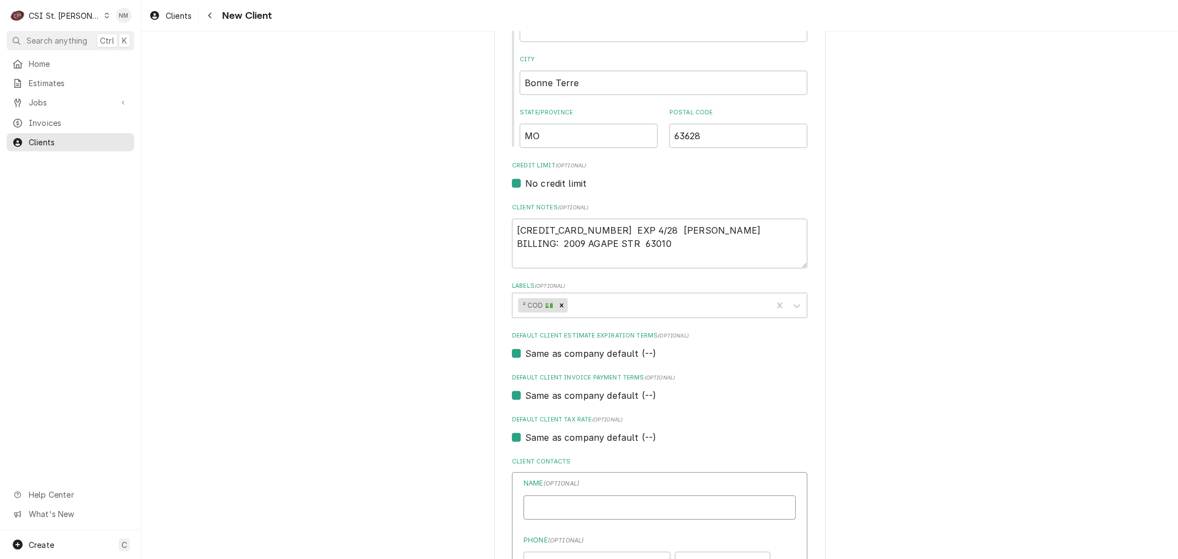
click at [634, 509] on input "Business Name" at bounding box center [659, 507] width 272 height 24
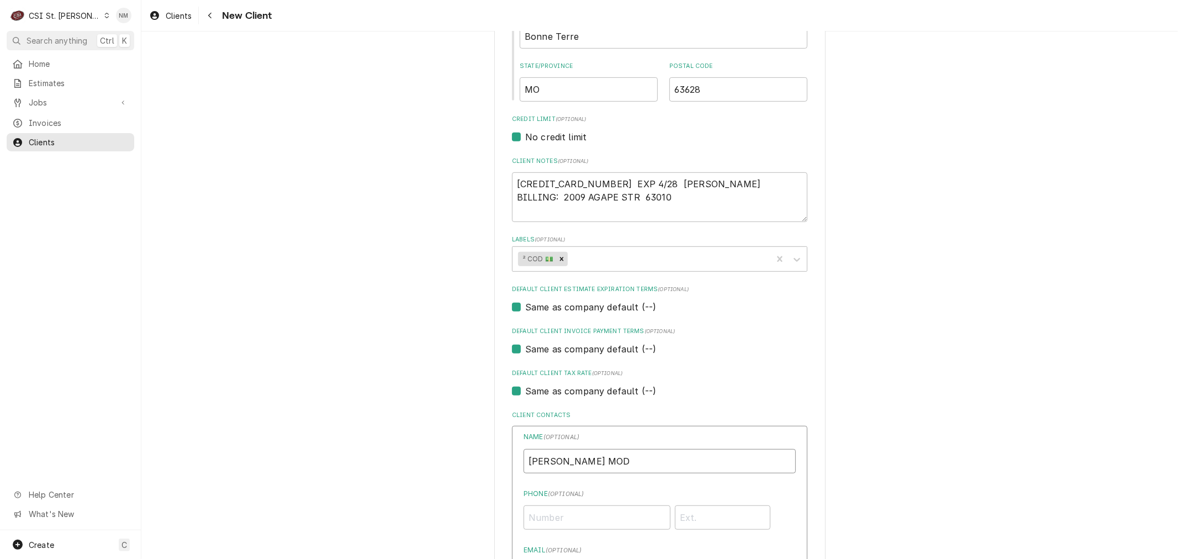
scroll to position [489, 0]
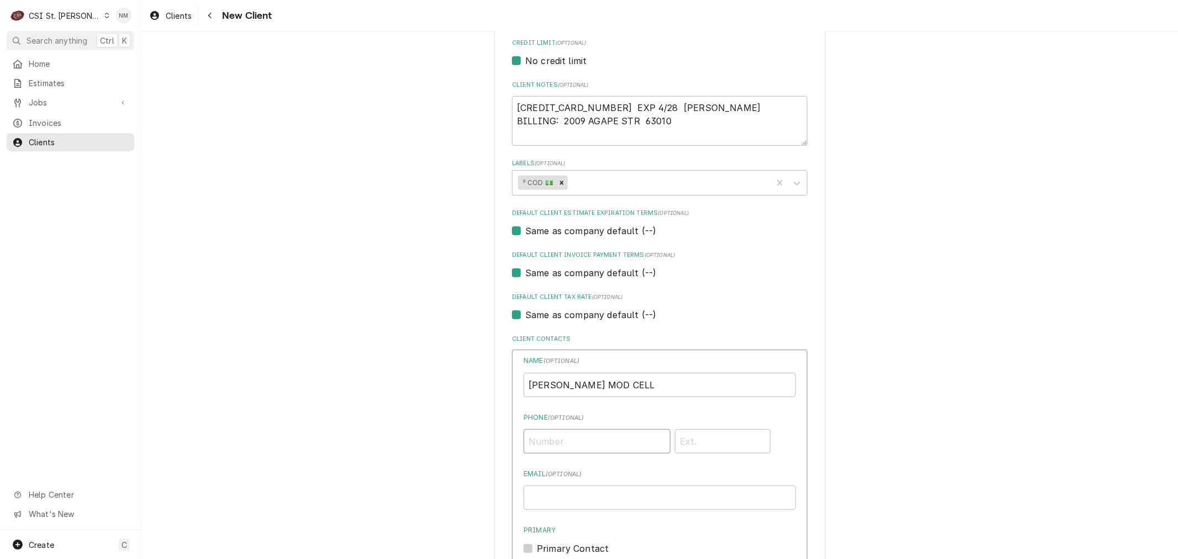
click at [542, 438] on input "Phone ( optional )" at bounding box center [596, 441] width 147 height 24
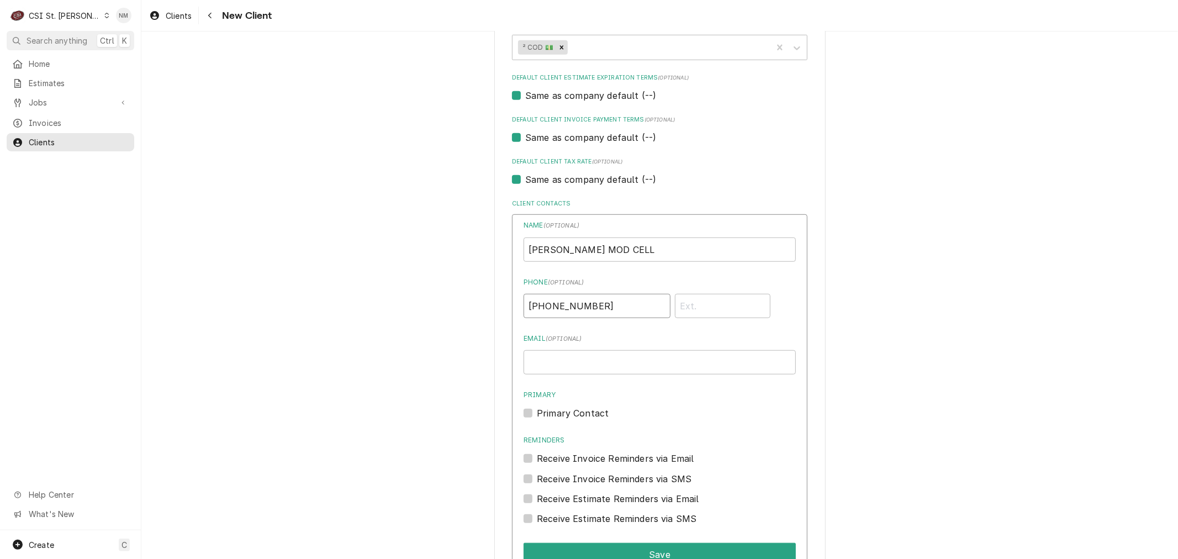
scroll to position [674, 0]
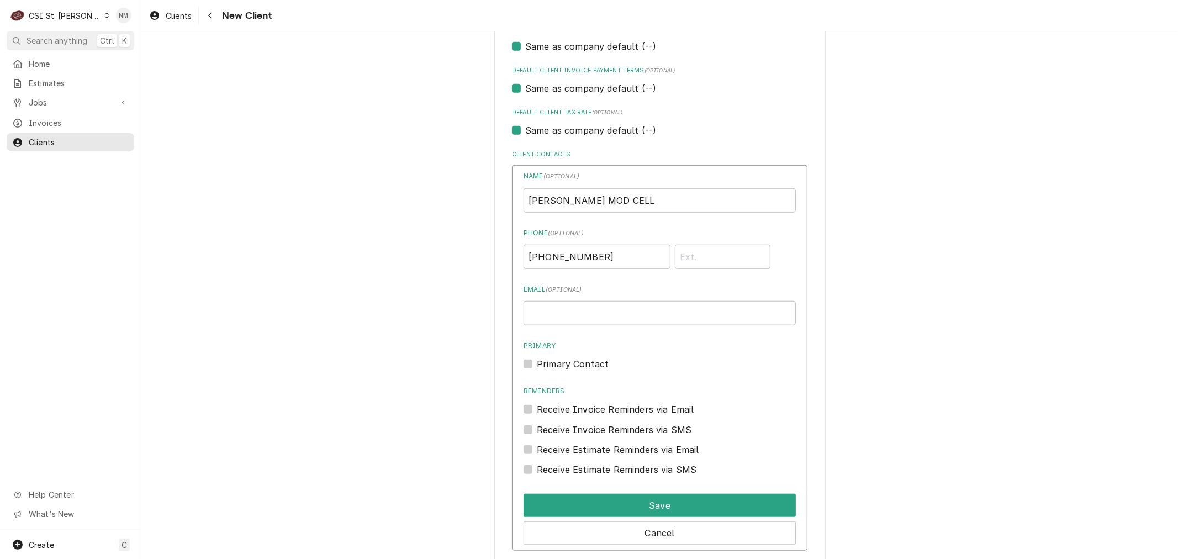
click at [537, 361] on label "Primary Contact" at bounding box center [573, 363] width 72 height 13
click at [537, 361] on input "Primary" at bounding box center [673, 369] width 272 height 24
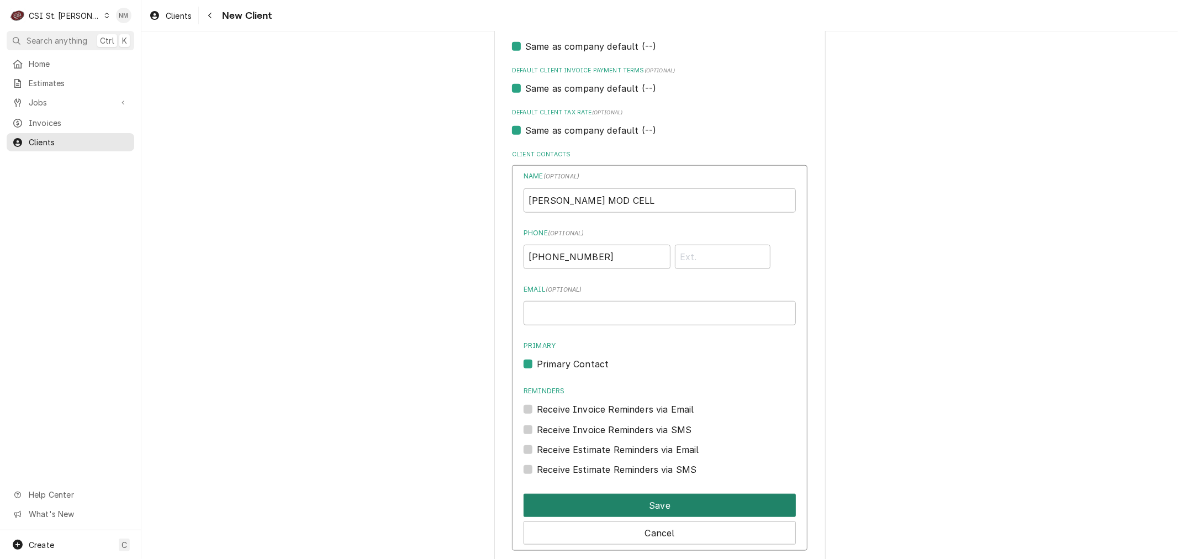
click at [636, 504] on button "Save" at bounding box center [659, 505] width 272 height 23
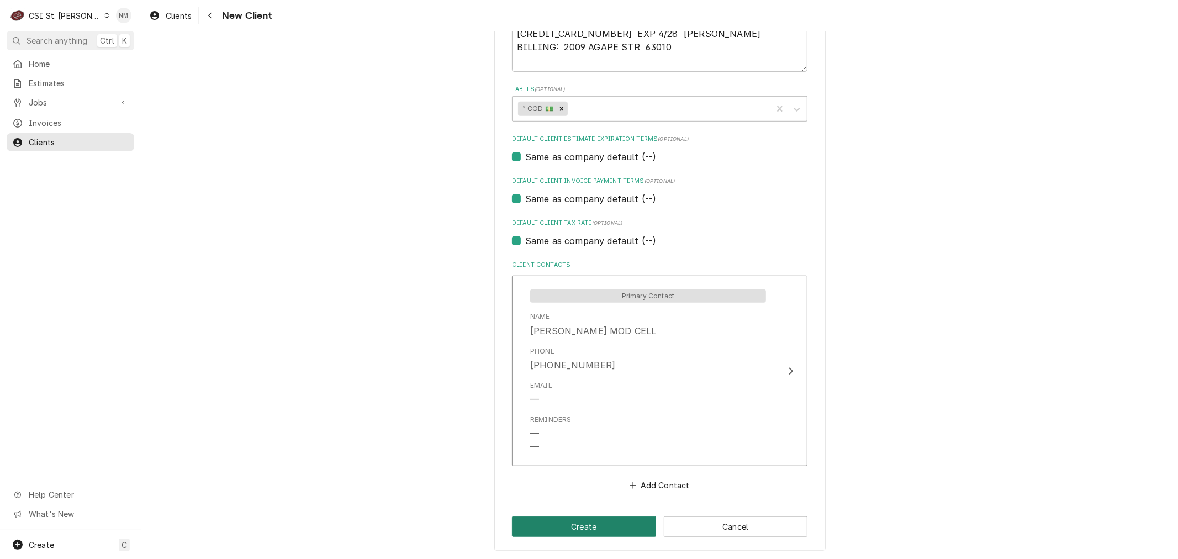
click at [610, 523] on button "Create" at bounding box center [584, 526] width 144 height 20
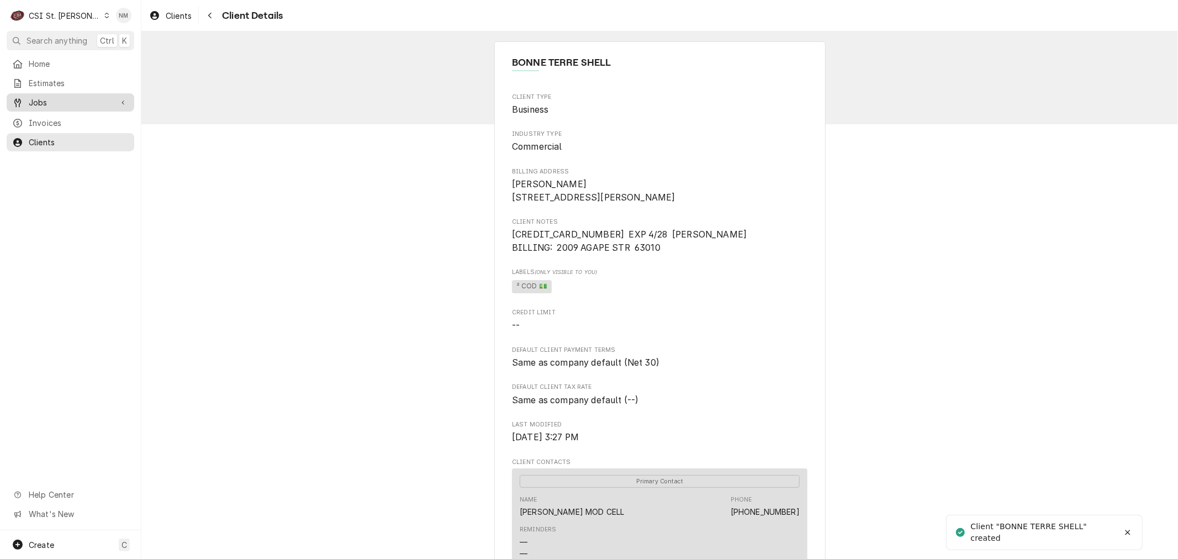
click at [67, 97] on span "Jobs" at bounding box center [70, 103] width 83 height 12
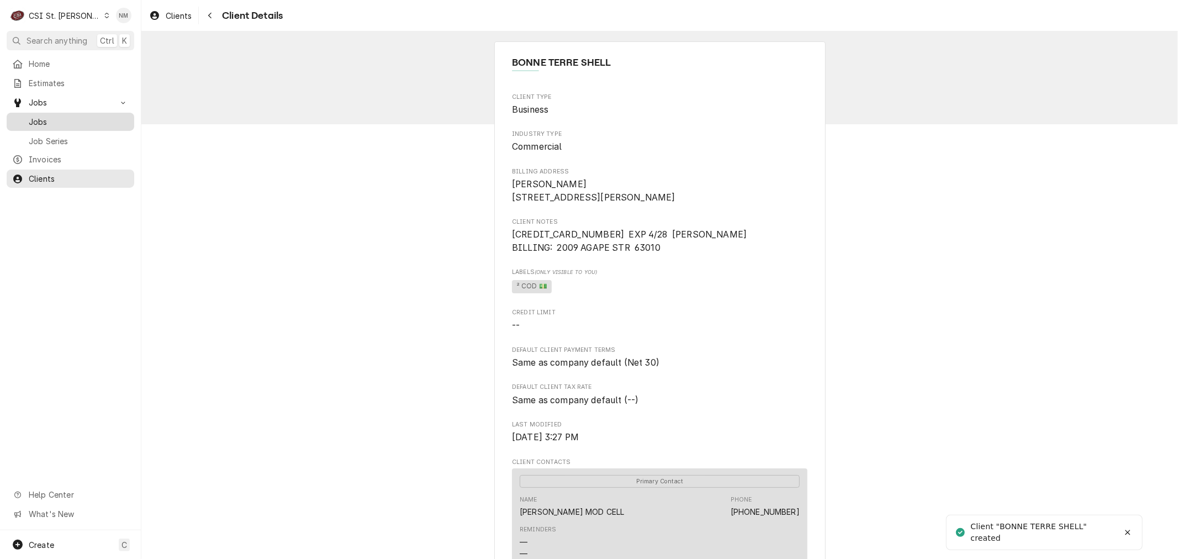
click at [65, 119] on span "Jobs" at bounding box center [79, 122] width 100 height 12
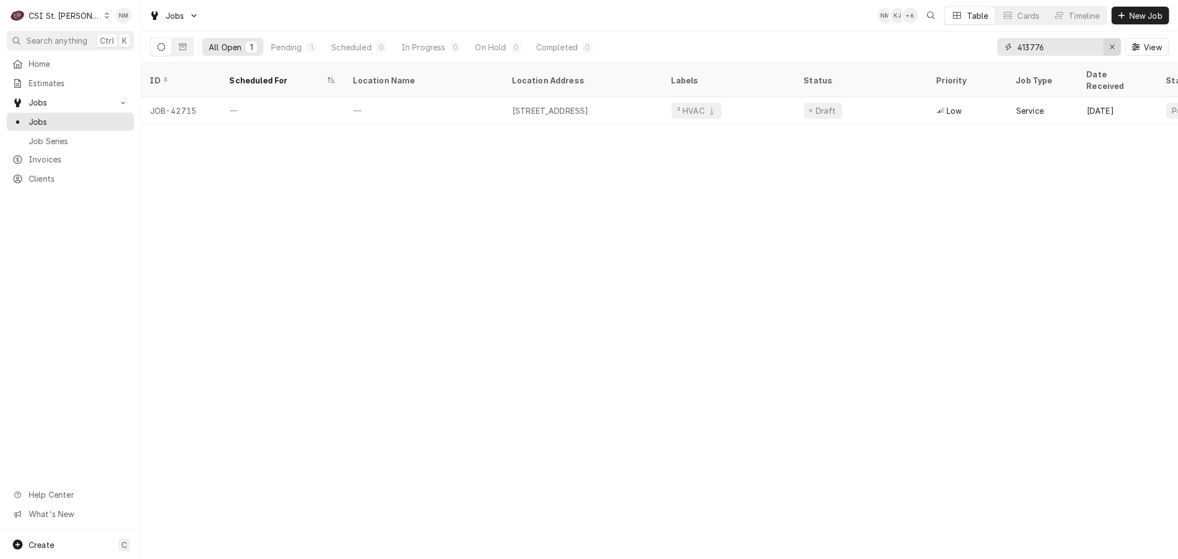
click at [1110, 47] on icon "Erase input" at bounding box center [1112, 47] width 6 height 8
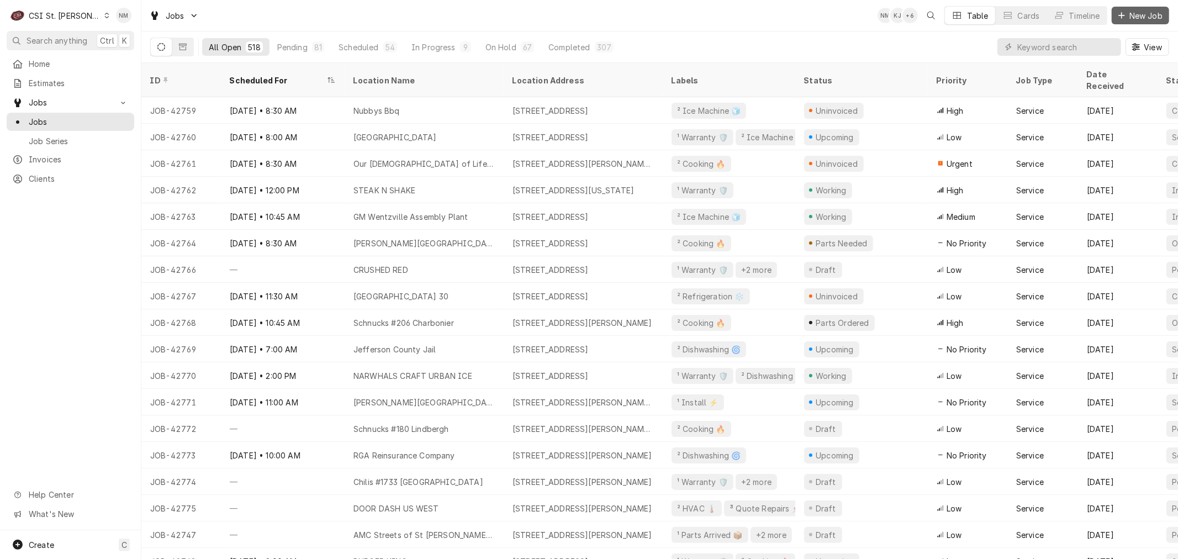
click at [1138, 15] on span "New Job" at bounding box center [1146, 16] width 38 height 12
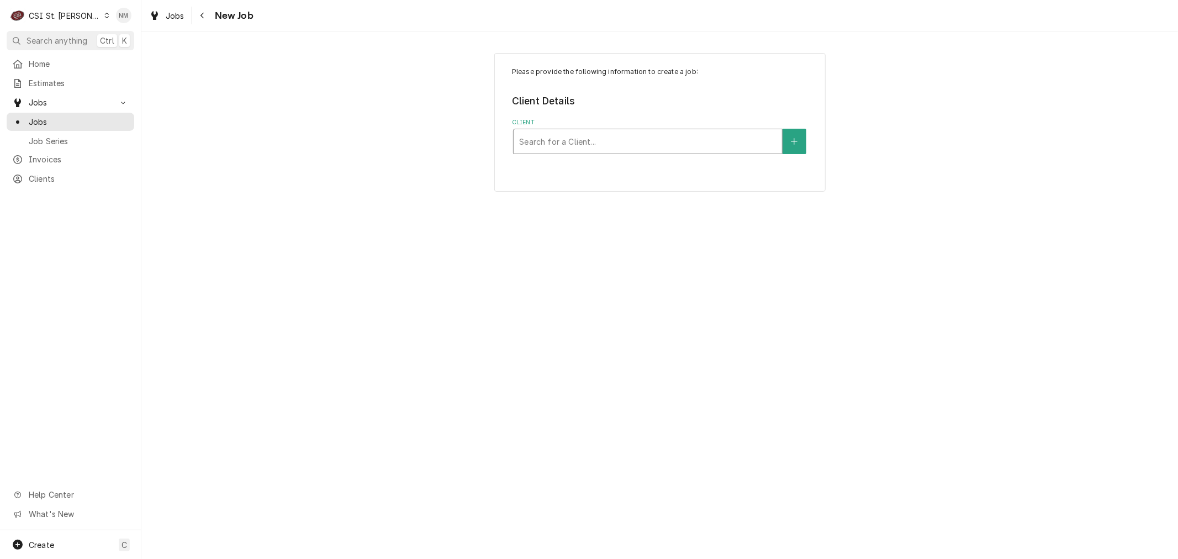
click at [609, 138] on div "Client" at bounding box center [647, 141] width 257 height 20
type input "BONNE TERRE SHELL"
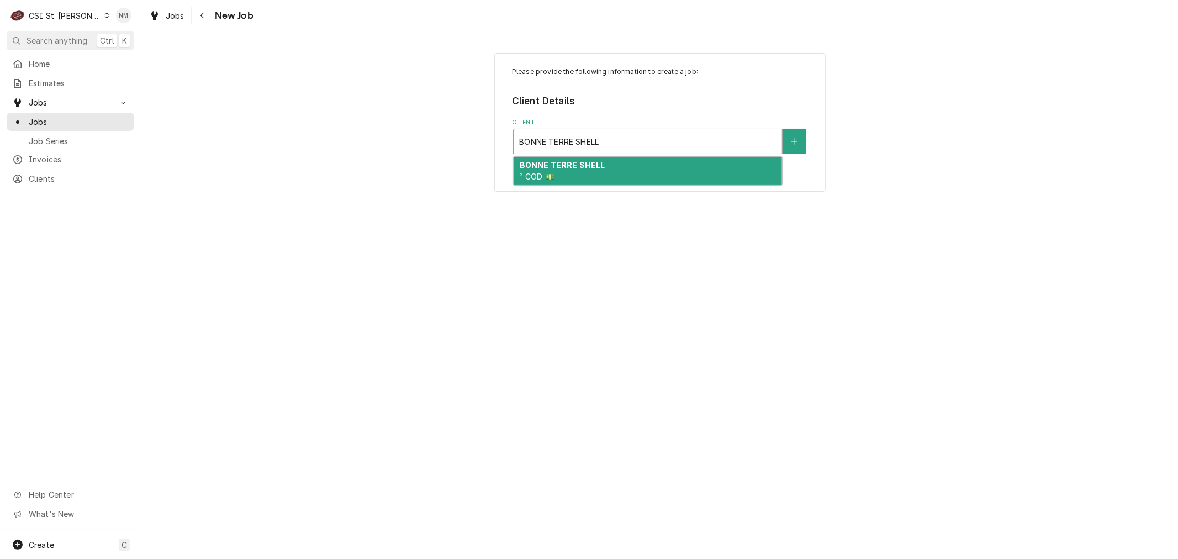
click at [606, 171] on div "BONNE TERRE SHELL ² COD 💵" at bounding box center [647, 171] width 268 height 29
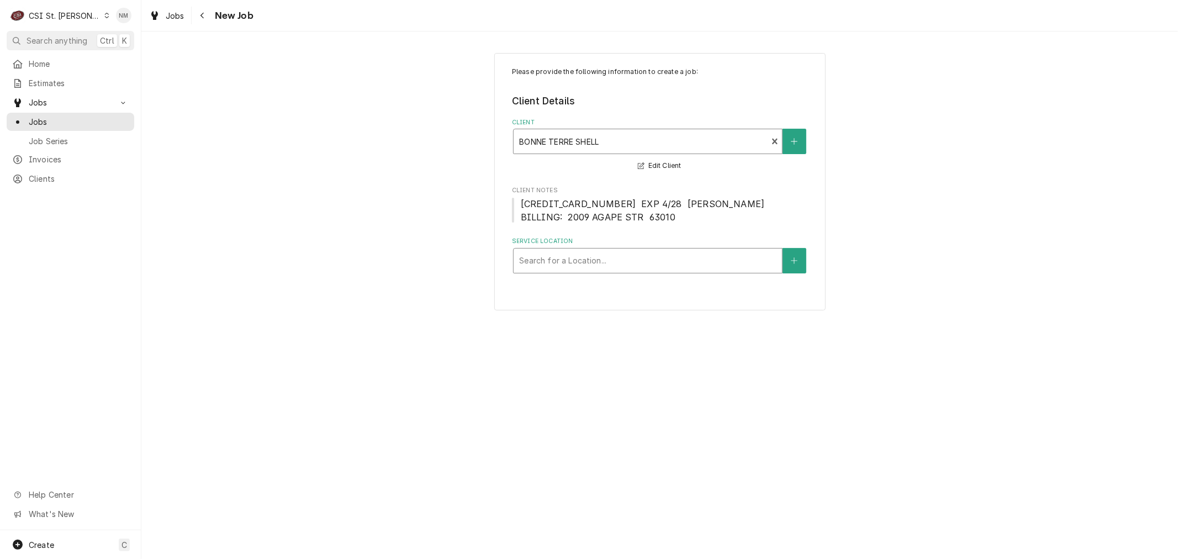
click at [620, 257] on div "Service Location" at bounding box center [647, 261] width 257 height 20
click at [796, 262] on icon "Create New Location" at bounding box center [794, 261] width 7 height 8
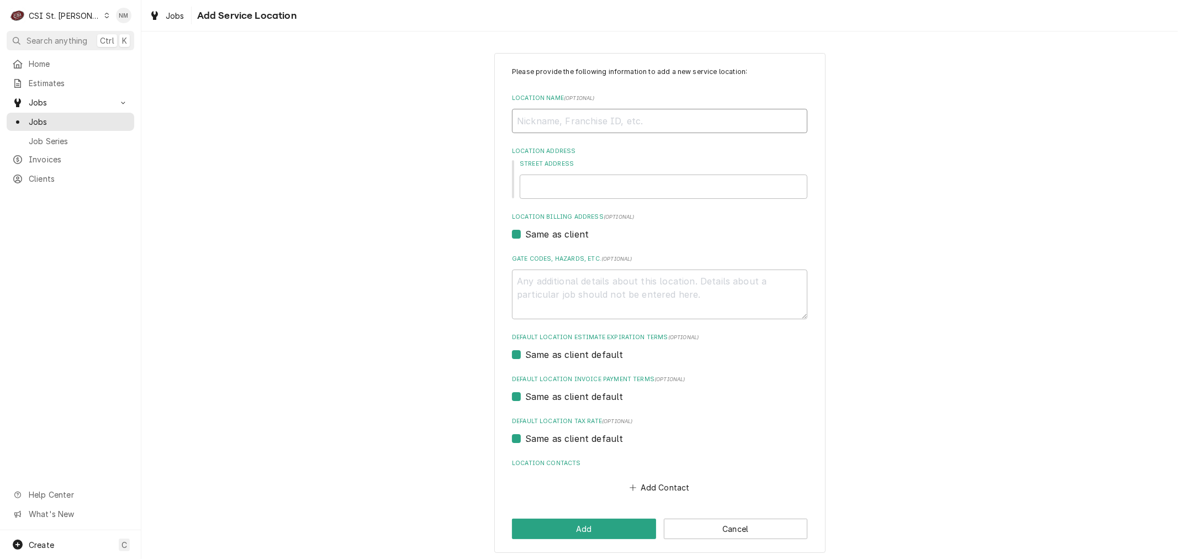
click at [555, 121] on input "Location Name ( optional )" at bounding box center [659, 121] width 295 height 24
type textarea "x"
type input "B"
type textarea "x"
type input "BO"
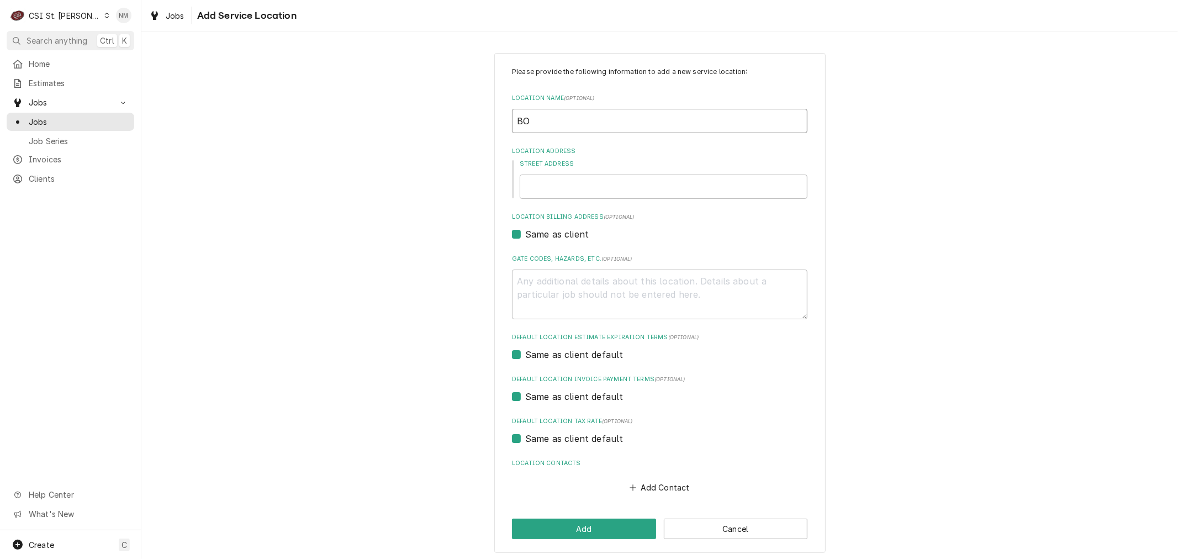
type textarea "x"
type input "BON"
type textarea "x"
type input "BONN"
type textarea "x"
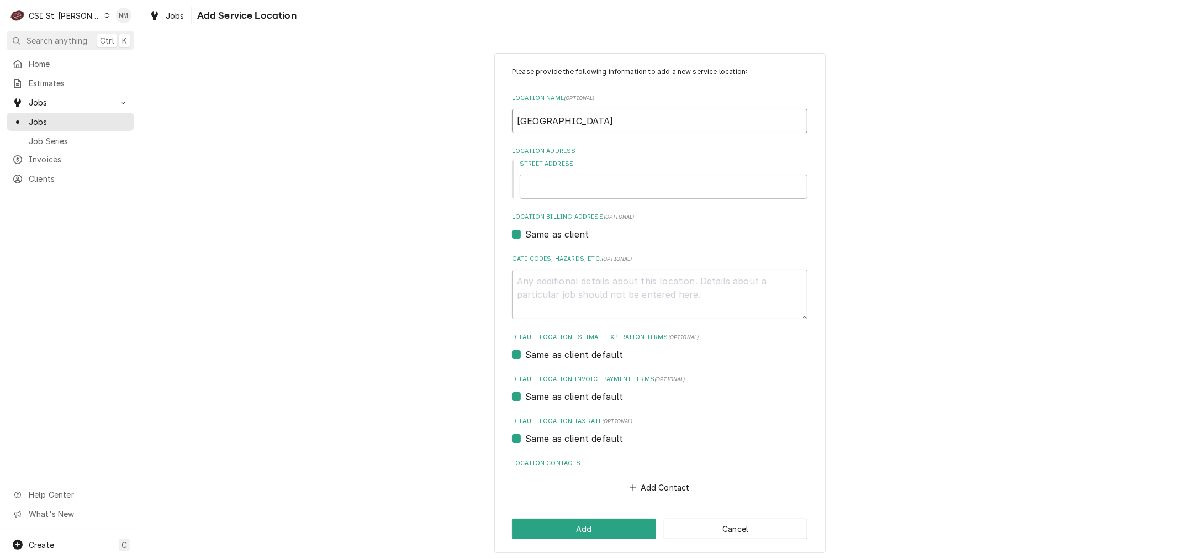
type input "BONNE"
type textarea "x"
type input "BONNE"
type textarea "x"
type input "BONNE T"
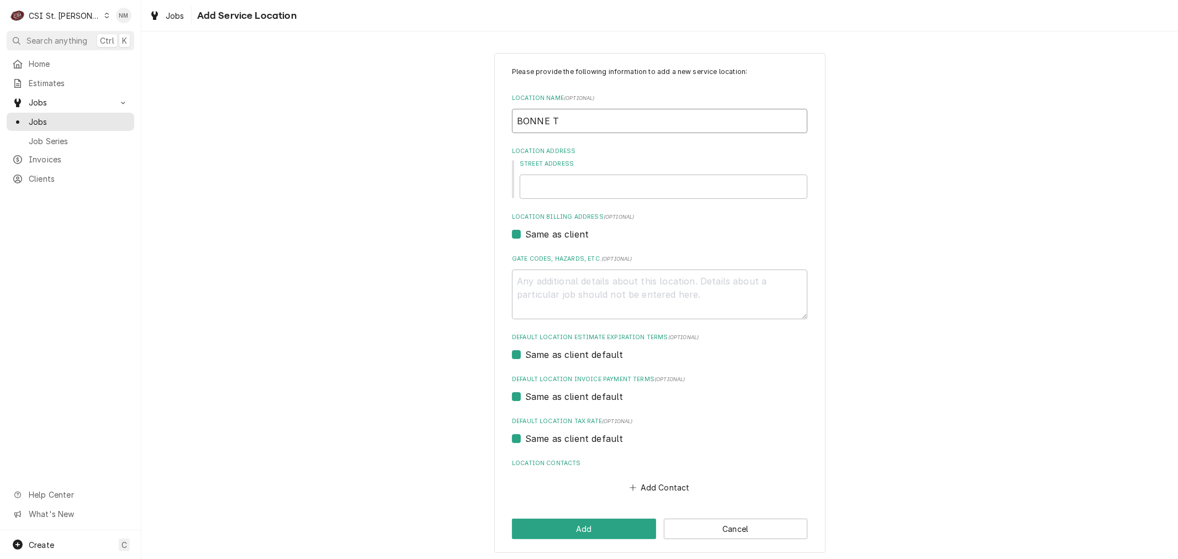
type textarea "x"
type input "BONNE TE"
type textarea "x"
type input "BONNE TER"
type textarea "x"
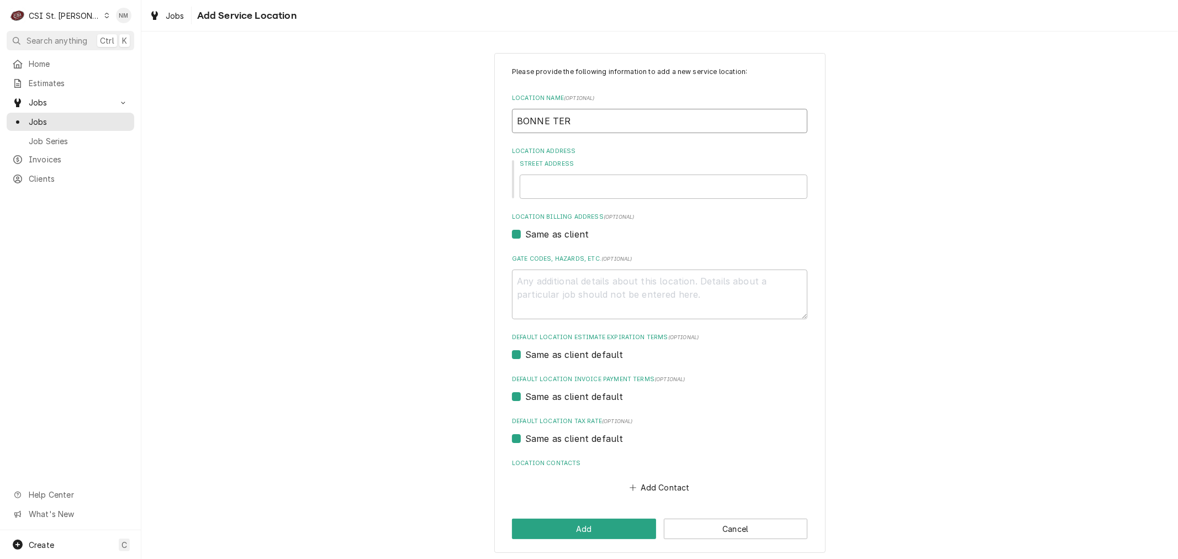
type input "BONNE TERR"
type textarea "x"
type input "BONNE TERRE"
type textarea "x"
type input "BONNE TERRE"
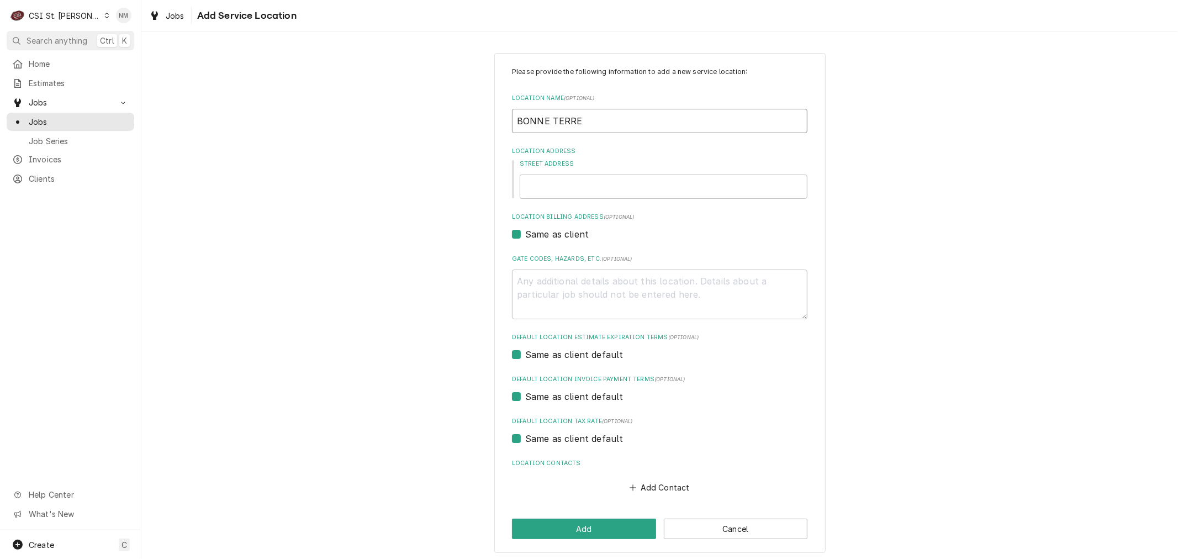
type textarea "x"
type input "BONNE TERRE S"
type textarea "x"
type input "BONNE TERRE SH"
type textarea "x"
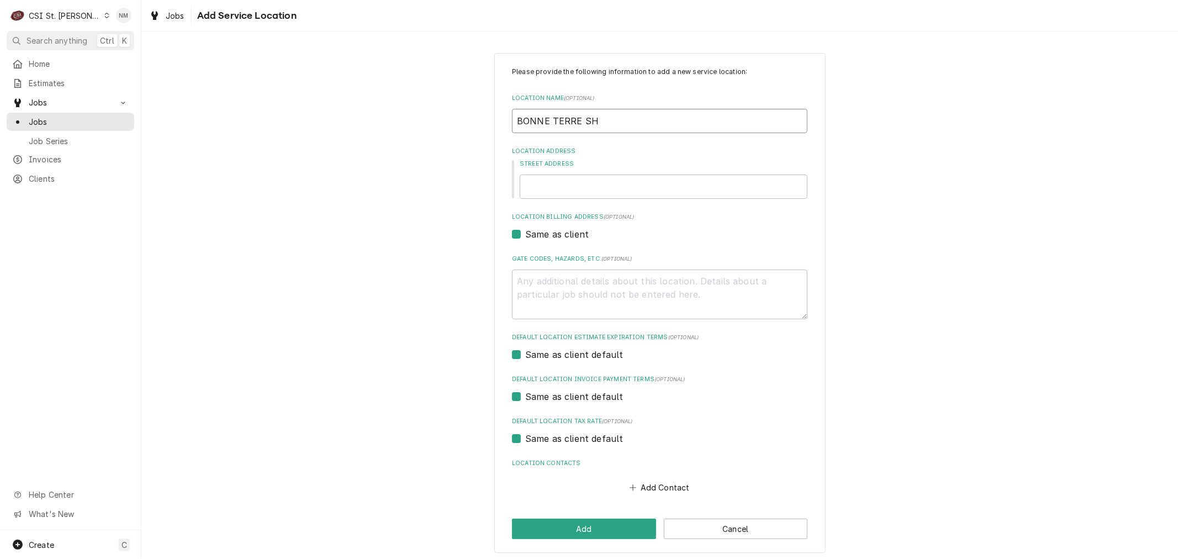
type input "BONNE TERRE SHE"
type textarea "x"
type input "BONNE TERRE SHEL"
type textarea "x"
type input "BONNE TERRE SHELL"
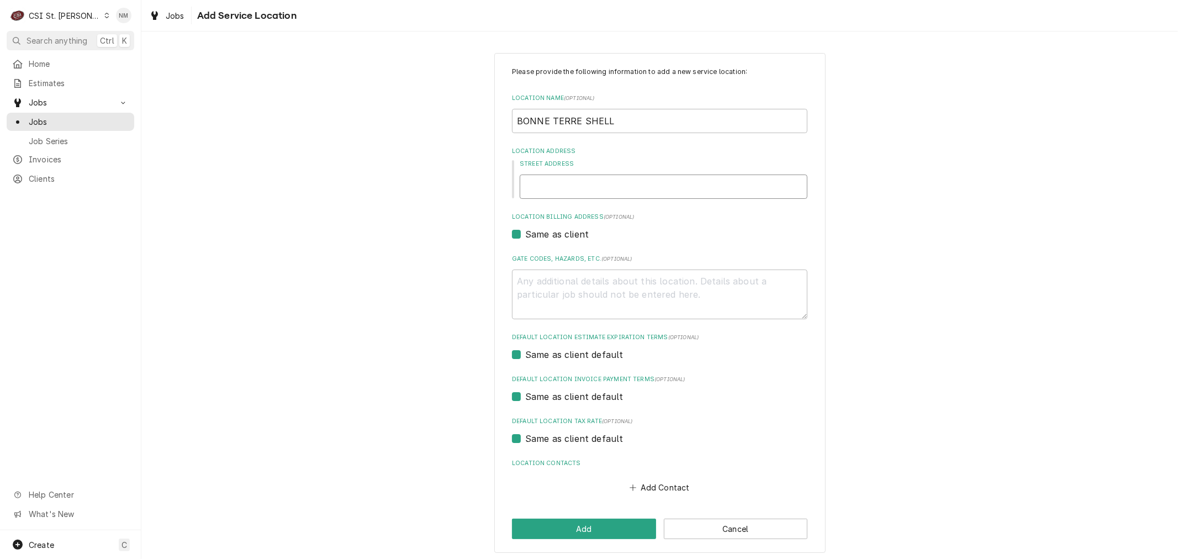
type textarea "x"
type input "4"
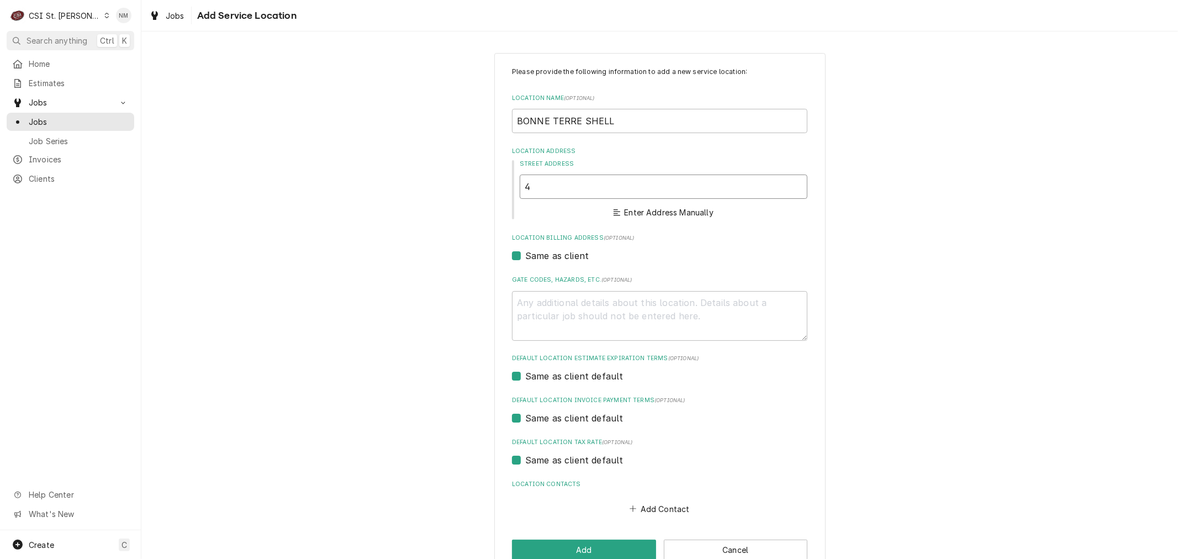
type textarea "x"
type input "41"
type textarea "x"
type input "416"
type textarea "x"
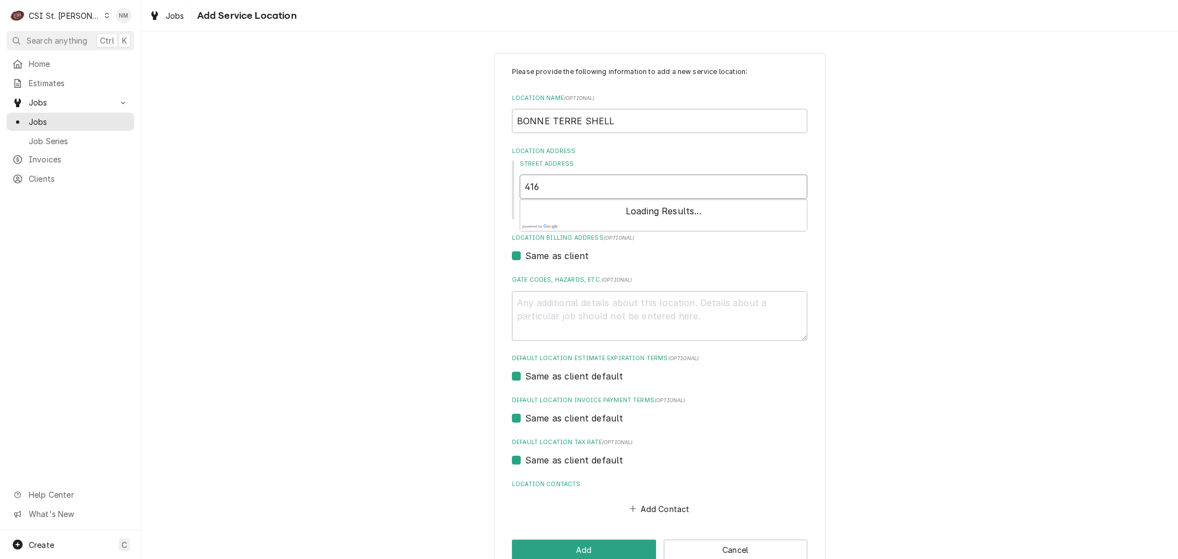
type input "416"
type textarea "x"
type input "416 B"
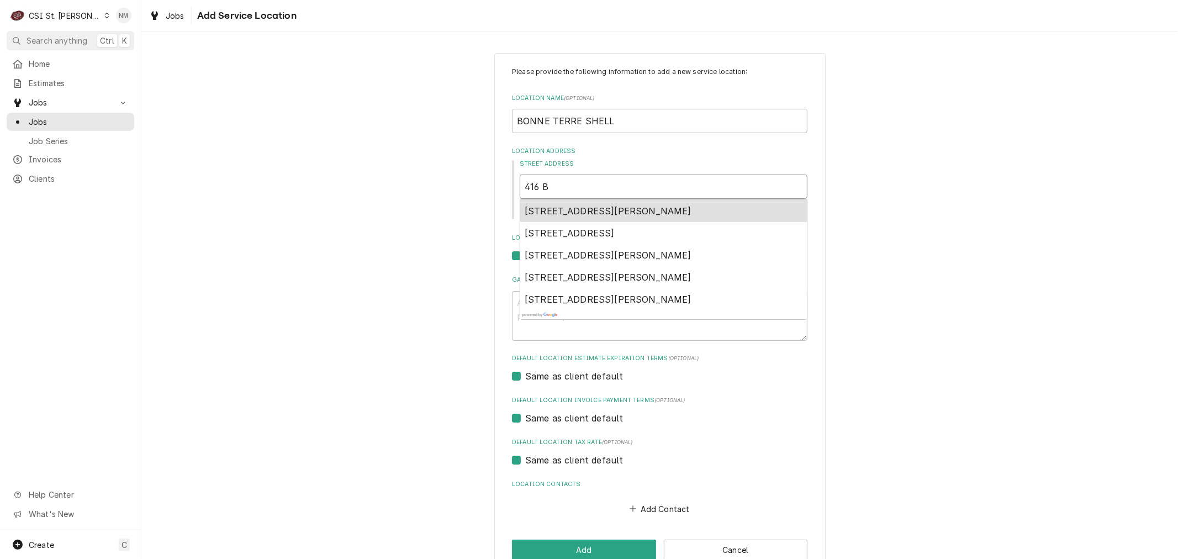
type textarea "x"
type input "416 BE"
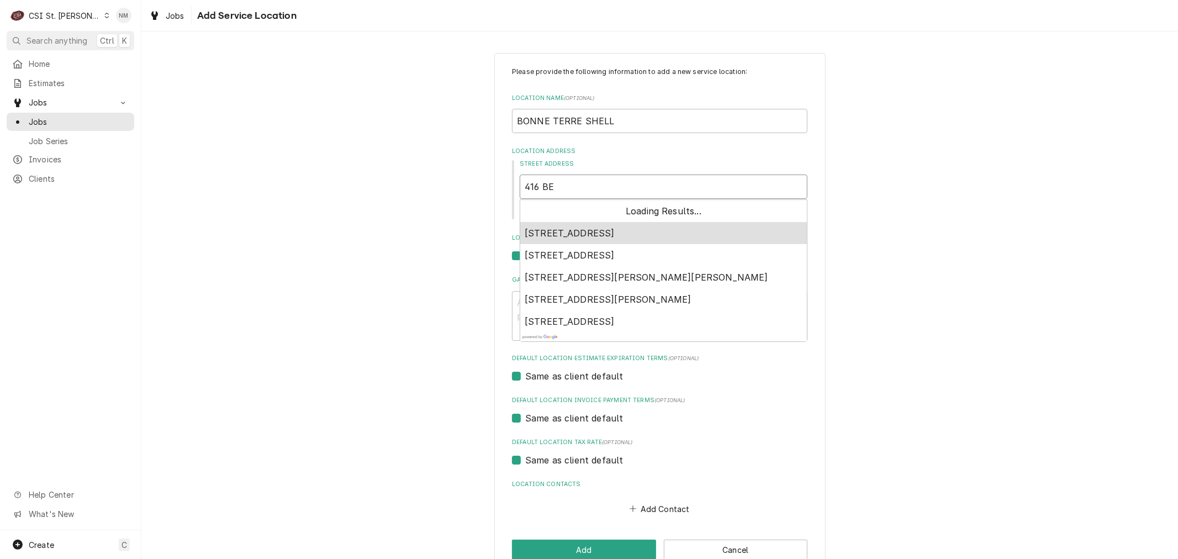
type textarea "x"
type input "416 BEN"
type textarea "x"
type input "416 BENH"
type textarea "x"
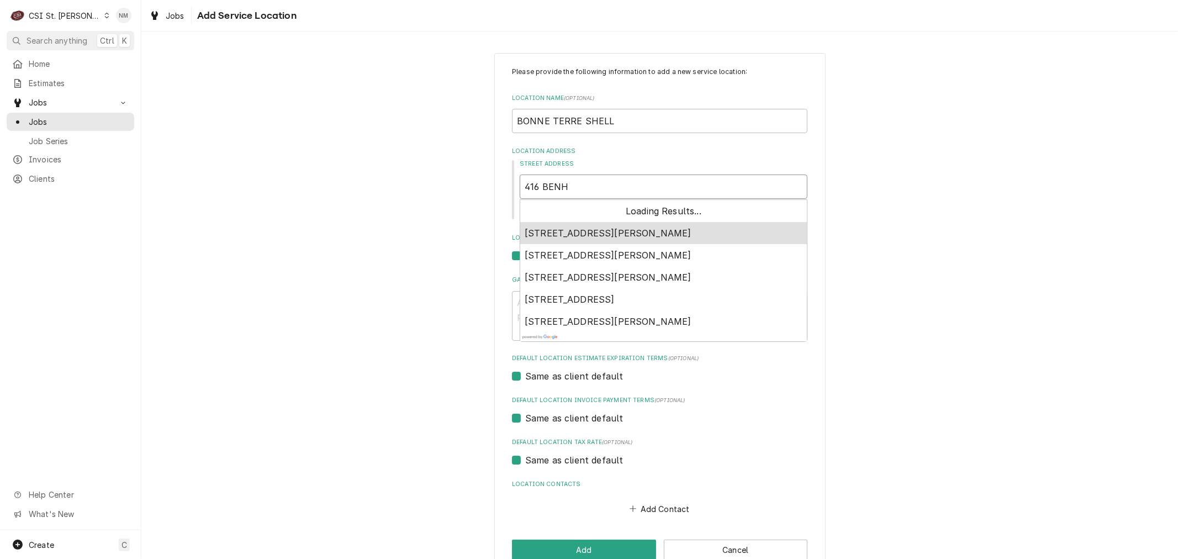
type input "416 BENHA"
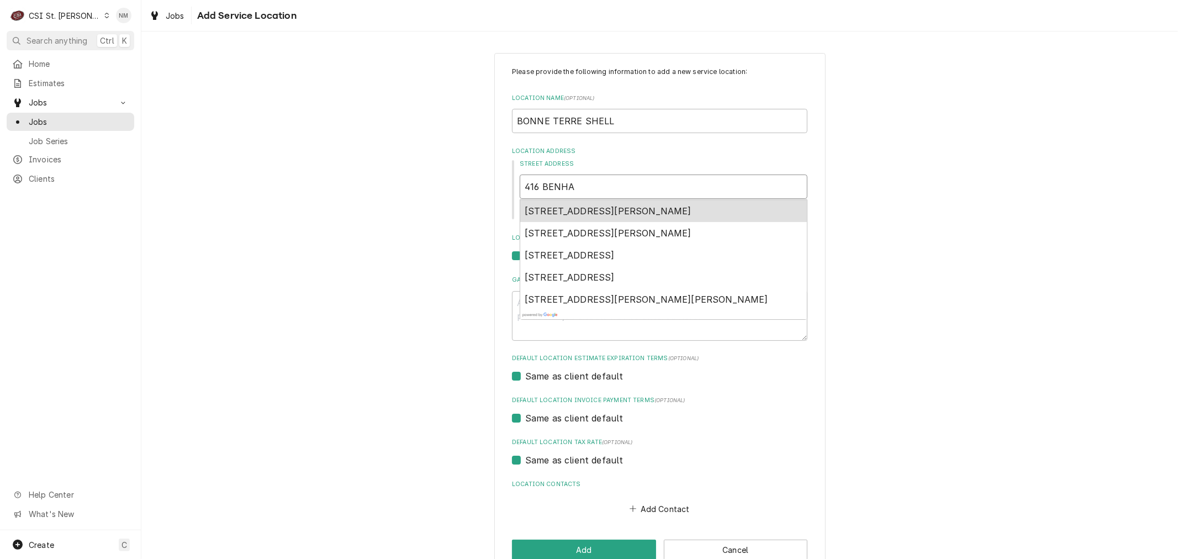
type textarea "x"
type input "416 BENHAM"
click at [610, 208] on span "416 Benham St, Bonne Terre, MO, USA" at bounding box center [607, 210] width 167 height 11
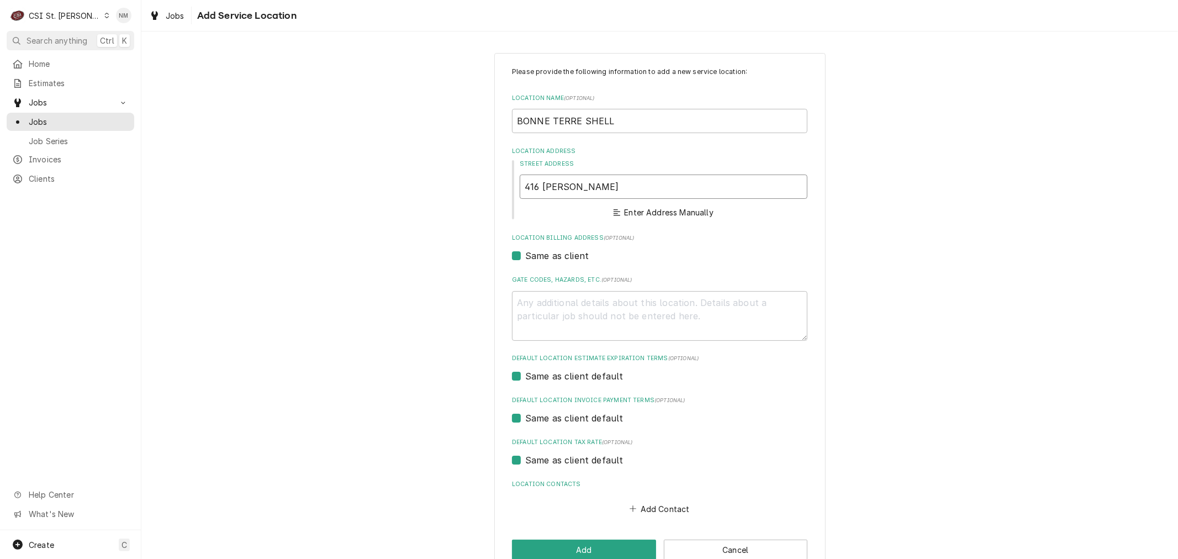
type textarea "x"
type input "416 Benham St"
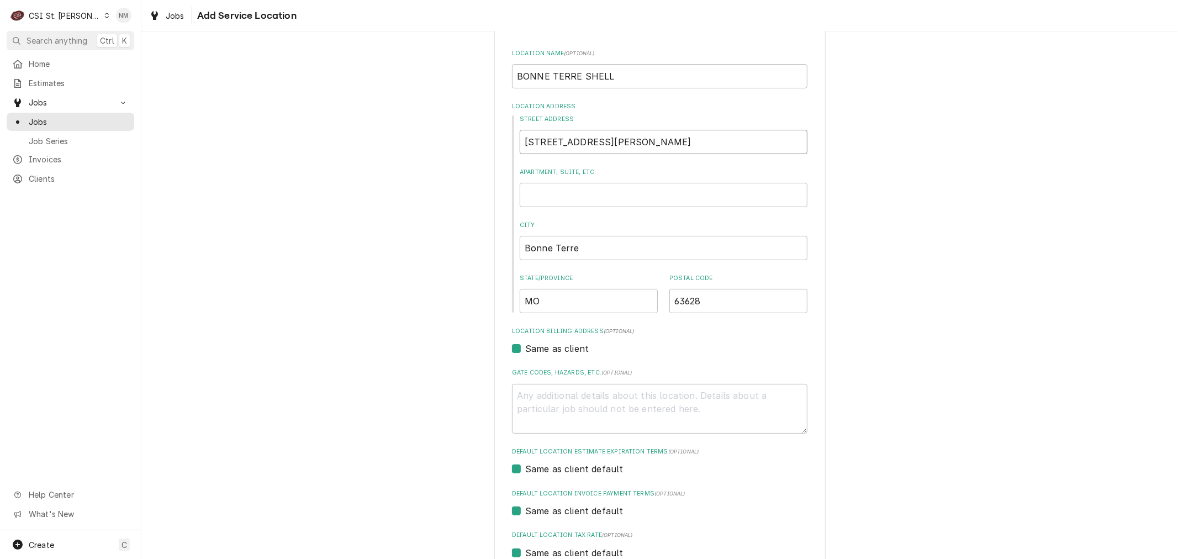
type textarea "x"
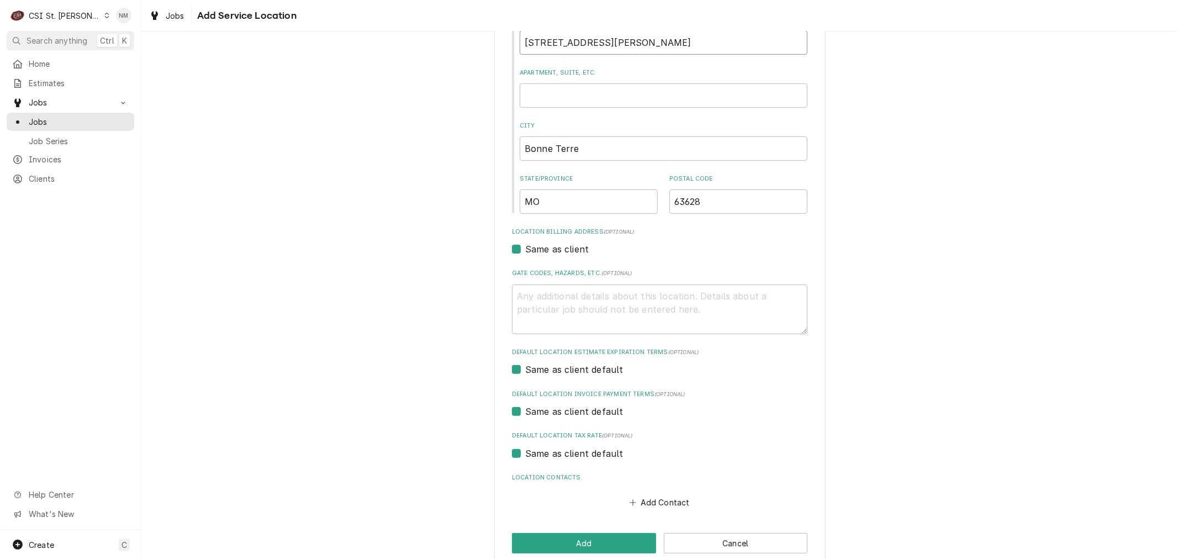
scroll to position [162, 0]
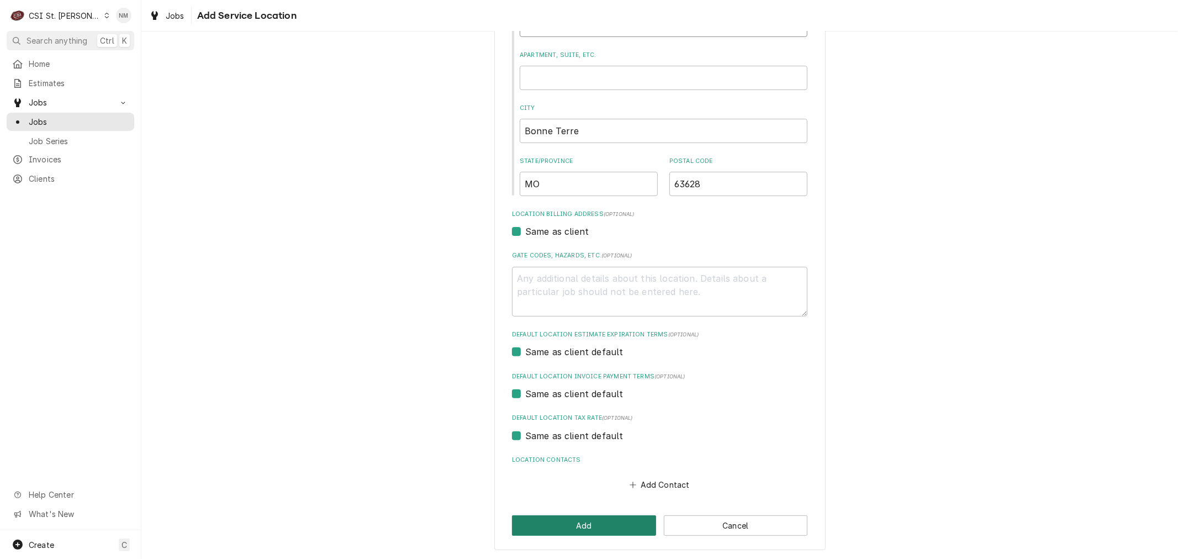
type input "416 Benham St"
click at [615, 521] on button "Add" at bounding box center [584, 525] width 144 height 20
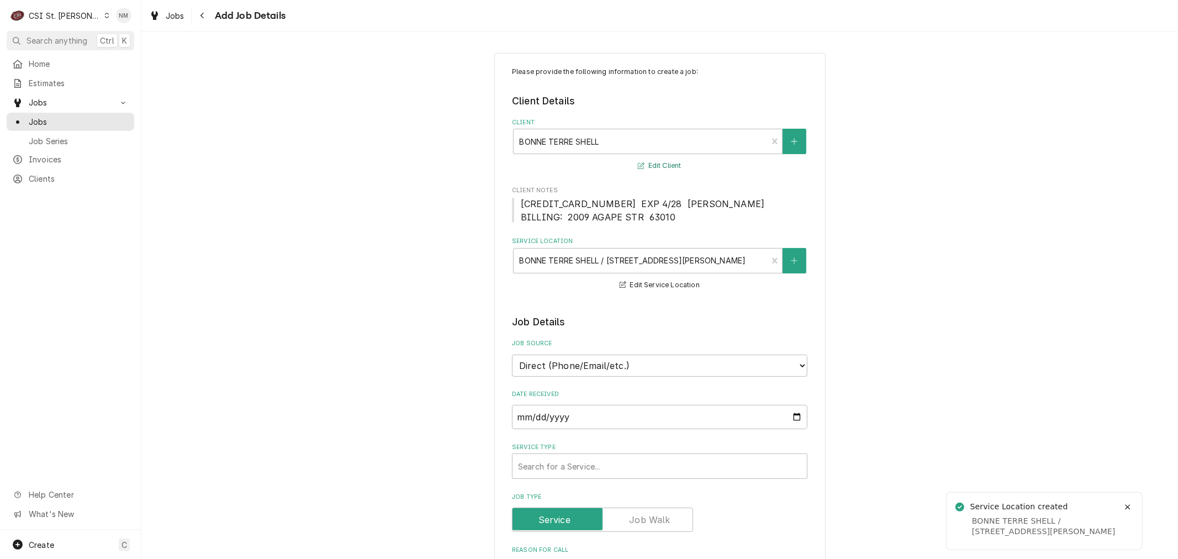
click at [660, 164] on button "Edit Client" at bounding box center [659, 166] width 46 height 14
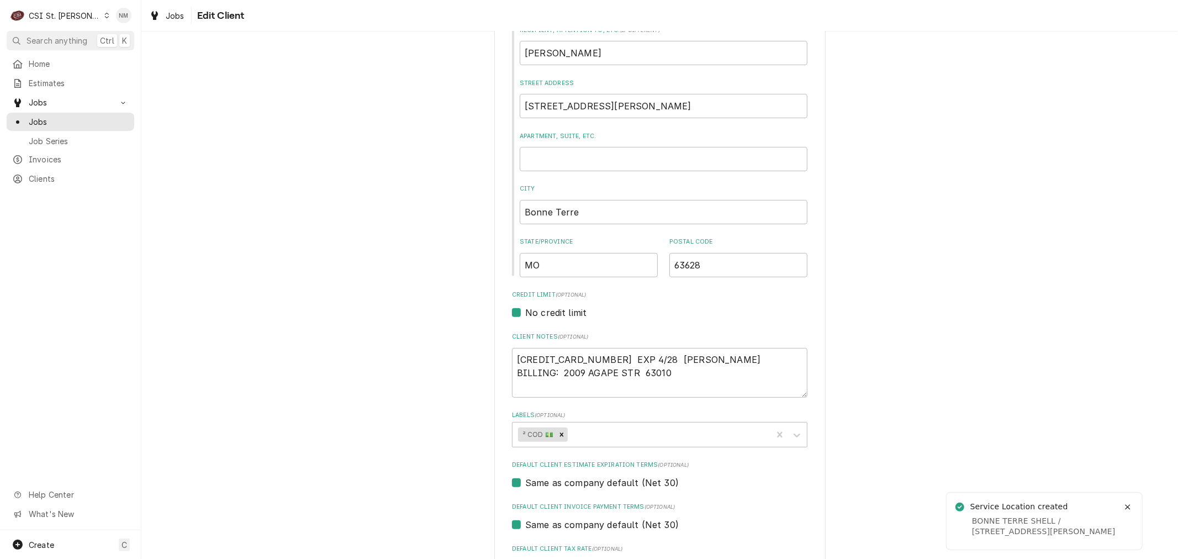
scroll to position [245, 0]
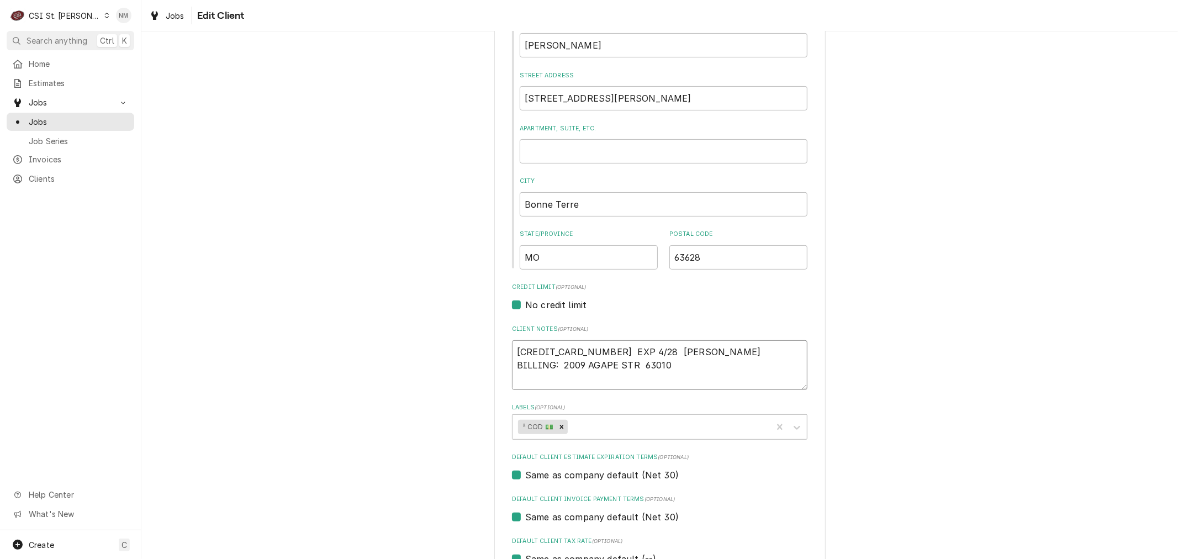
click at [688, 362] on textarea "5178 0586 2000 2199 EXP 4/28 MILAP PATEL BILLING: 2009 AGAPE STR 63010" at bounding box center [659, 365] width 295 height 50
type textarea "x"
type textarea "5178 0586 2000 2199 EXP 4/28 MILAP PATEL BILLING: 2009 AGAPE STR 63010"
type textarea "x"
type textarea "5178 0586 2000 2199 EXP 4/28 MILAP PATEL BILLING: 2009 AGAPE STR 63010 E"
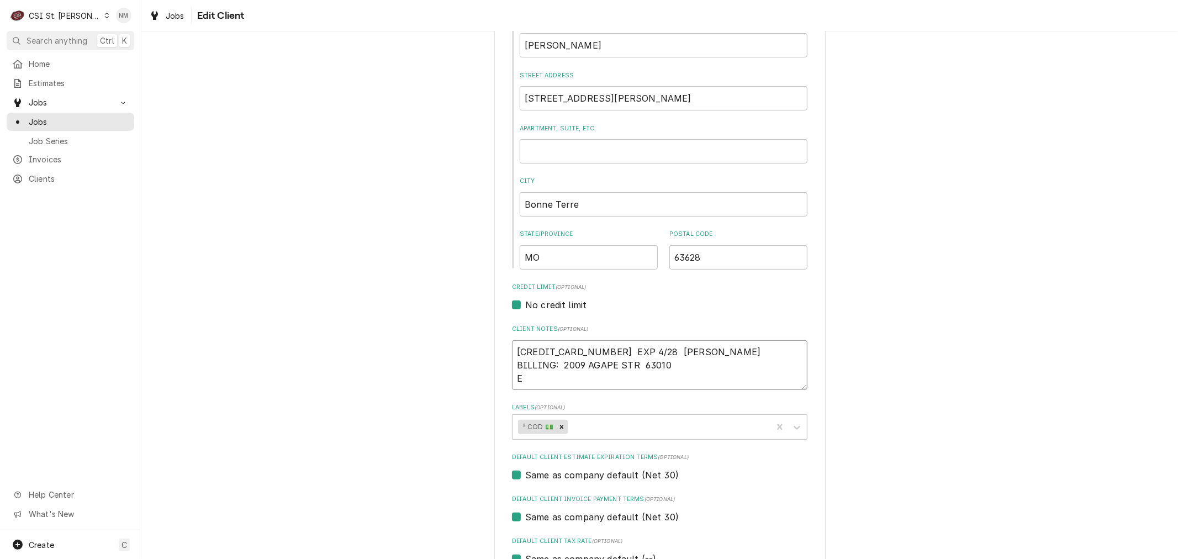
type textarea "x"
type textarea "5178 0586 2000 2199 EXP 4/28 MILAP PATEL BILLING: 2009 AGAPE STR 63010 EX"
type textarea "x"
type textarea "5178 0586 2000 2199 EXP 4/28 MILAP PATEL BILLING: 2009 AGAPE STR 63010 EXT"
type textarea "x"
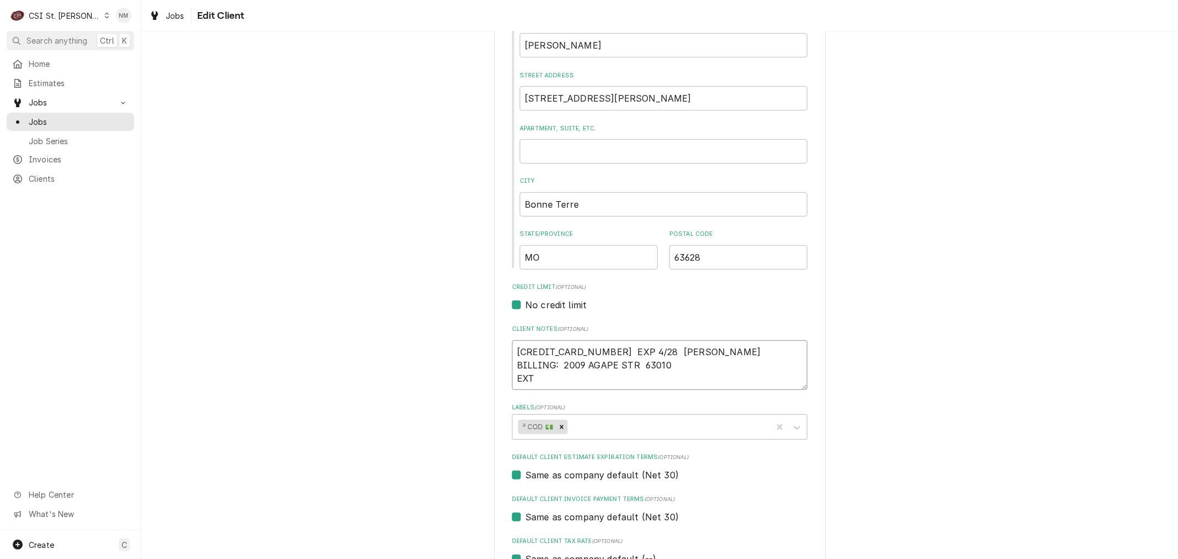
type textarea "5178 0586 2000 2199 EXP 4/28 MILAP PATEL BILLING: 2009 AGAPE STR 63010 EXTE"
type textarea "x"
type textarea "5178 0586 2000 2199 EXP 4/28 MILAP PATEL BILLING: 2009 AGAPE STR 63010 EXTEN"
type textarea "x"
type textarea "5178 0586 2000 2199 EXP 4/28 MILAP PATEL BILLING: 2009 AGAPE STR 63010 EXTEND"
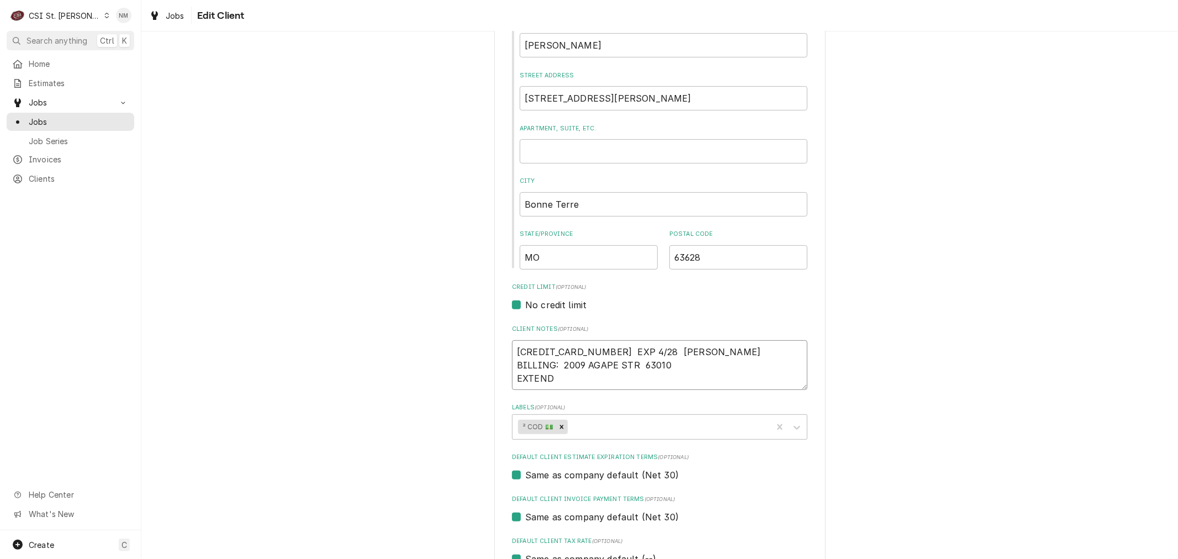
type textarea "x"
type textarea "5178 0586 2000 2199 EXP 4/28 MILAP PATEL BILLING: 2009 AGAPE STR 63010 EXTENDE"
type textarea "x"
type textarea "5178 0586 2000 2199 EXP 4/28 MILAP PATEL BILLING: 2009 AGAPE STR 63010 EXTENDED"
type textarea "x"
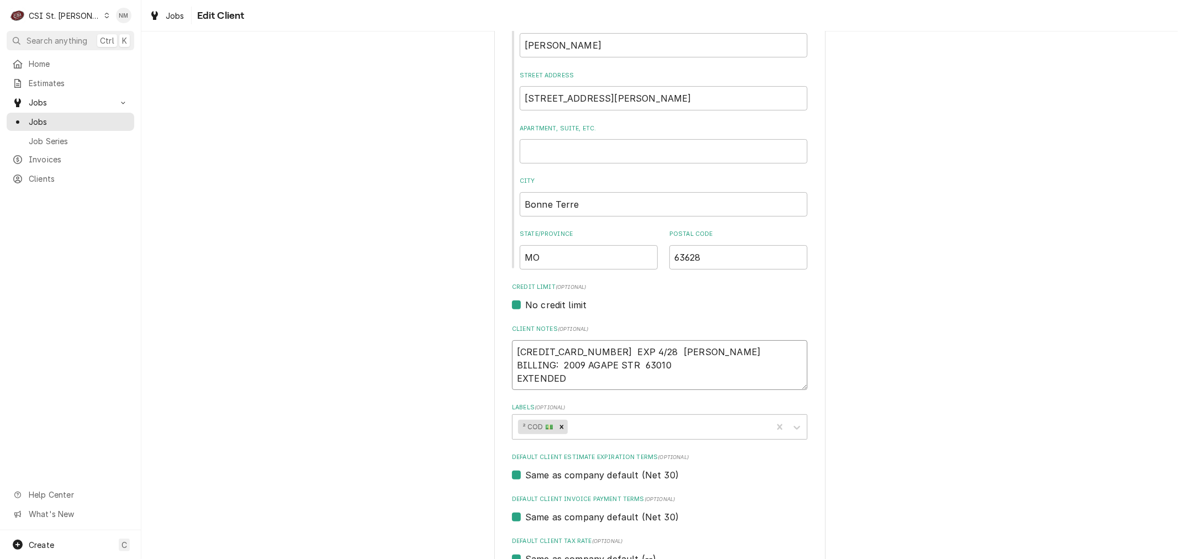
type textarea "5178 0586 2000 2199 EXP 4/28 MILAP PATEL BILLING: 2009 AGAPE STR 63010 EXTENDED"
type textarea "x"
type textarea "5178 0586 2000 2199 EXP 4/28 MILAP PATEL BILLING: 2009 AGAPE STR 63010 EXTENDED…"
type textarea "x"
type textarea "5178 0586 2000 2199 EXP 4/28 MILAP PATEL BILLING: 2009 AGAPE STR 63010 EXTENDED…"
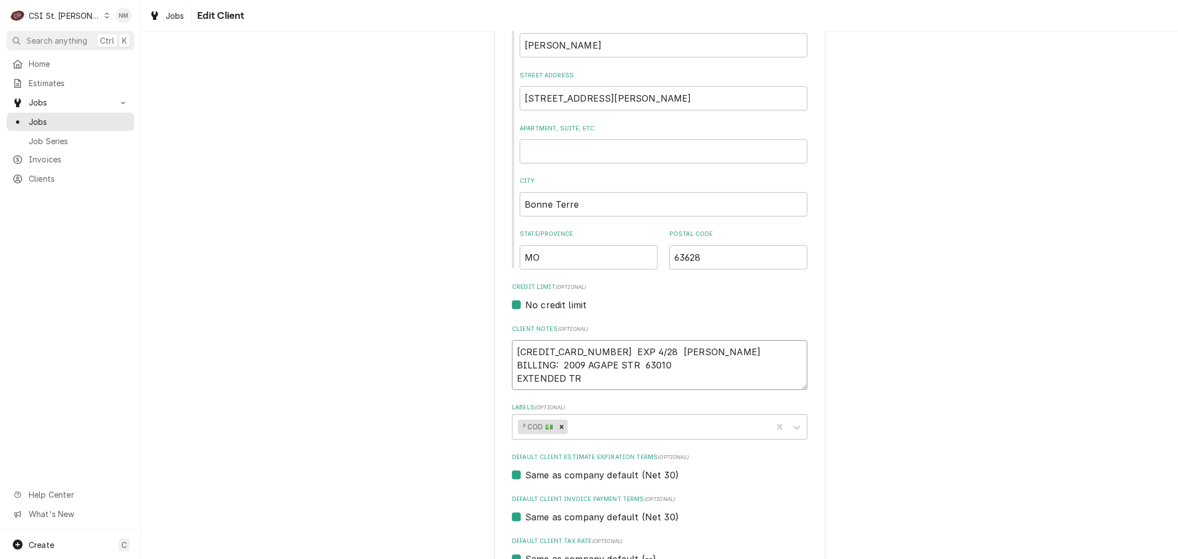
type textarea "x"
type textarea "5178 0586 2000 2199 EXP 4/28 MILAP PATEL BILLING: 2009 AGAPE STR 63010 EXTENDED…"
type textarea "x"
type textarea "5178 0586 2000 2199 EXP 4/28 MILAP PATEL BILLING: 2009 AGAPE STR 63010 EXTENDED…"
type textarea "x"
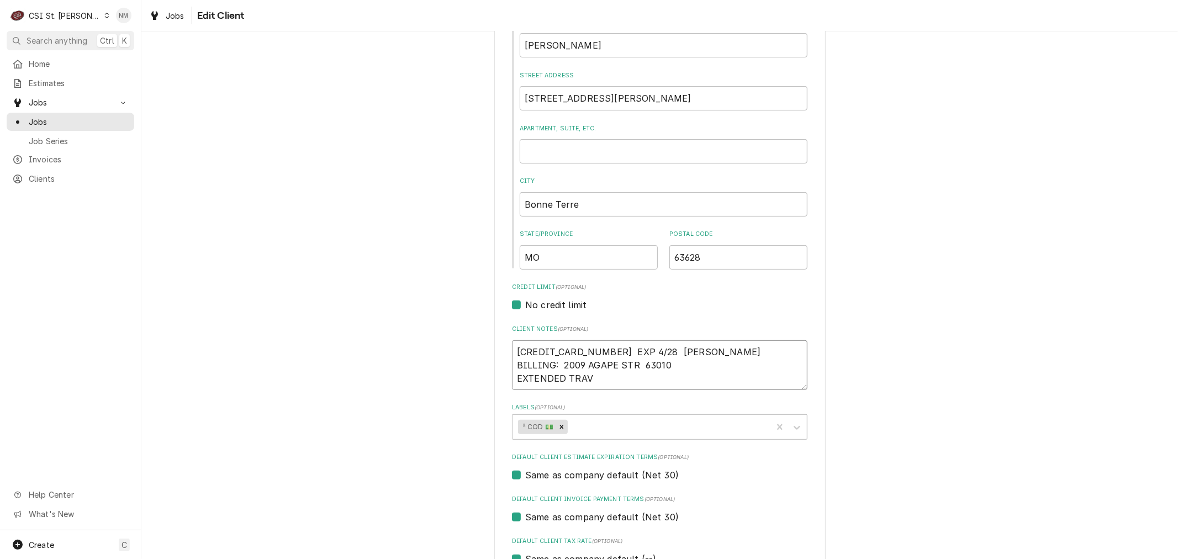
type textarea "5178 0586 2000 2199 EXP 4/28 MILAP PATEL BILLING: 2009 AGAPE STR 63010 EXTENDED…"
type textarea "x"
type textarea "5178 0586 2000 2199 EXP 4/28 MILAP PATEL BILLING: 2009 AGAPE STR 63010 EXTENDED…"
type textarea "x"
type textarea "5178 0586 2000 2199 EXP 4/28 MILAP PATEL BILLING: 2009 AGAPE STR 63010 EXTENDED…"
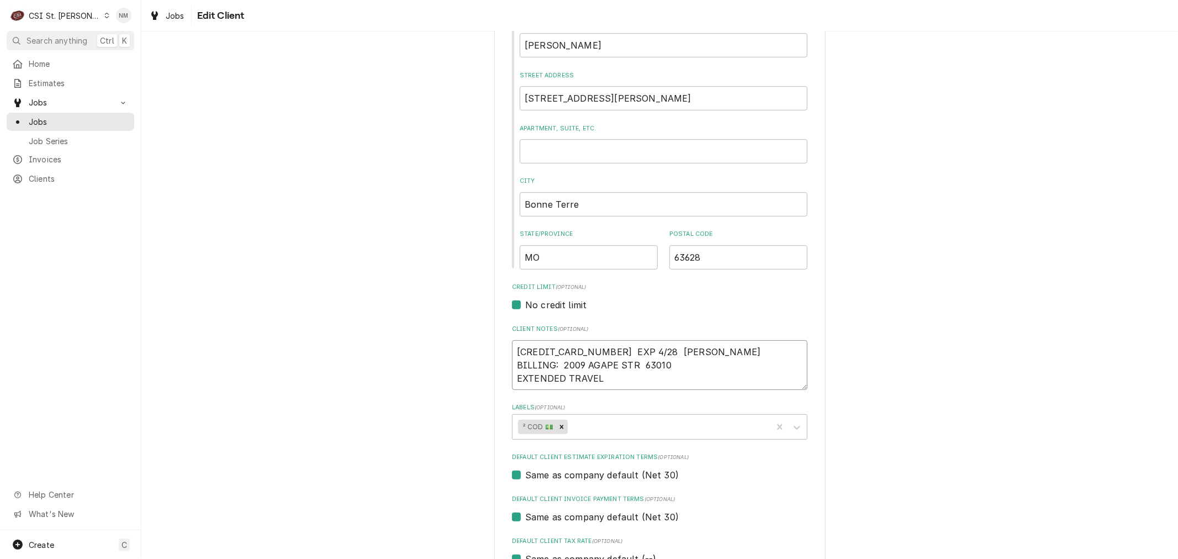
type textarea "x"
type textarea "5178 0586 2000 2199 EXP 4/28 MILAP PATEL BILLING: 2009 AGAPE STR 63010 EXTENDED…"
type textarea "x"
type textarea "5178 0586 2000 2199 EXP 4/28 MILAP PATEL BILLING: 2009 AGAPE STR 63010 EXTENDED…"
type textarea "x"
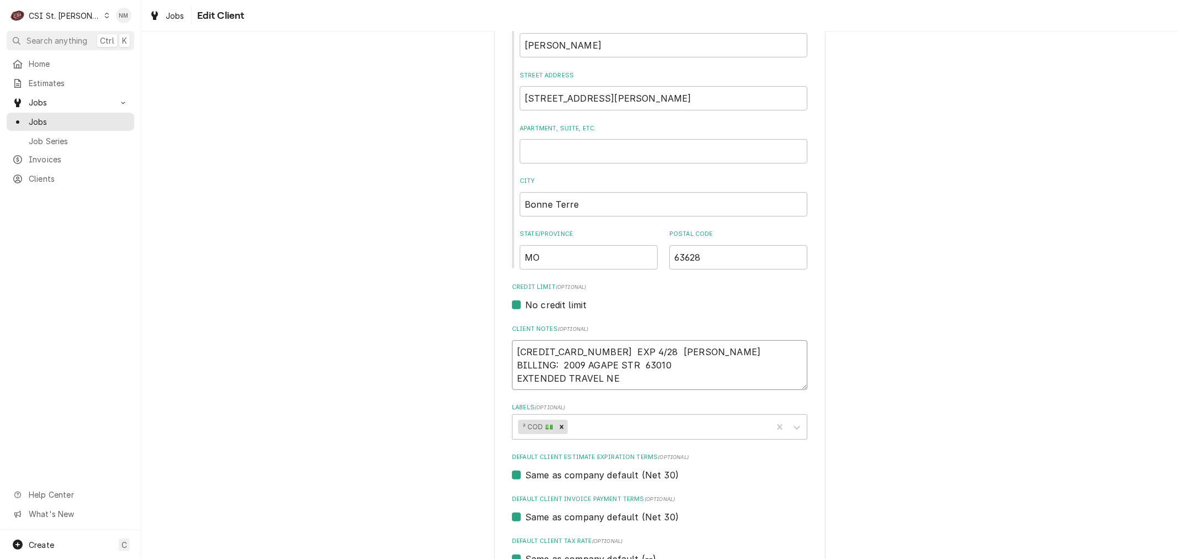
type textarea "5178 0586 2000 2199 EXP 4/28 MILAP PATEL BILLING: 2009 AGAPE STR 63010 EXTENDED…"
type textarea "x"
type textarea "5178 0586 2000 2199 EXP 4/28 MILAP PATEL BILLING: 2009 AGAPE STR 63010 EXTENDED…"
type textarea "x"
type textarea "5178 0586 2000 2199 EXP 4/28 MILAP PATEL BILLING: 2009 AGAPE STR 63010 EXTENDED…"
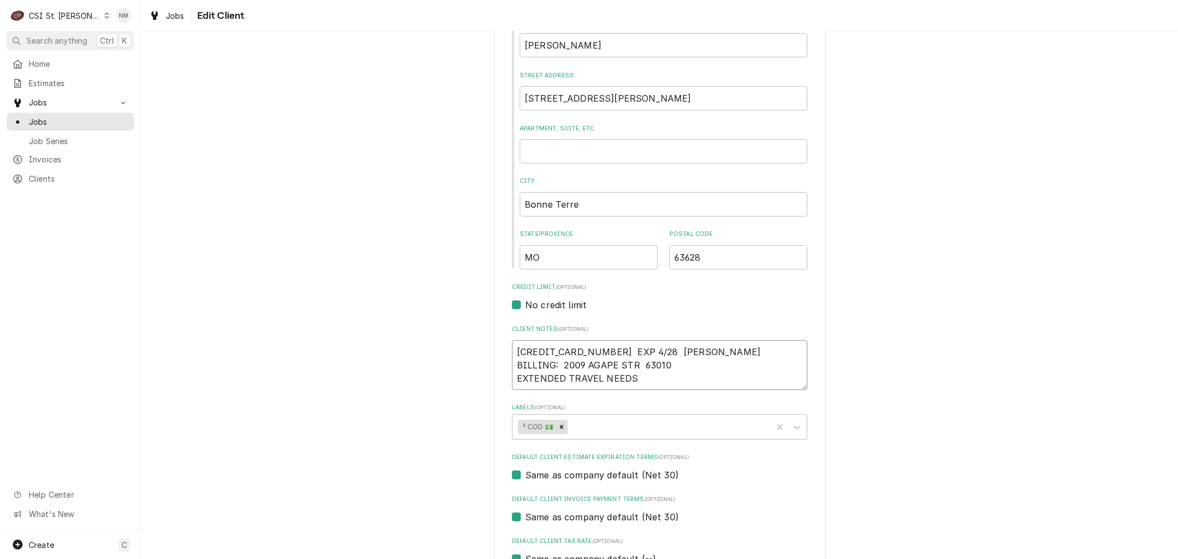
type textarea "x"
type textarea "5178 0586 2000 2199 EXP 4/28 MILAP PATEL BILLING: 2009 AGAPE STR 63010 EXTENDED…"
type textarea "x"
type textarea "5178 0586 2000 2199 EXP 4/28 MILAP PATEL BILLING: 2009 AGAPE STR 63010 EXTENDED…"
type textarea "x"
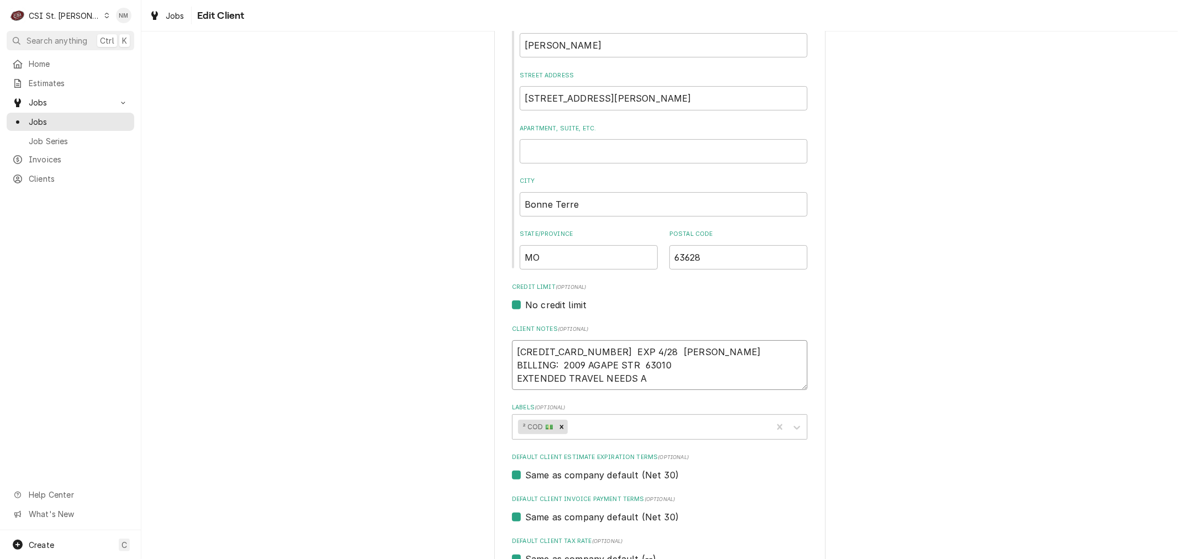
type textarea "5178 0586 2000 2199 EXP 4/28 MILAP PATEL BILLING: 2009 AGAPE STR 63010 EXTENDED…"
type textarea "x"
type textarea "5178 0586 2000 2199 EXP 4/28 MILAP PATEL BILLING: 2009 AGAPE STR 63010 EXTENDED…"
type textarea "x"
type textarea "5178 0586 2000 2199 EXP 4/28 MILAP PATEL BILLING: 2009 AGAPE STR 63010 EXTENDED…"
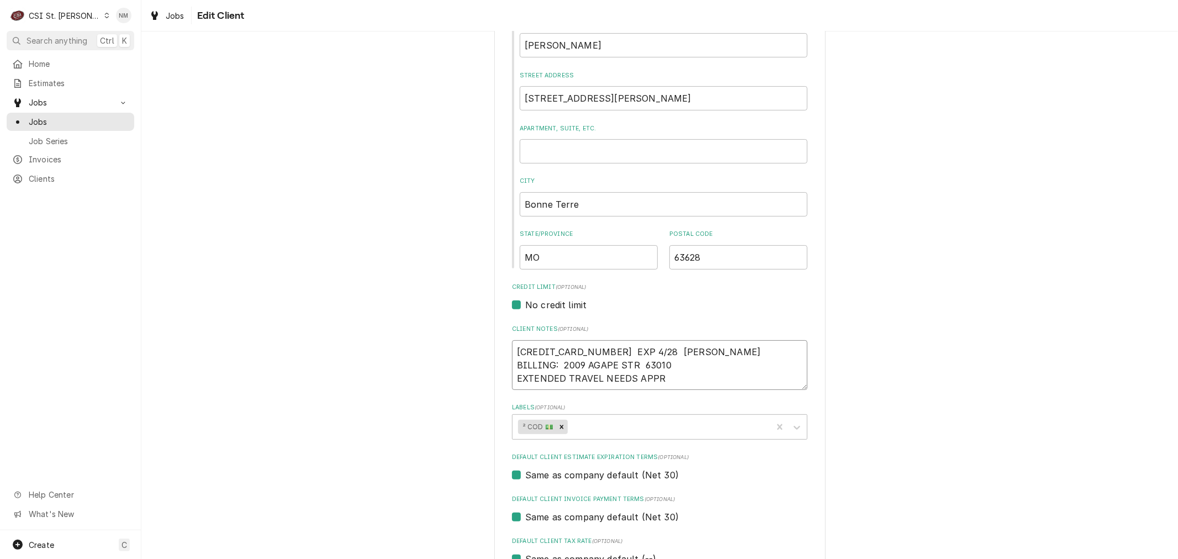
type textarea "x"
type textarea "5178 0586 2000 2199 EXP 4/28 MILAP PATEL BILLING: 2009 AGAPE STR 63010 EXTENDED…"
type textarea "x"
type textarea "5178 0586 2000 2199 EXP 4/28 MILAP PATEL BILLING: 2009 AGAPE STR 63010 EXTENDED…"
type textarea "x"
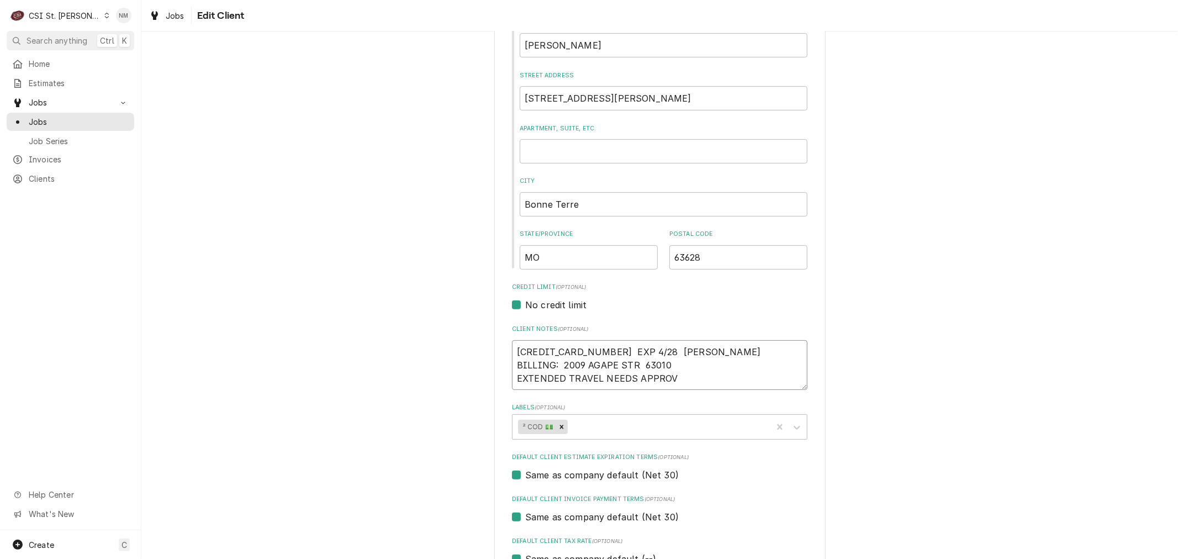
type textarea "5178 0586 2000 2199 EXP 4/28 MILAP PATEL BILLING: 2009 AGAPE STR 63010 EXTENDED…"
type textarea "x"
type textarea "5178 0586 2000 2199 EXP 4/28 MILAP PATEL BILLING: 2009 AGAPE STR 63010 EXTENDED…"
type textarea "x"
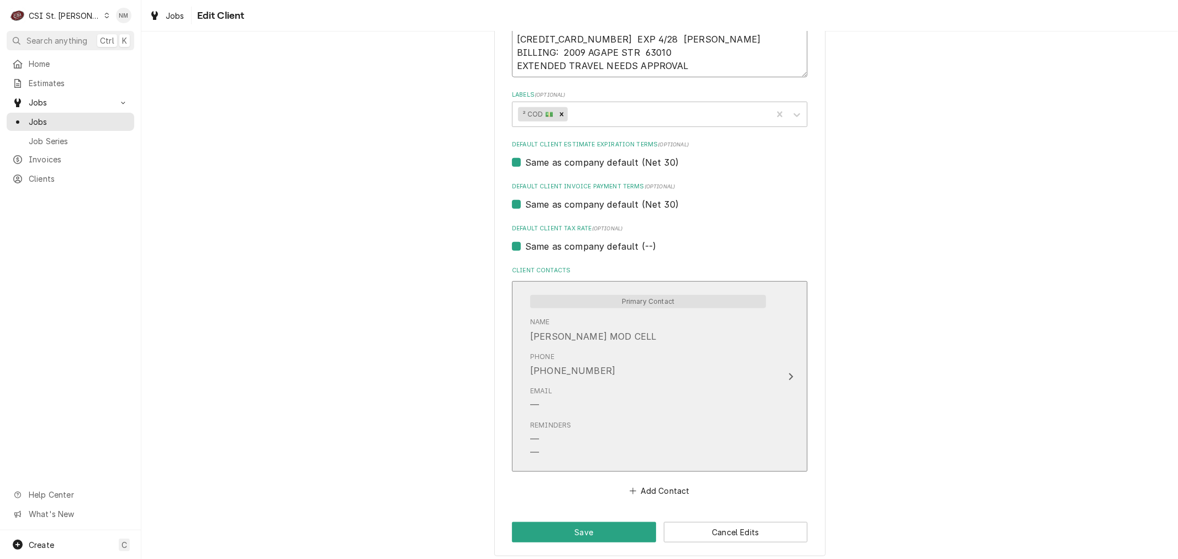
scroll to position [563, 0]
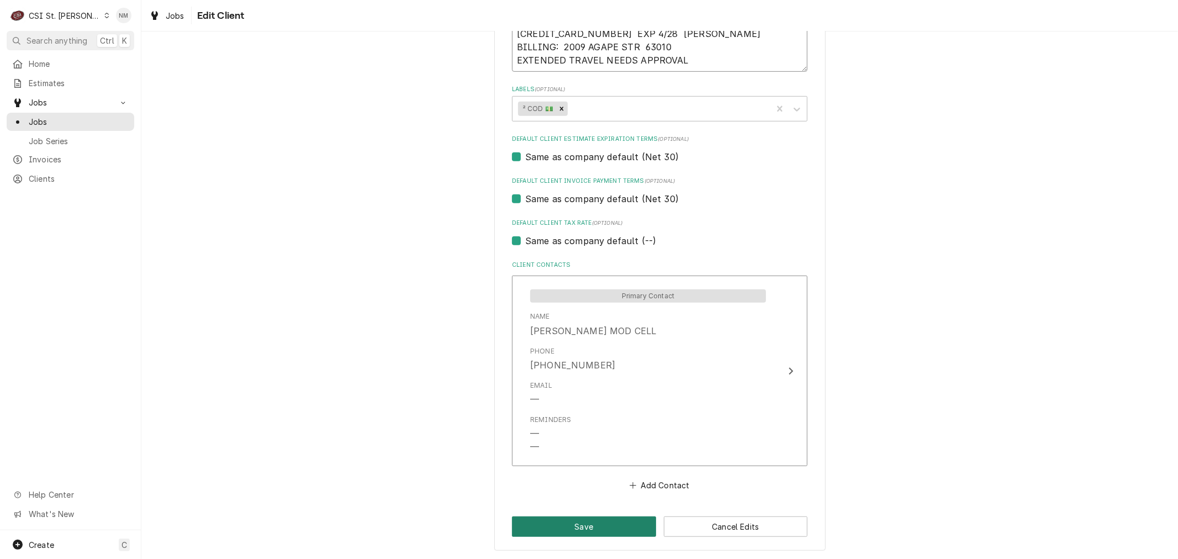
type textarea "5178 0586 2000 2199 EXP 4/28 MILAP PATEL BILLING: 2009 AGAPE STR 63010 EXTENDED…"
click at [605, 522] on button "Save" at bounding box center [584, 526] width 144 height 20
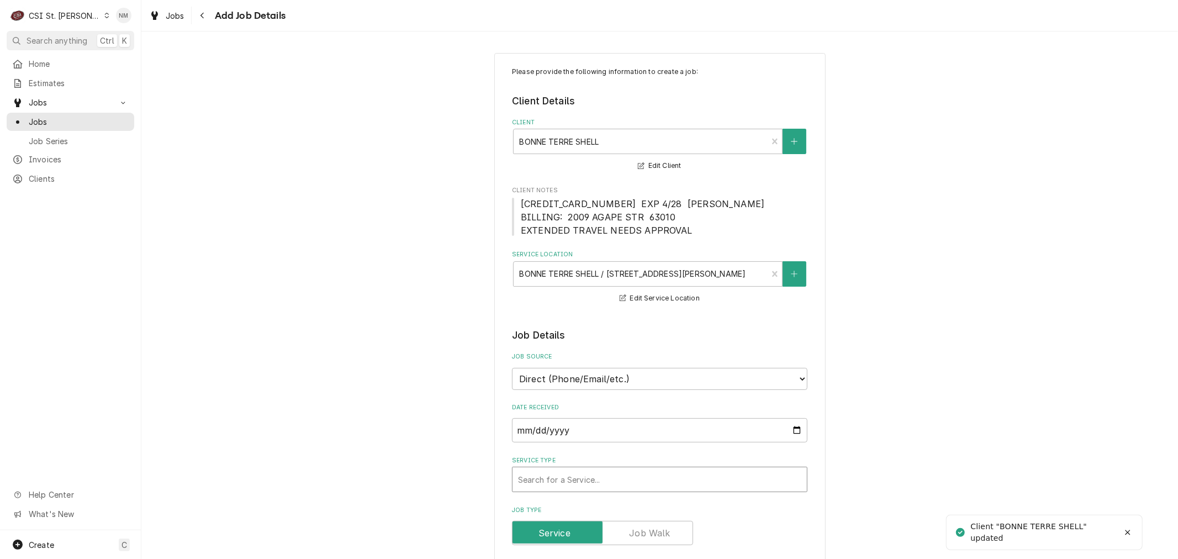
click at [608, 473] on div "Service Type" at bounding box center [659, 479] width 283 height 20
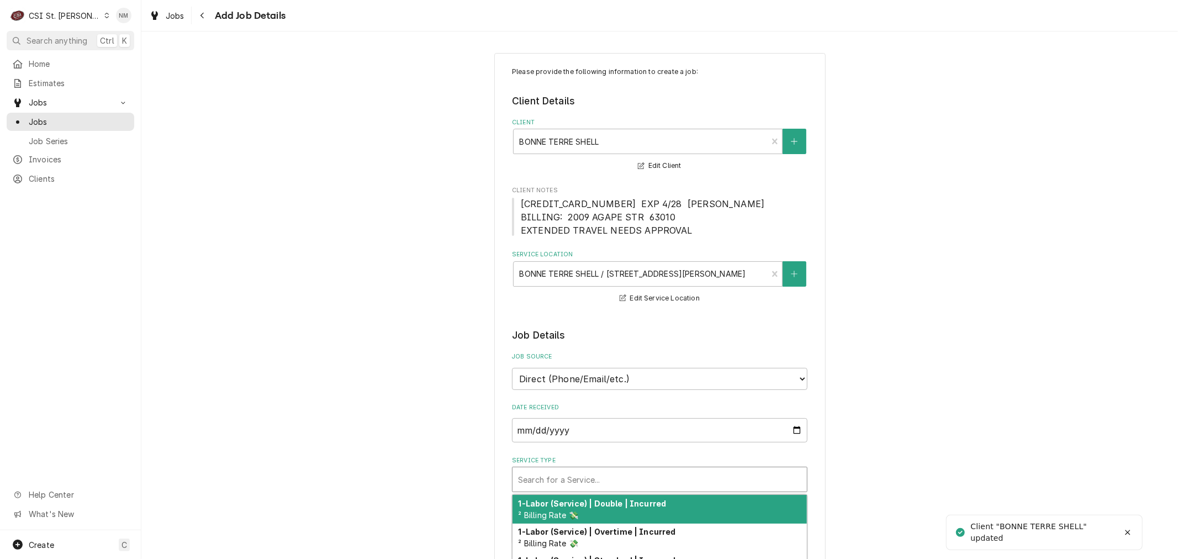
type textarea "x"
type input "S"
type textarea "x"
type input "SE"
type textarea "x"
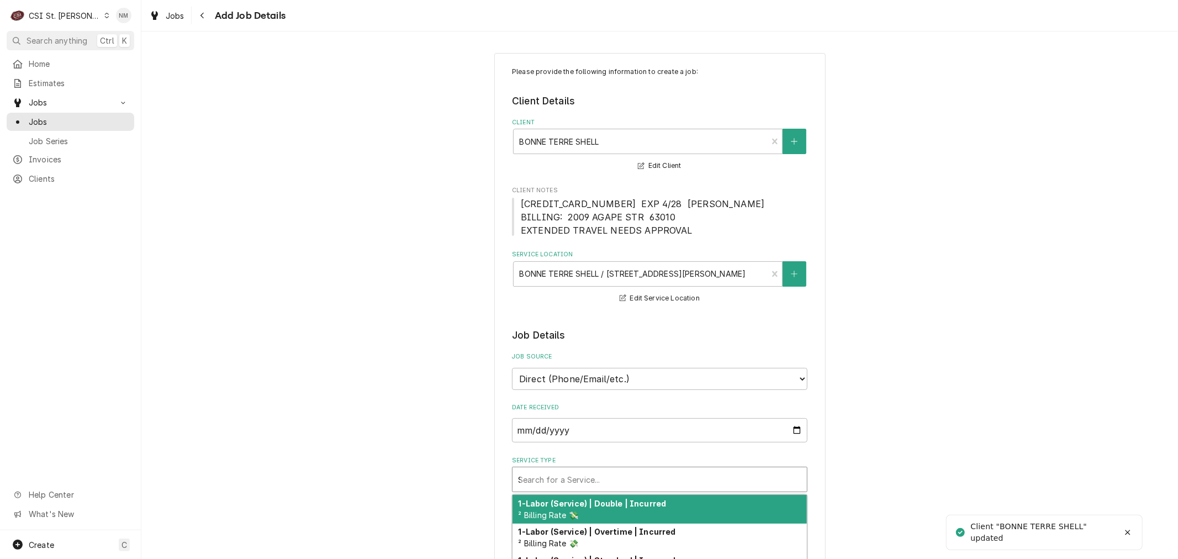
type input "SER"
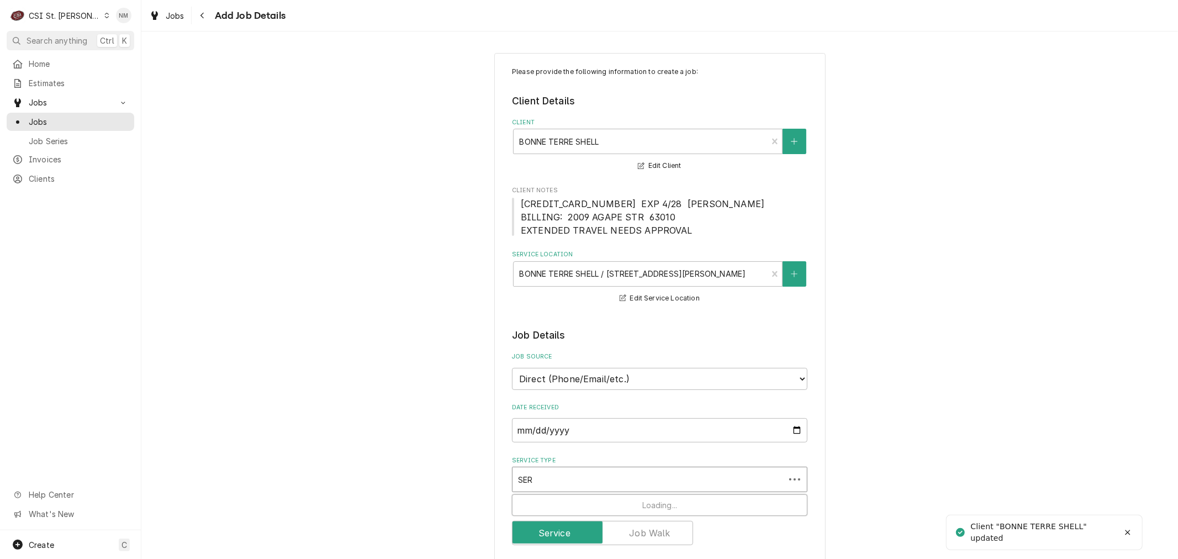
type textarea "x"
type input "SERV"
type textarea "x"
type input "SERVI"
type textarea "x"
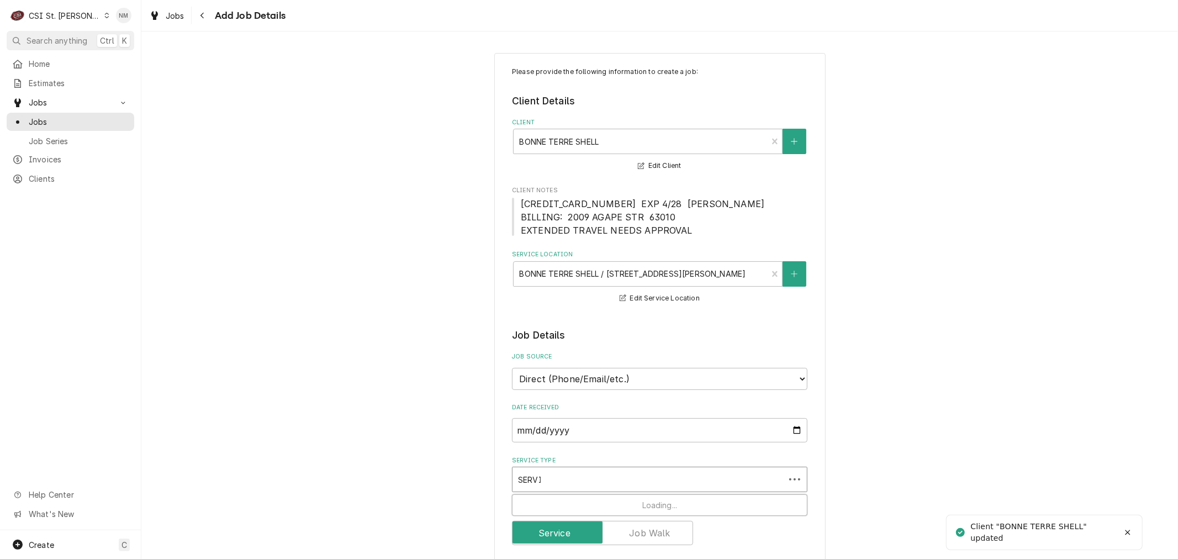
type input "SERVIC"
type textarea "x"
type input "SERVICE"
type textarea "x"
type input "SERVICE"
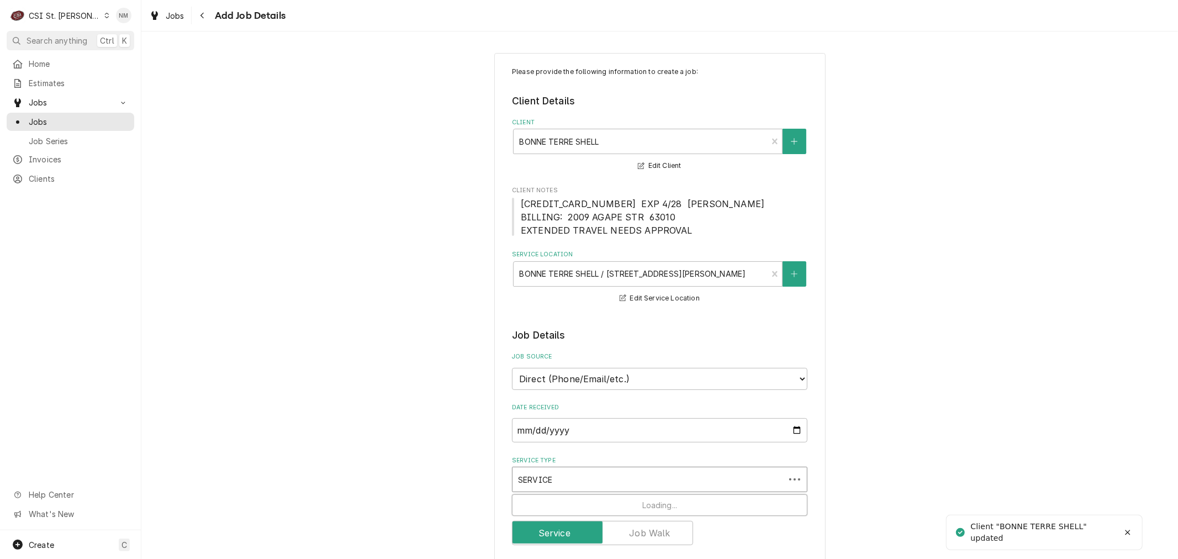
type textarea "x"
type input "SERVICE C"
type textarea "x"
type input "SERVICE CA"
type textarea "x"
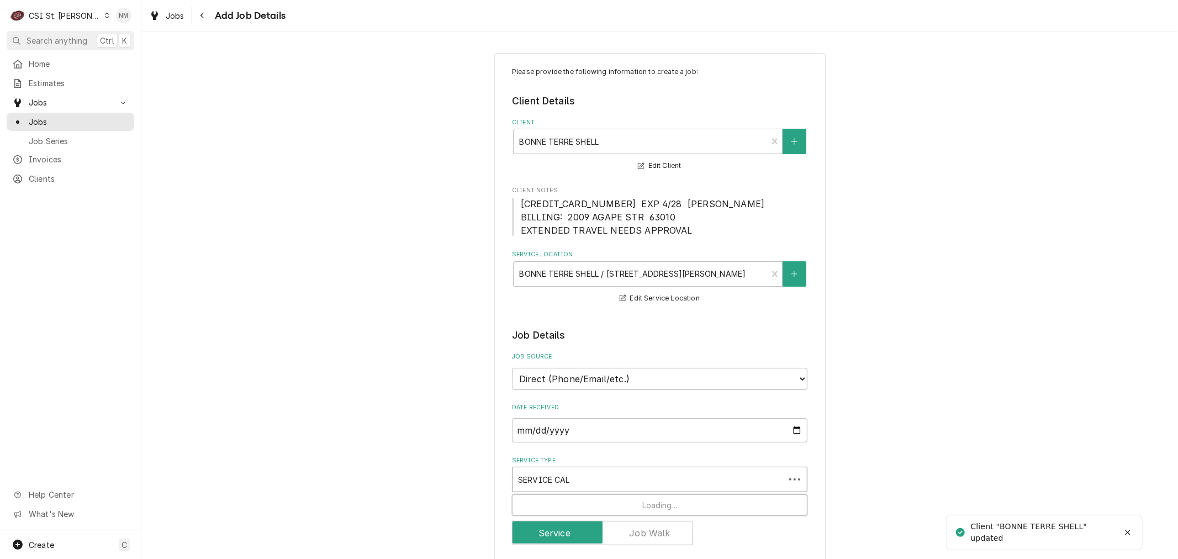
type input "SERVICE CALL"
type textarea "x"
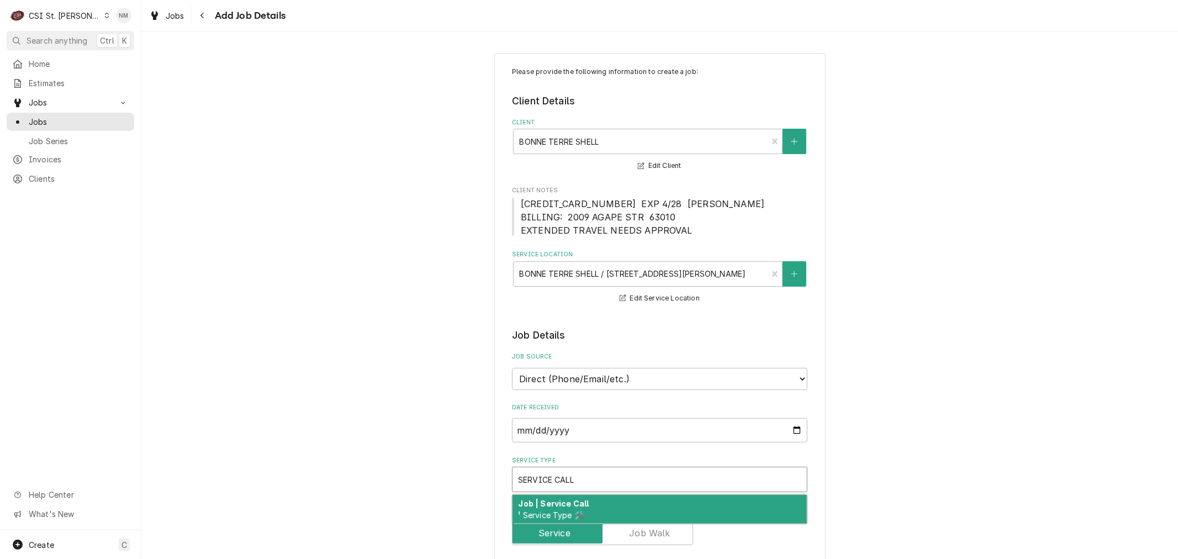
click at [639, 504] on div "Job | Service Call ¹ Service Type 🛠️" at bounding box center [659, 509] width 294 height 29
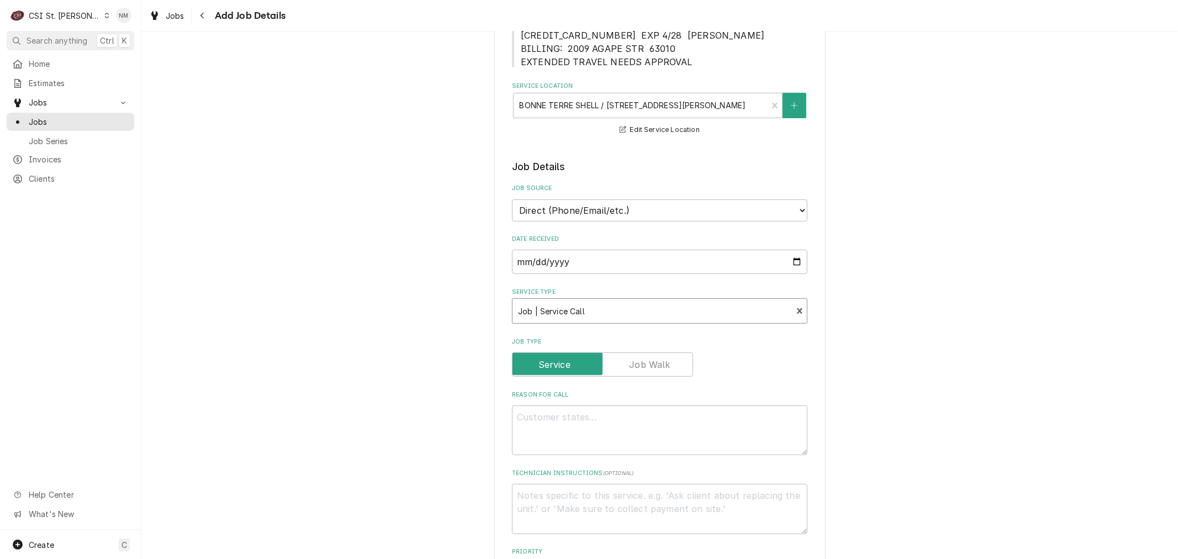
scroll to position [184, 0]
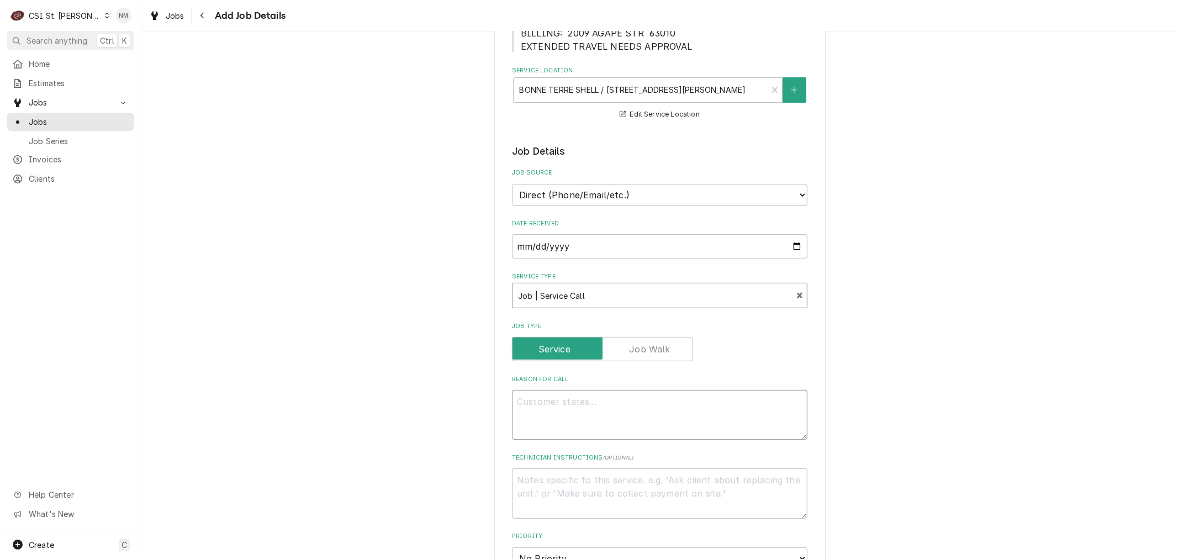
click at [610, 413] on textarea "Reason For Call" at bounding box center [659, 415] width 295 height 50
type textarea "x"
type textarea "L"
type textarea "x"
type textarea "LI"
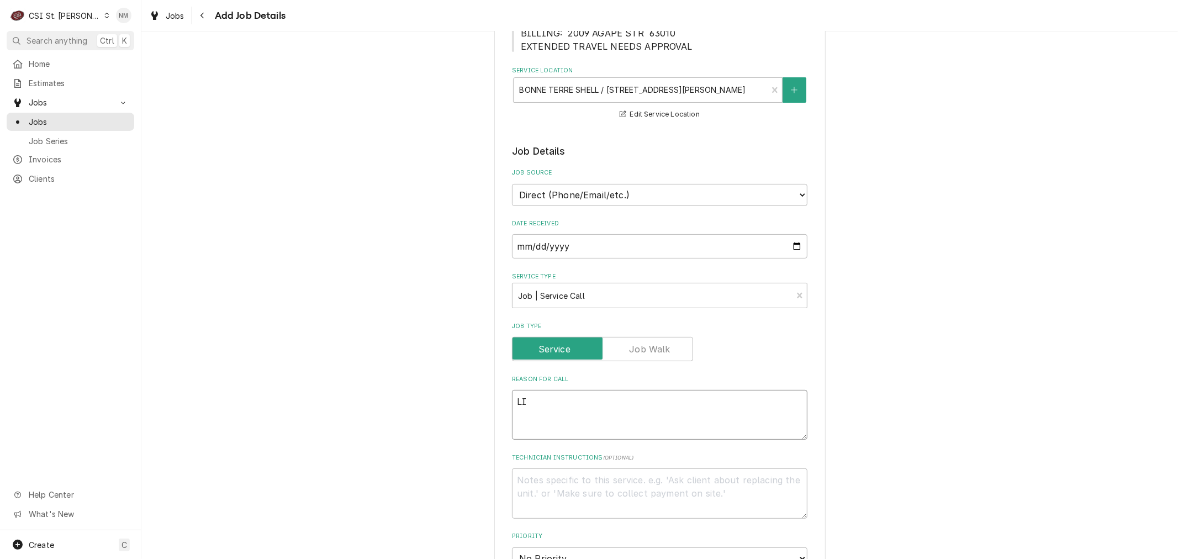
type textarea "x"
type textarea "LIN"
type textarea "x"
type textarea "LINC"
type textarea "x"
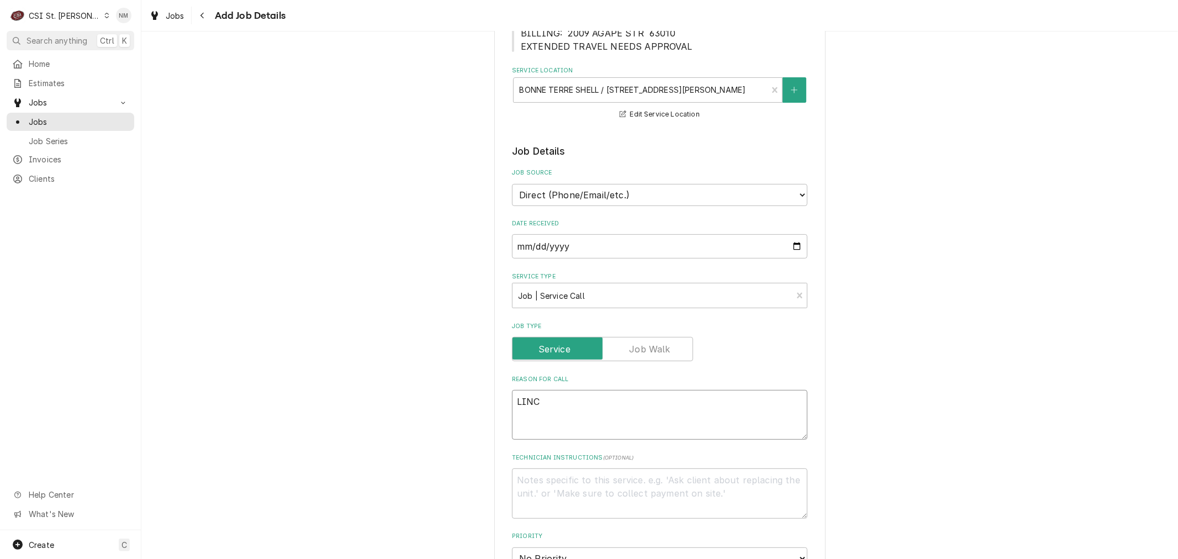
type textarea "LINCO"
type textarea "x"
type textarea "LINCOL"
type textarea "x"
type textarea "LINCOLN"
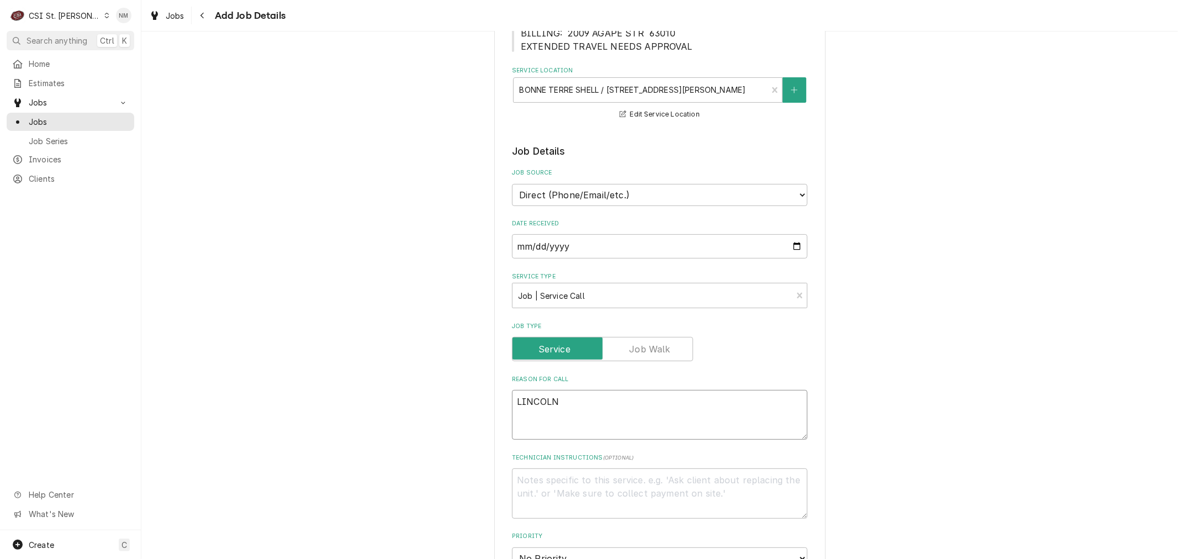
type textarea "x"
type textarea "LINCOLN"
type textarea "x"
type textarea "LINCOLN P"
type textarea "x"
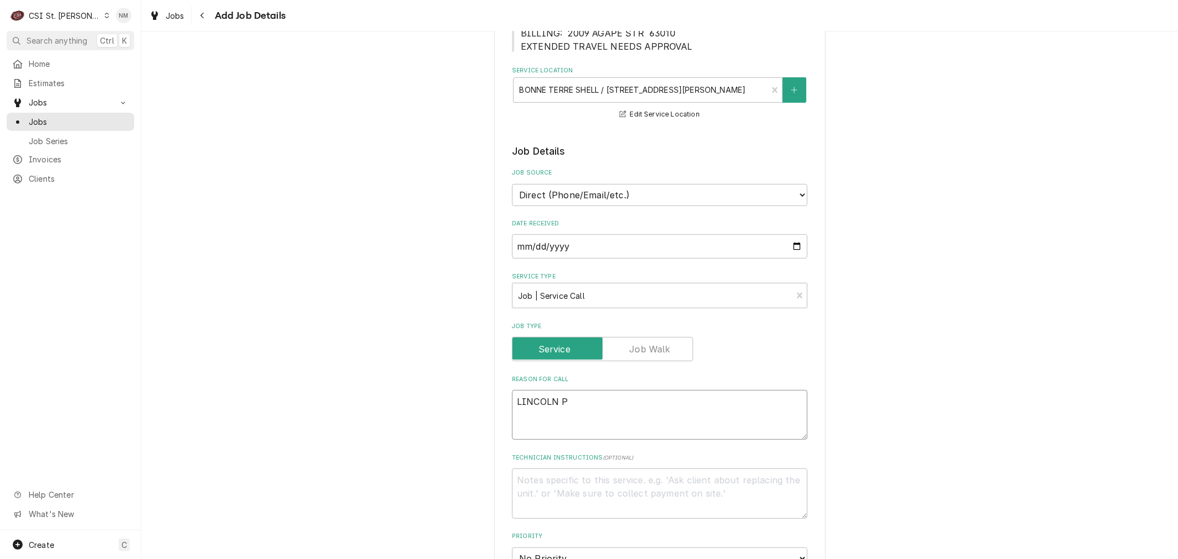
type textarea "LINCOLN PI"
type textarea "x"
type textarea "LINCOLN PIZ"
type textarea "x"
type textarea "LINCOLN PIZZ"
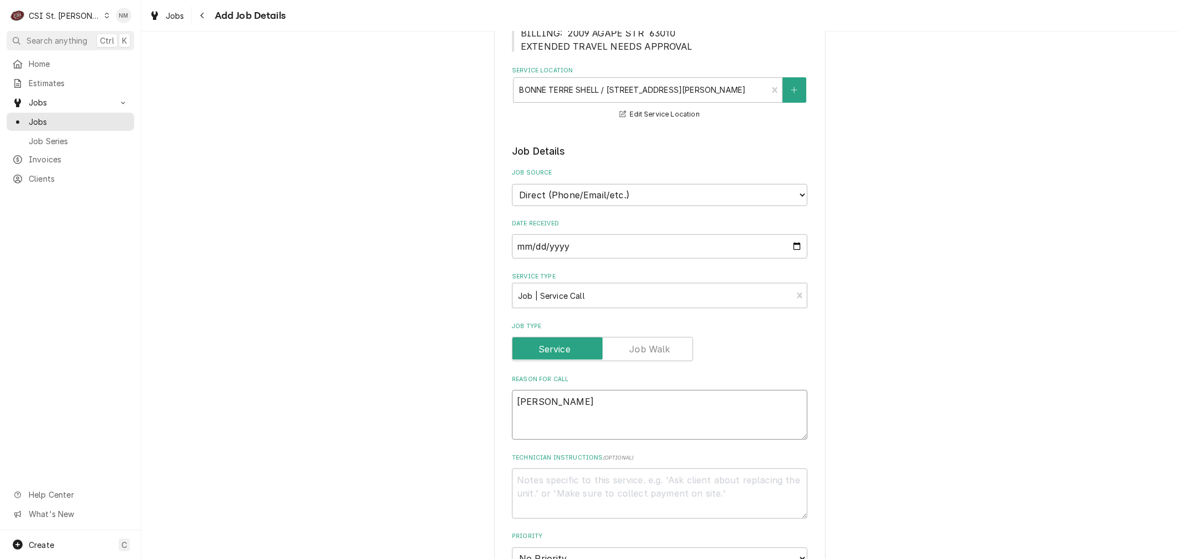
type textarea "x"
type textarea "LINCOLN PIZZA"
type textarea "x"
type textarea "LINCOLN PIZZA"
type textarea "x"
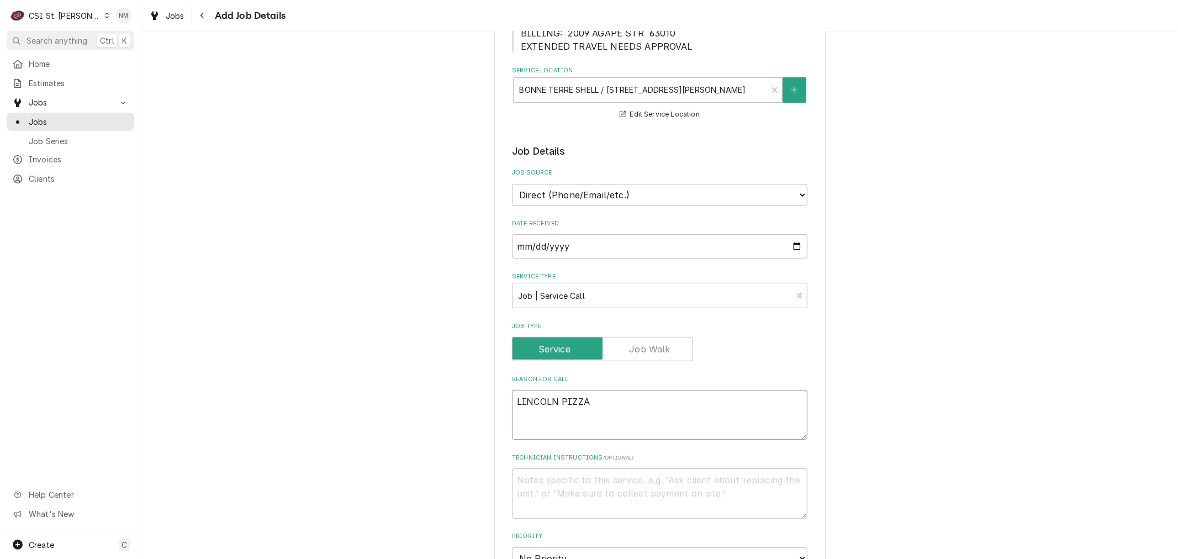
type textarea "LINCOLN PIZZA O"
type textarea "x"
type textarea "LINCOLN PIZZA OV"
type textarea "x"
type textarea "LINCOLN PIZZA OVE"
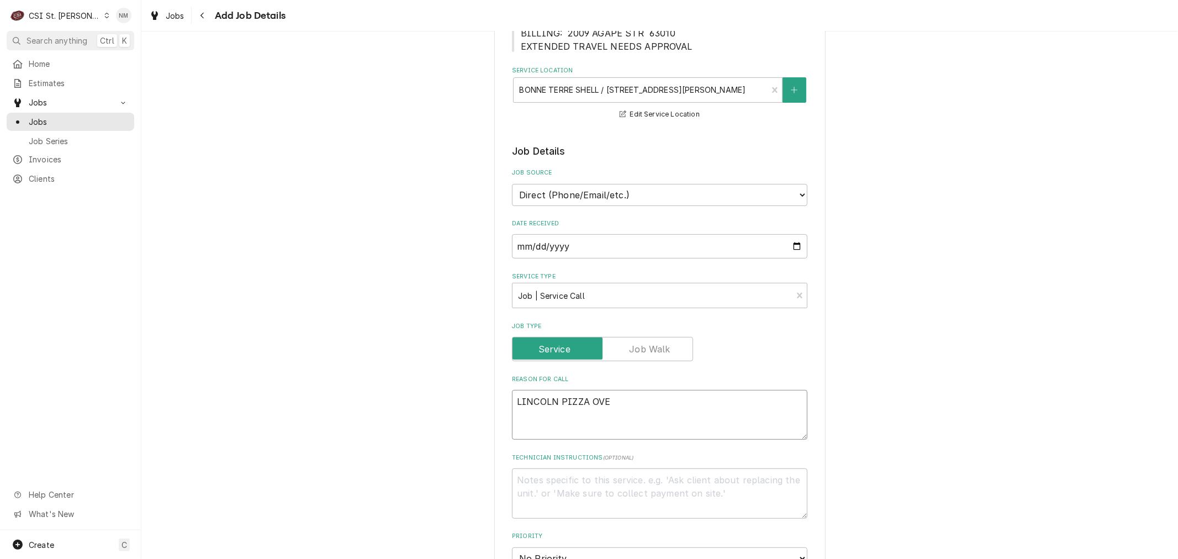
type textarea "x"
type textarea "LINCOLN PIZZA OVEN"
type textarea "x"
type textarea "LINCOLN PIZZA OVEN"
type textarea "x"
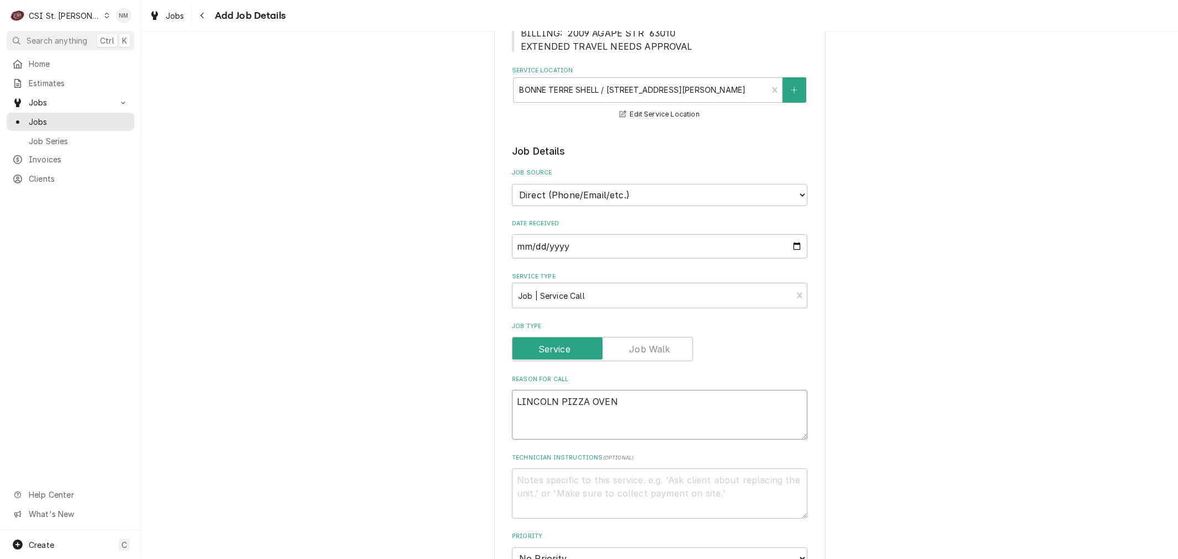
type textarea "LINCOLN PIZZA OVEN T"
type textarea "x"
type textarea "LINCOLN PIZZA OVEN TO"
type textarea "x"
type textarea "LINCOLN PIZZA OVEN TOP"
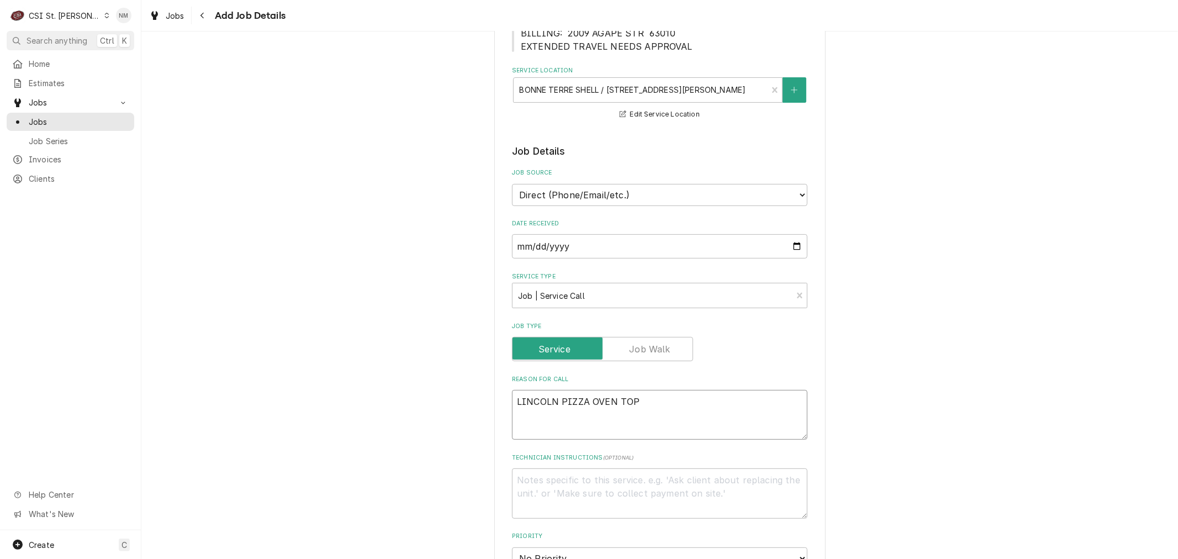
type textarea "x"
type textarea "LINCOLN PIZZA OVEN TOP"
type textarea "x"
type textarea "LINCOLN PIZZA OVEN TOP A"
type textarea "x"
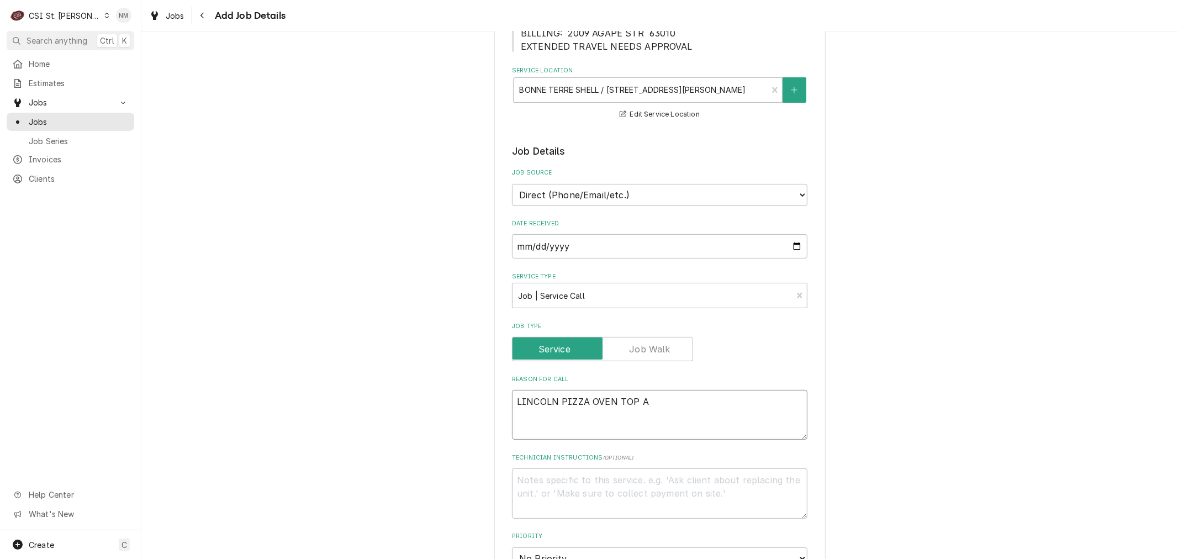
type textarea "LINCOLN PIZZA OVEN TOP AN"
type textarea "x"
type textarea "LINCOLN PIZZA OVEN TOP AND"
click at [620, 486] on textarea "Technician Instructions ( optional )" at bounding box center [659, 493] width 295 height 50
click at [591, 479] on textarea "ON SITE 5 AM COD KELLY CELL 636-331-3793" at bounding box center [659, 493] width 295 height 50
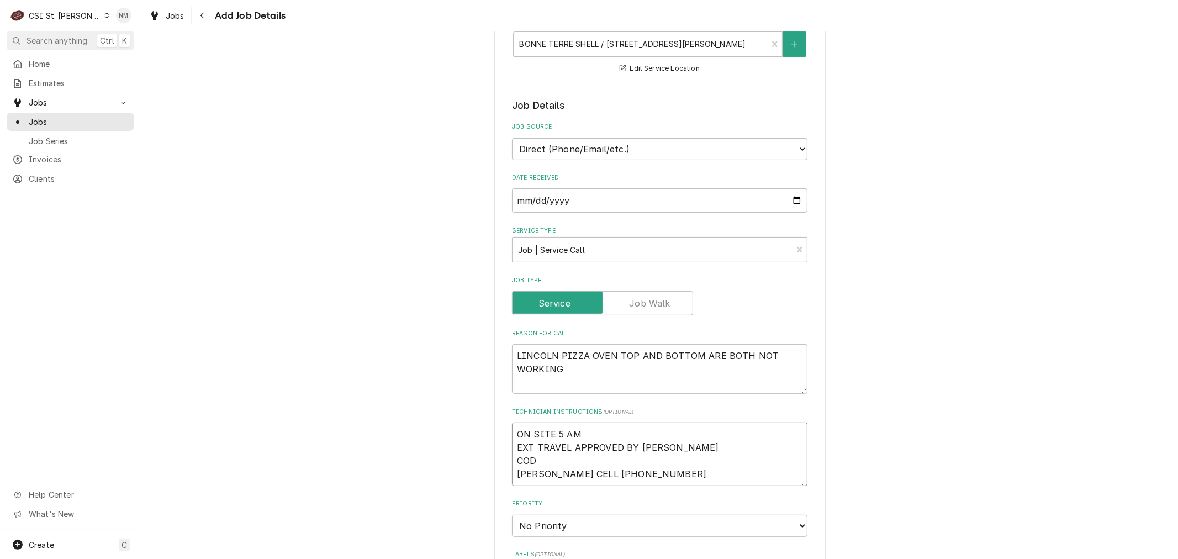
scroll to position [306, 0]
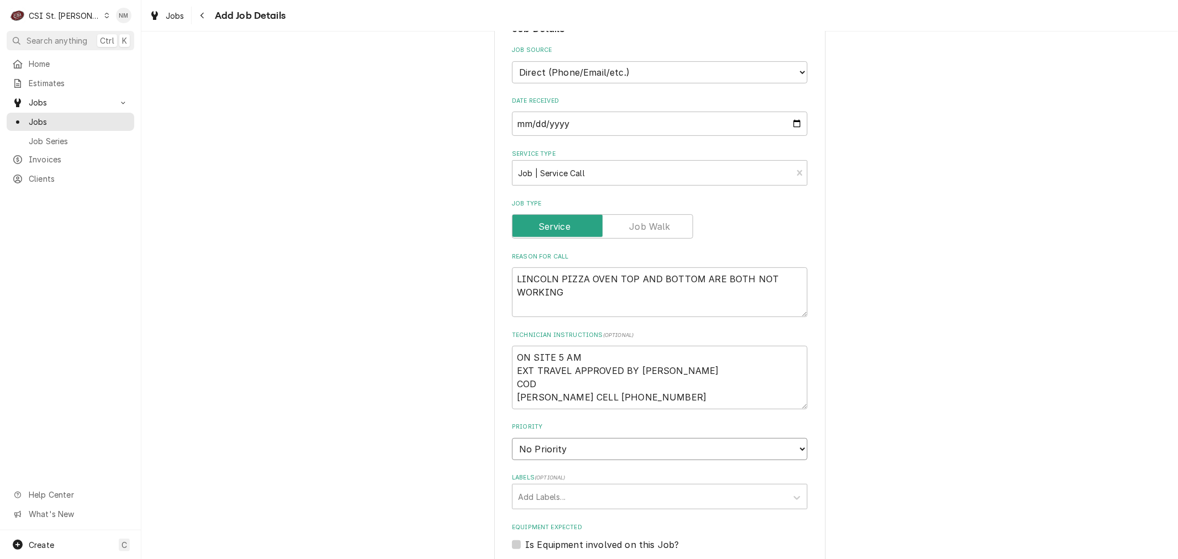
click at [587, 449] on select "No Priority Urgent High Medium Low" at bounding box center [659, 449] width 295 height 22
click at [512, 438] on select "No Priority Urgent High Medium Low" at bounding box center [659, 449] width 295 height 22
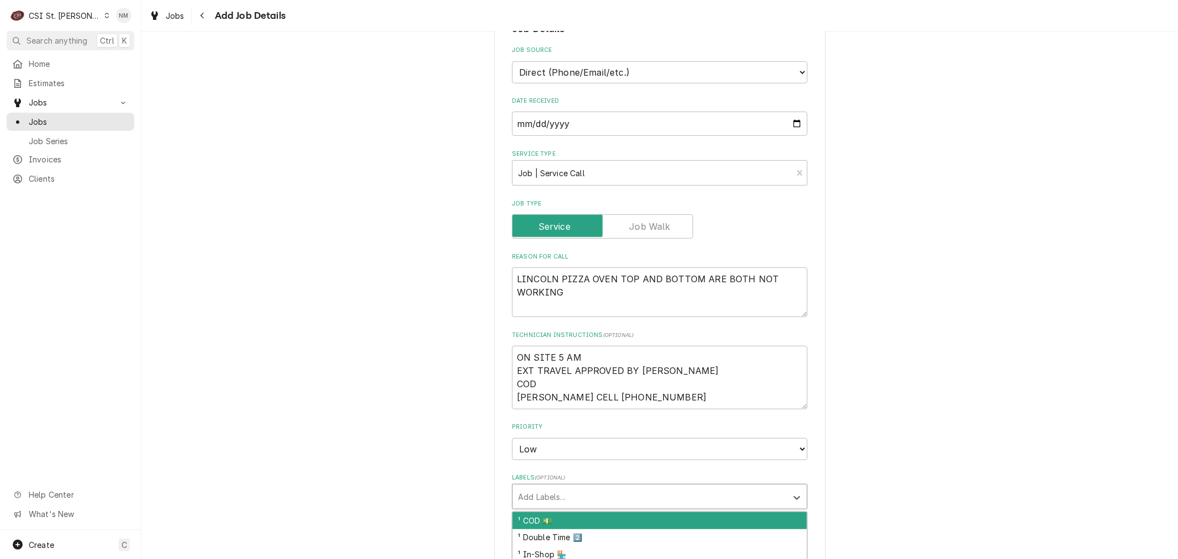
click at [566, 497] on div "Labels" at bounding box center [649, 496] width 263 height 20
click at [556, 519] on div "¹ COD 💵" at bounding box center [659, 520] width 294 height 17
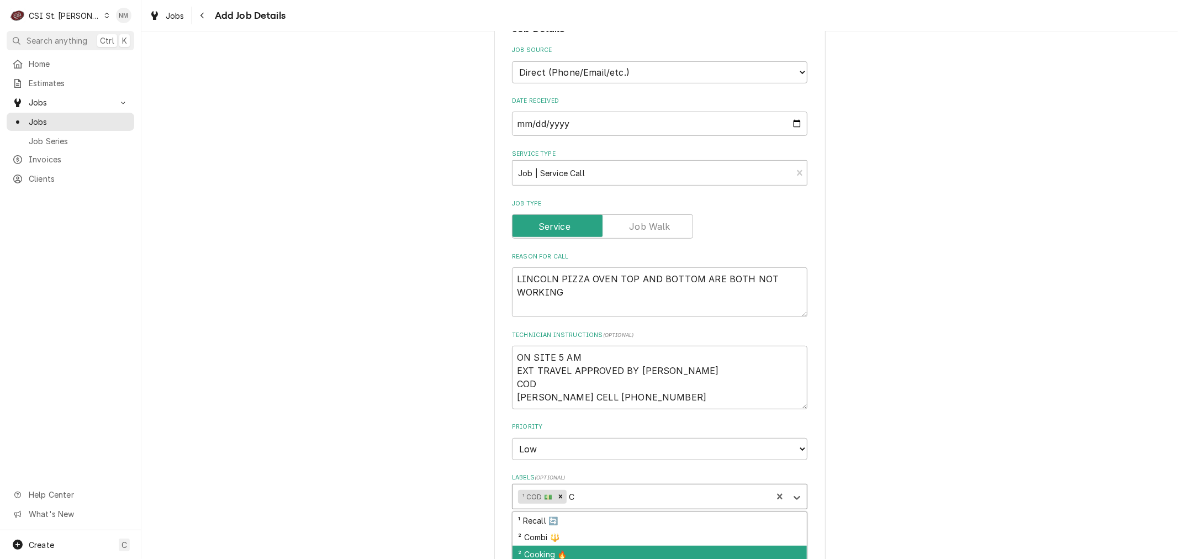
click at [565, 548] on div "² Cooking 🔥" at bounding box center [659, 553] width 294 height 17
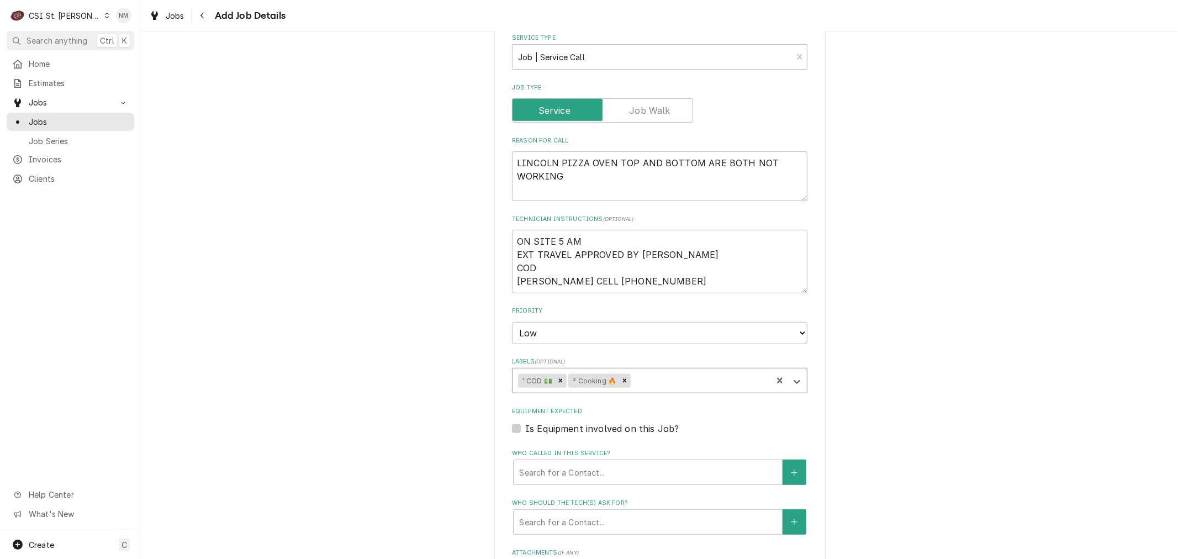
scroll to position [552, 0]
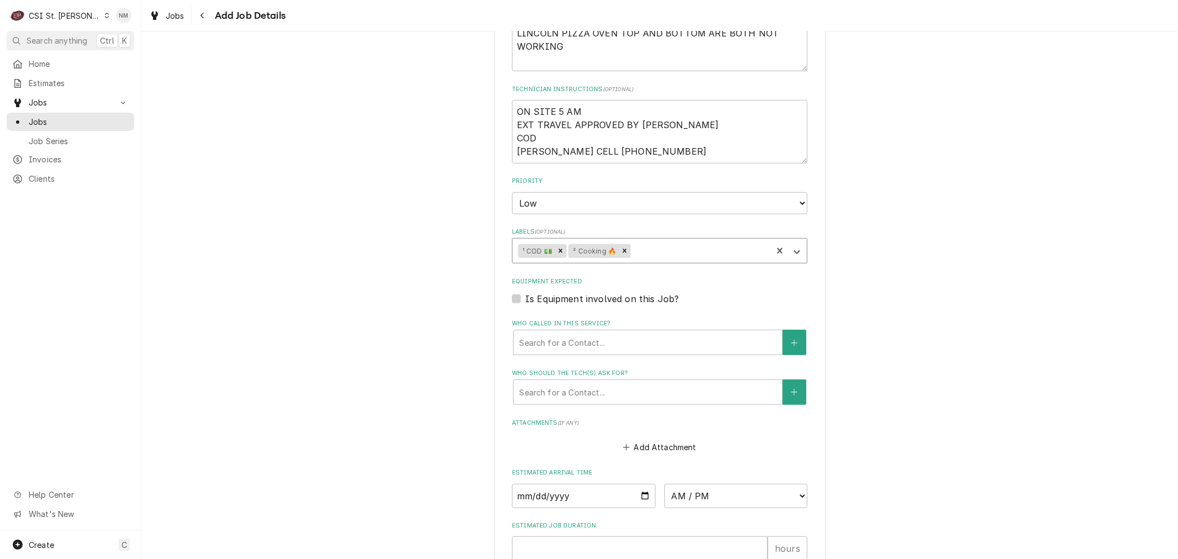
click at [525, 295] on label "Is Equipment involved on this Job?" at bounding box center [601, 298] width 153 height 13
click at [525, 295] on input "Equipment Expected" at bounding box center [672, 304] width 295 height 24
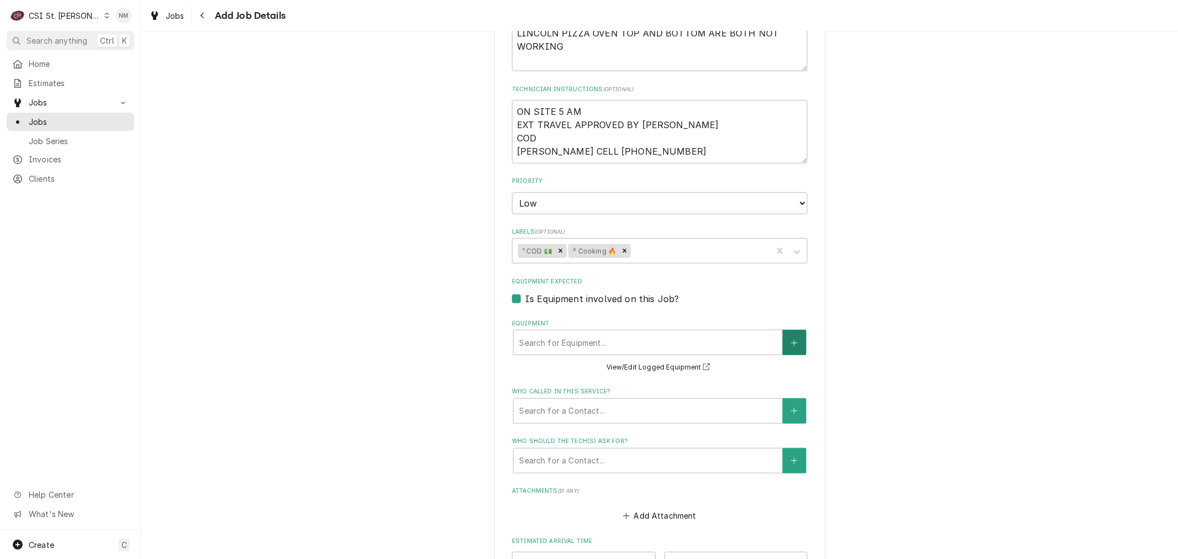
click at [783, 341] on button "Equipment" at bounding box center [793, 342] width 23 height 25
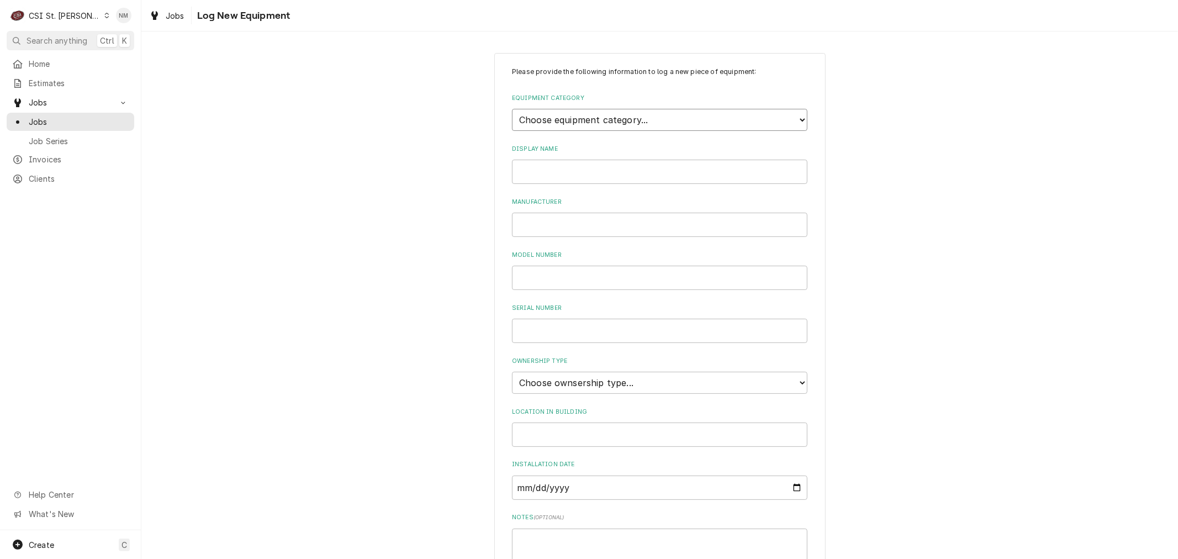
click at [592, 120] on select "Choose equipment category... Cooking Equipment Fryers Ice Machines Ovens and Ra…" at bounding box center [659, 120] width 295 height 22
click at [512, 109] on select "Choose equipment category... Cooking Equipment Fryers Ice Machines Ovens and Ra…" at bounding box center [659, 120] width 295 height 22
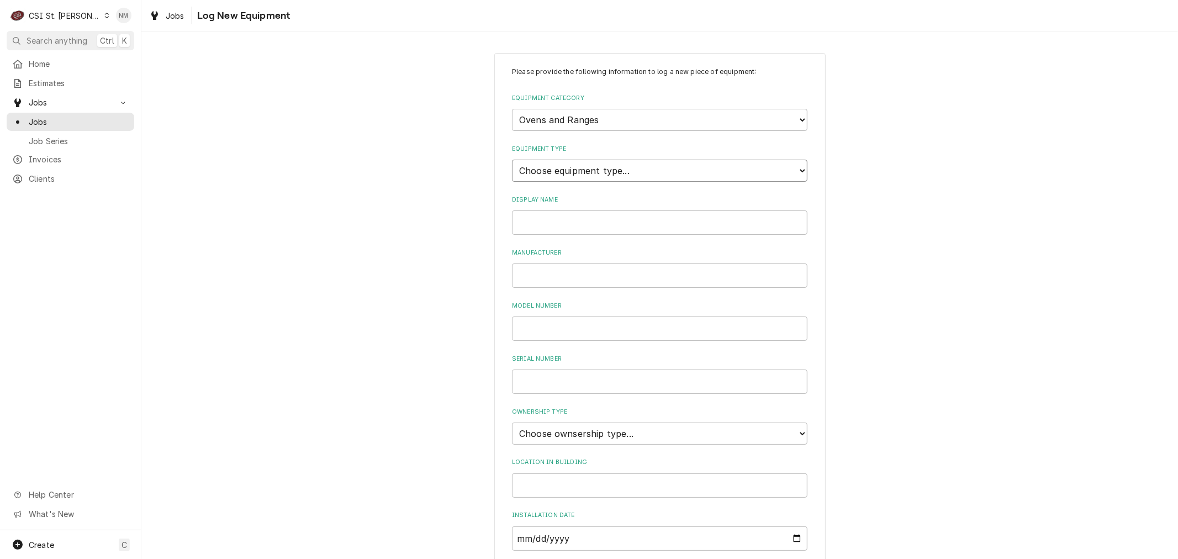
click at [571, 168] on select "Choose equipment type... Combi Oven Convection Oven Countertop Electric Range C…" at bounding box center [659, 171] width 295 height 22
click at [512, 160] on select "Choose equipment type... Combi Oven Convection Oven Countertop Electric Range C…" at bounding box center [659, 171] width 295 height 22
click at [547, 217] on input "Display Name" at bounding box center [659, 222] width 295 height 24
click at [548, 267] on input "Manufacturer" at bounding box center [659, 275] width 295 height 24
click at [560, 372] on input "Serial Number" at bounding box center [659, 381] width 295 height 24
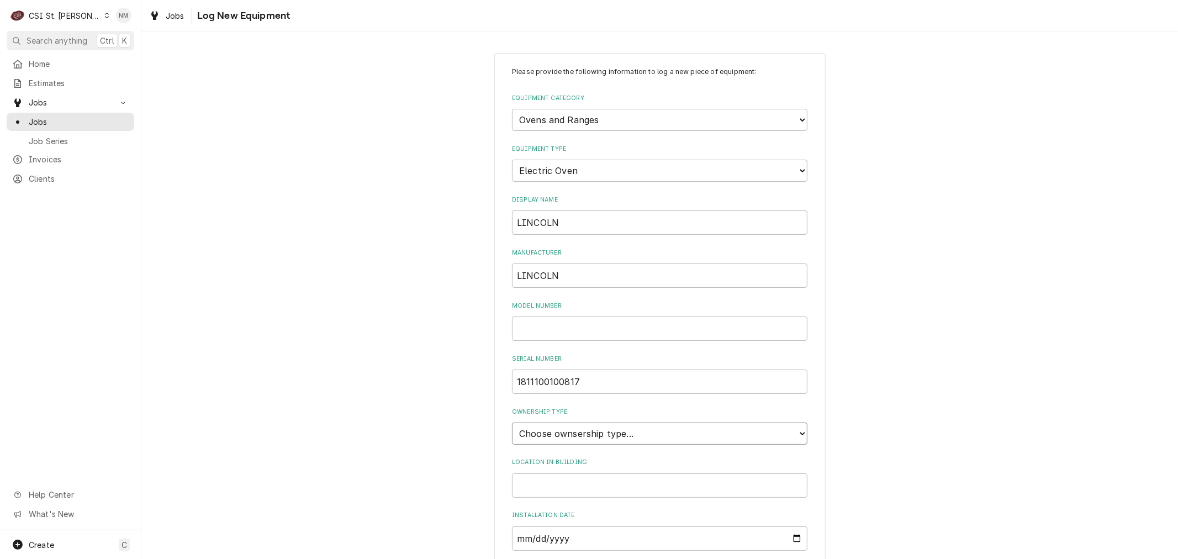
click at [567, 431] on select "Choose ownsership type... Unknown Owned Leased Rented" at bounding box center [659, 433] width 295 height 22
click at [512, 422] on select "Choose ownsership type... Unknown Owned Leased Rented" at bounding box center [659, 433] width 295 height 22
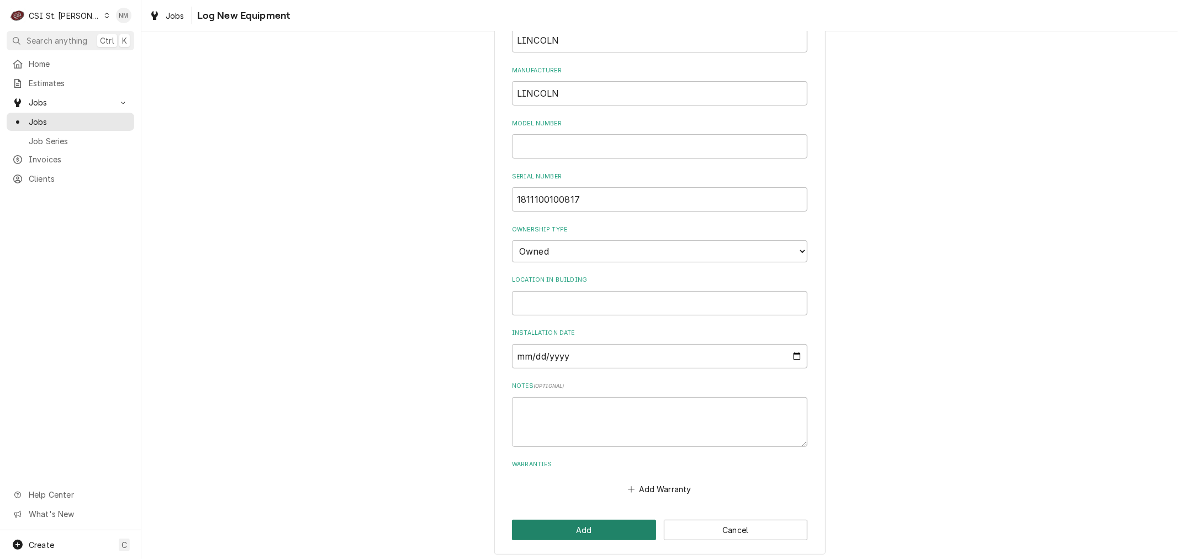
click at [610, 520] on button "Add" at bounding box center [584, 530] width 144 height 20
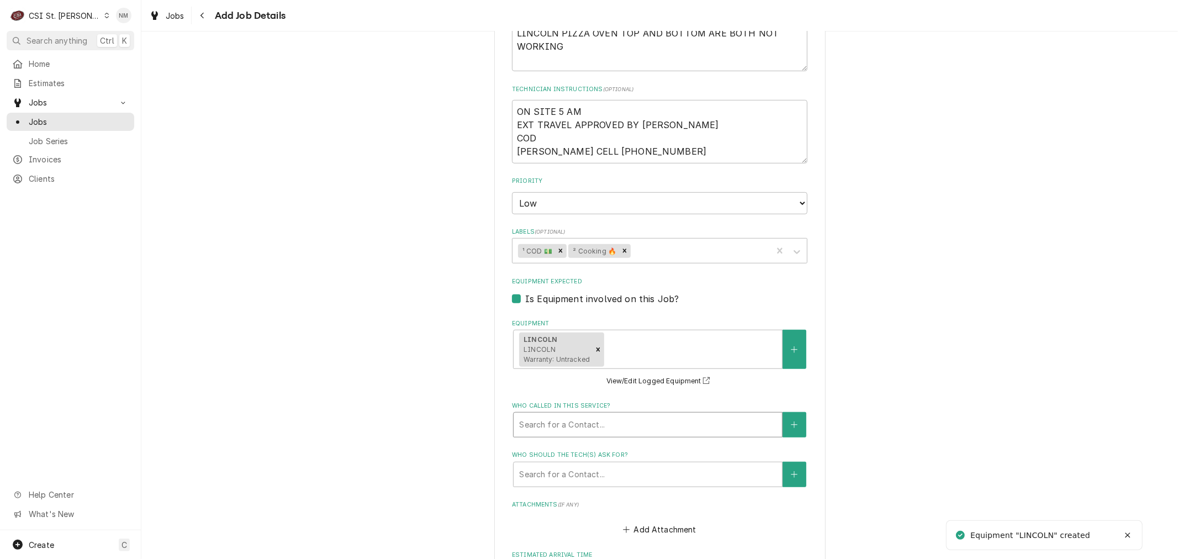
click at [616, 416] on div "Who called in this service?" at bounding box center [647, 425] width 257 height 20
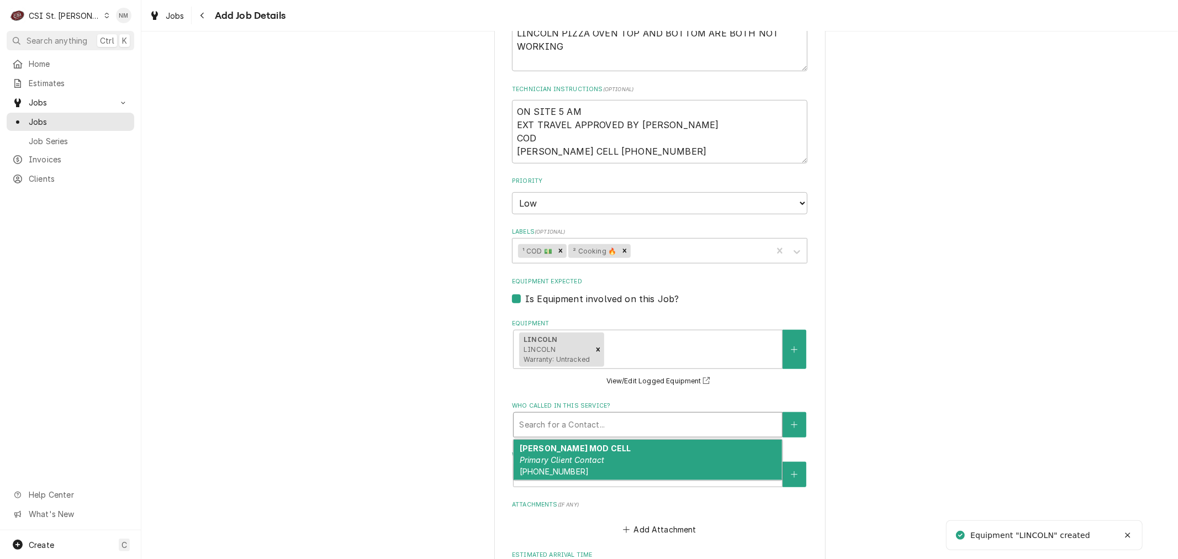
click at [593, 455] on em "Primary Client Contact" at bounding box center [562, 459] width 85 height 9
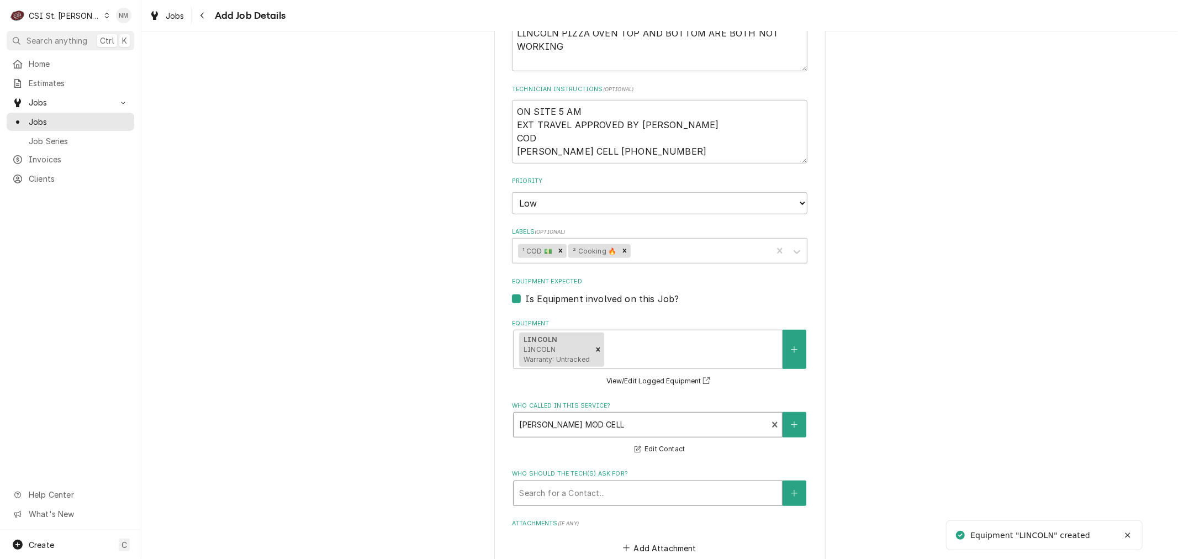
click at [601, 483] on div "Who should the tech(s) ask for?" at bounding box center [647, 493] width 257 height 20
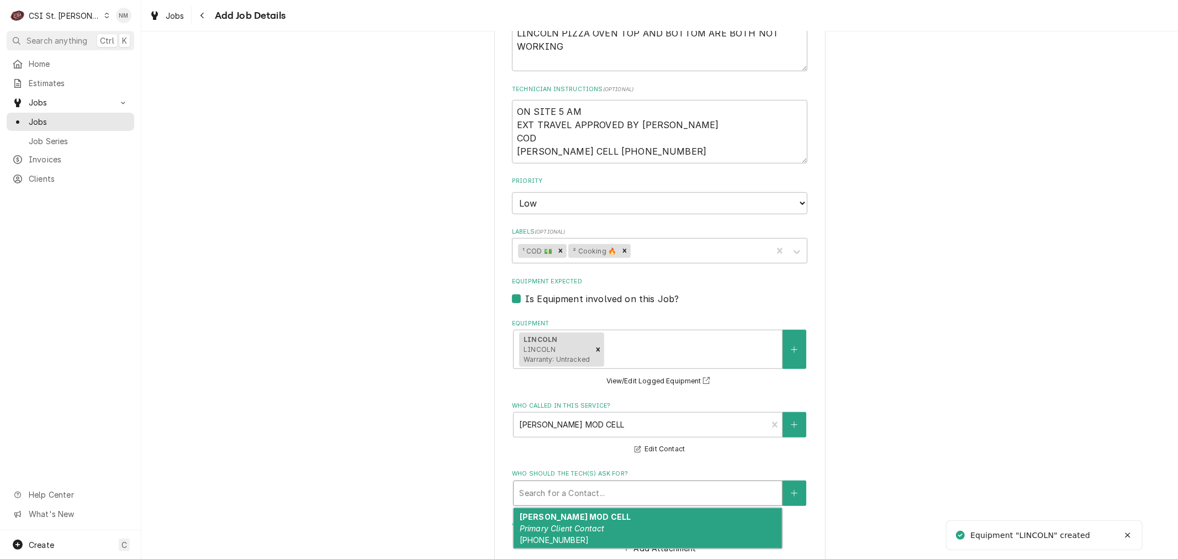
click at [612, 523] on div "KELLY MOD CELL Primary Client Contact (636) 331-3793" at bounding box center [647, 528] width 268 height 40
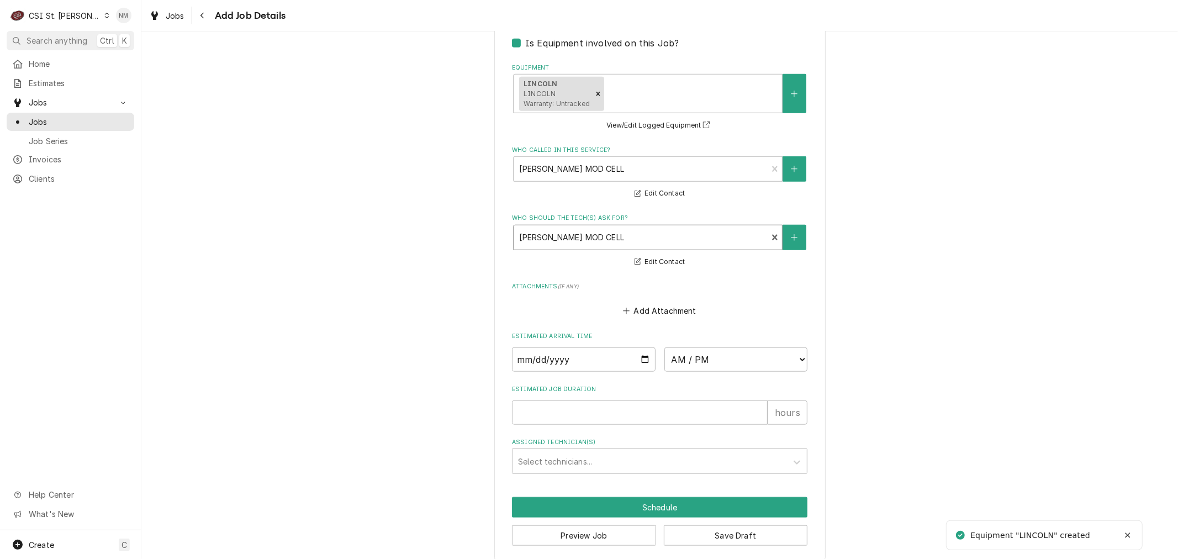
scroll to position [815, 0]
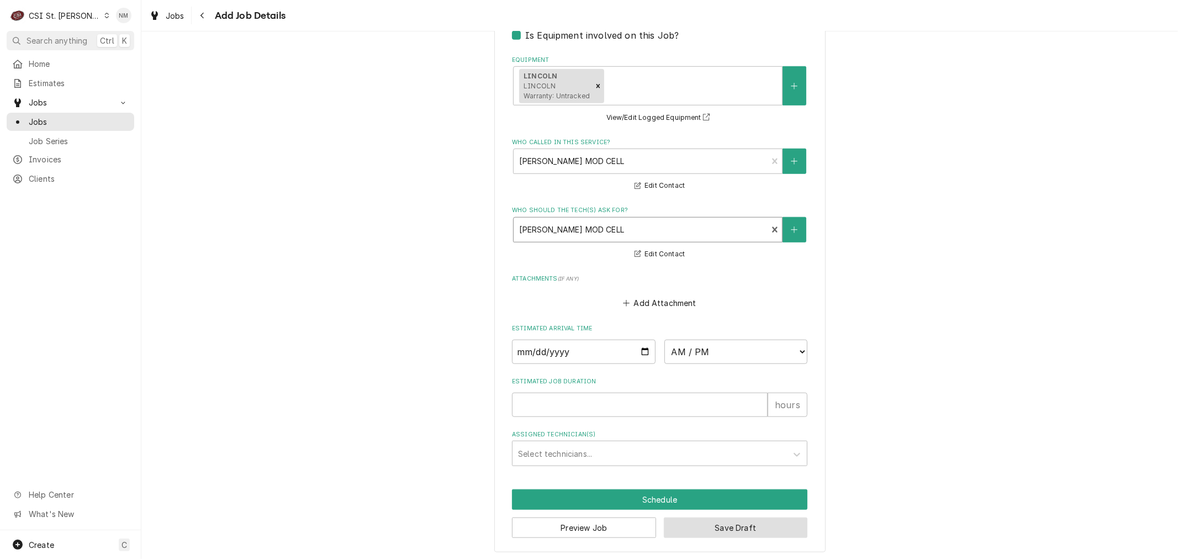
click at [725, 520] on button "Save Draft" at bounding box center [736, 527] width 144 height 20
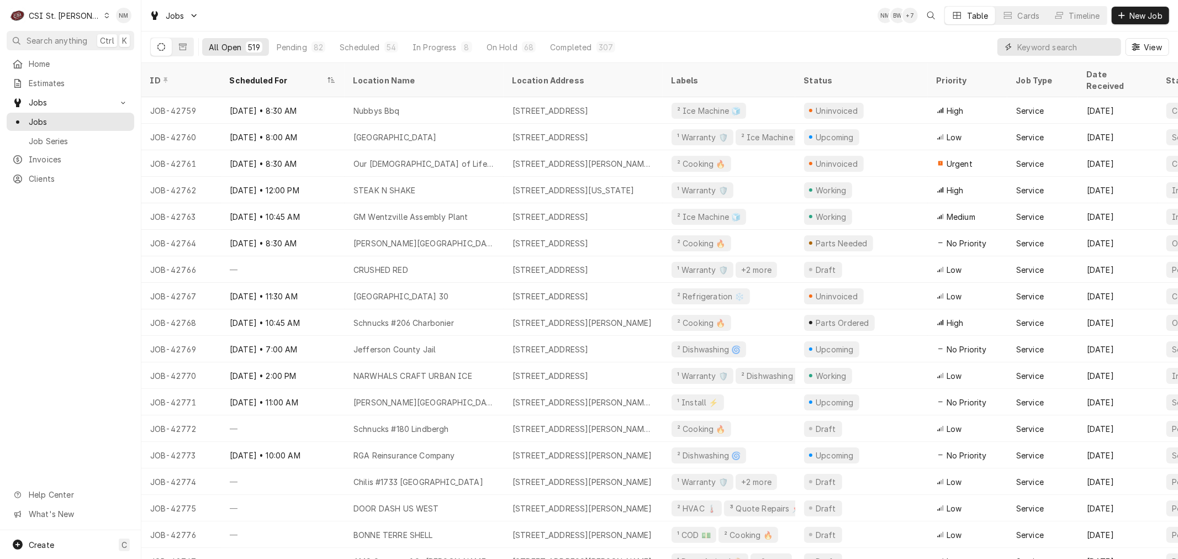
click at [1057, 43] on input "Dynamic Content Wrapper" at bounding box center [1066, 47] width 98 height 18
type input "bonne"
